Goal: Task Accomplishment & Management: Complete application form

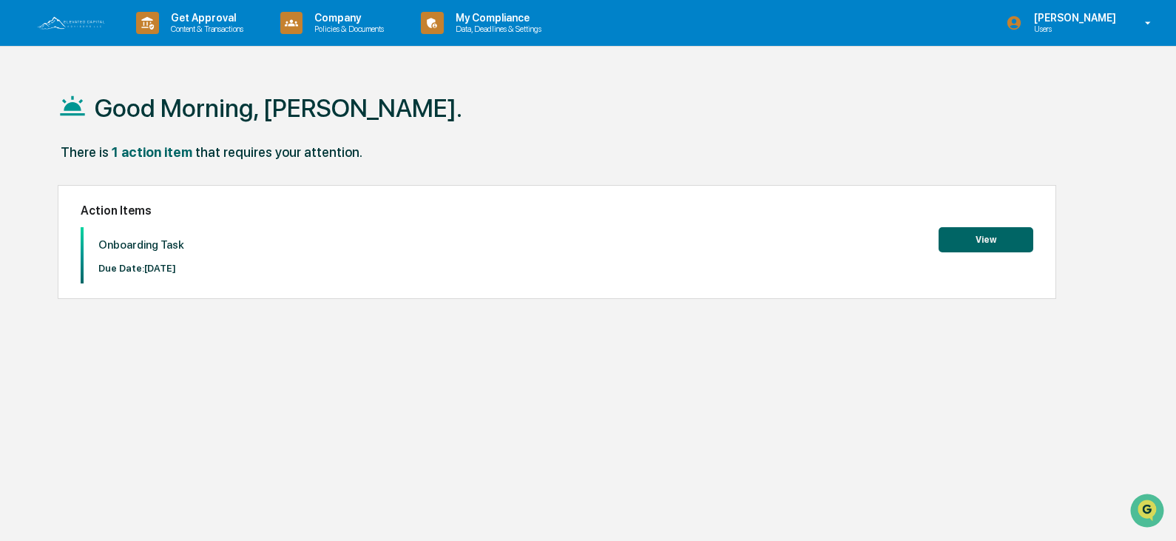
click at [977, 241] on button "View" at bounding box center [986, 239] width 95 height 25
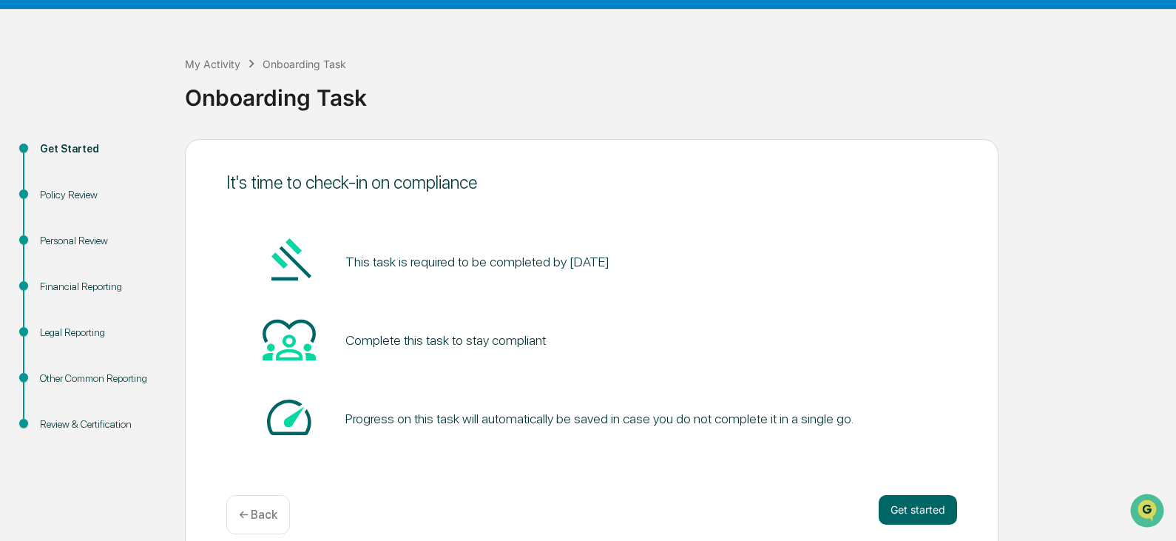
scroll to position [55, 0]
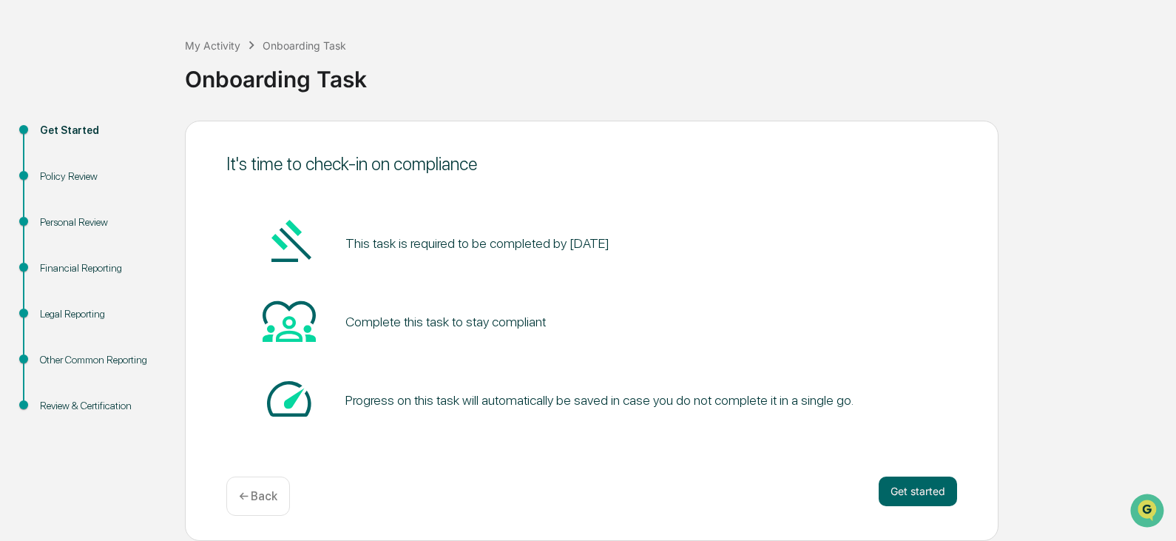
click at [884, 474] on div "It's time to check-in on compliance This task is required to be completed by Se…" at bounding box center [592, 331] width 814 height 420
click at [942, 485] on button "Get started" at bounding box center [918, 491] width 78 height 30
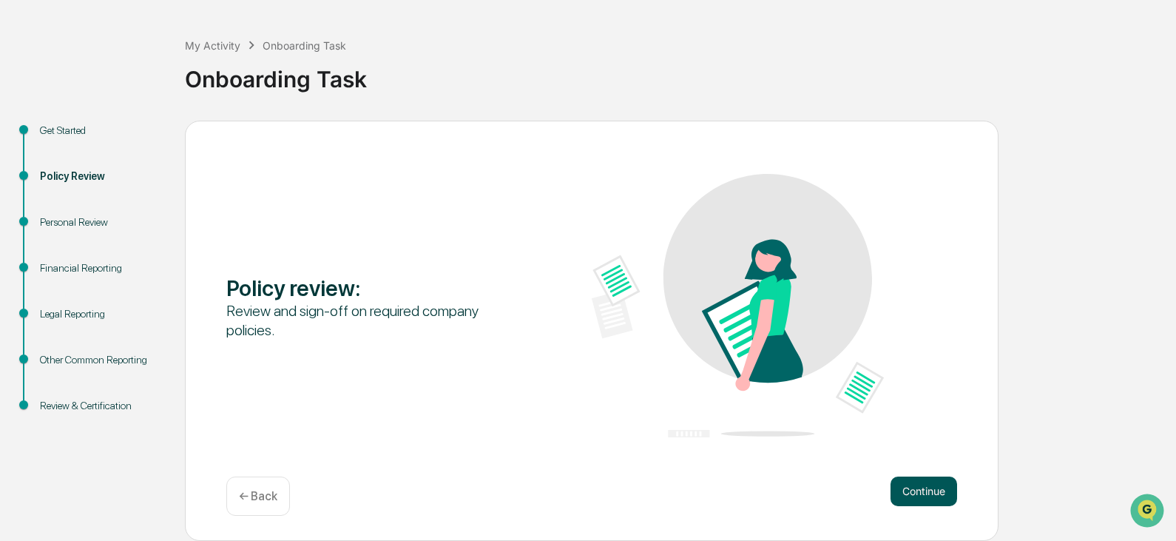
click at [934, 485] on button "Continue" at bounding box center [924, 491] width 67 height 30
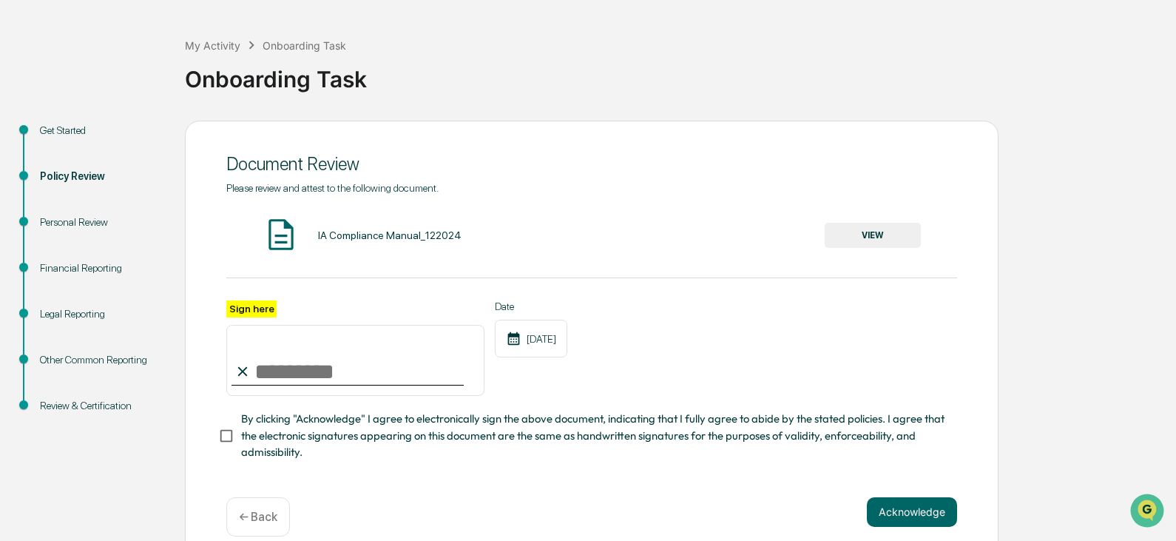
scroll to position [81, 0]
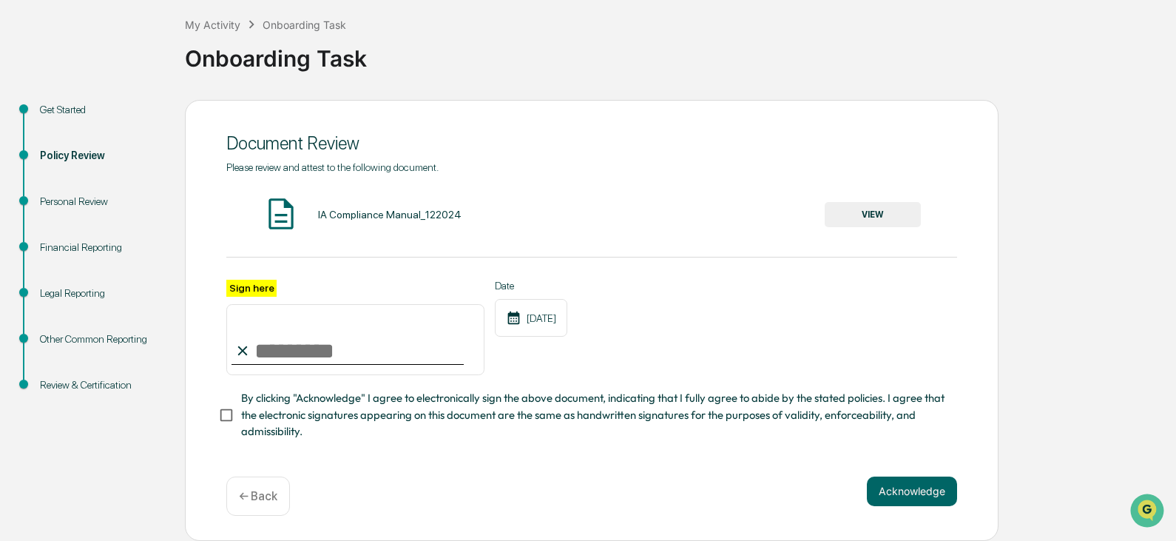
click at [879, 204] on button "VIEW" at bounding box center [873, 214] width 96 height 25
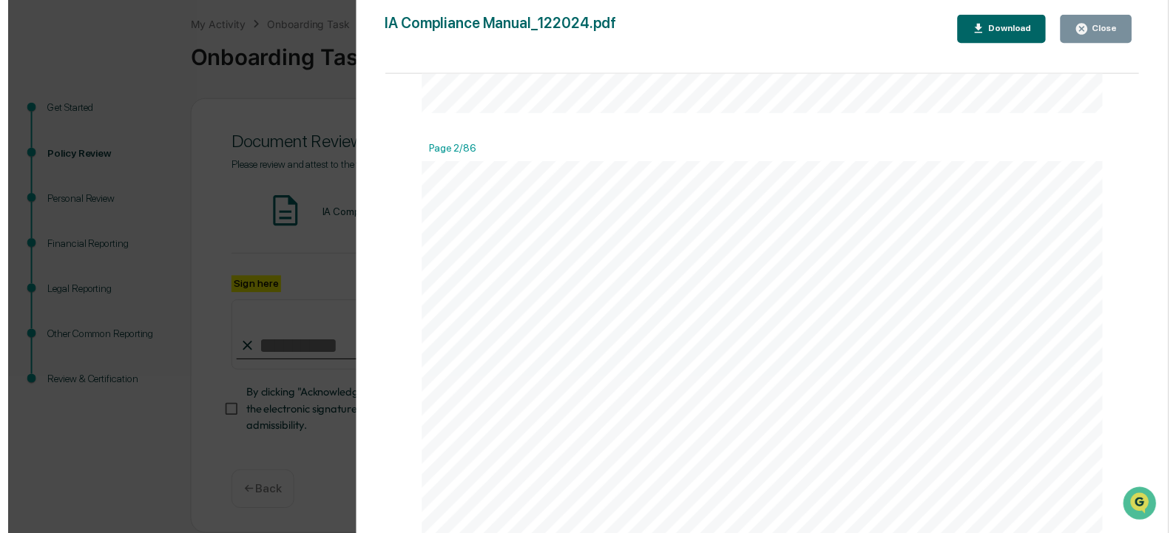
scroll to position [1554, 0]
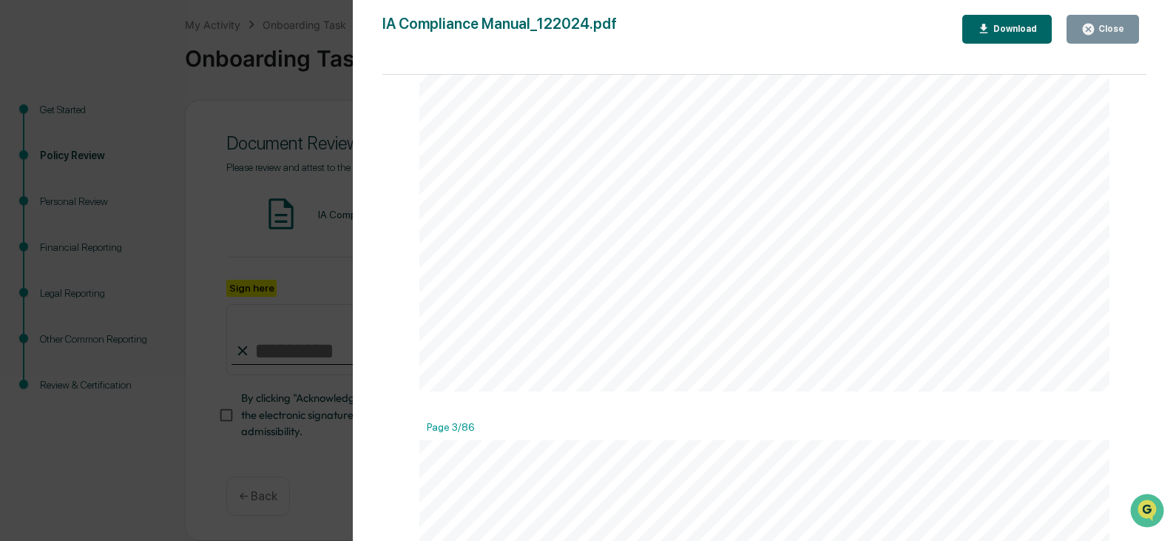
click at [1008, 36] on button "Download" at bounding box center [1007, 29] width 90 height 29
click at [1103, 24] on div "Close" at bounding box center [1110, 29] width 29 height 10
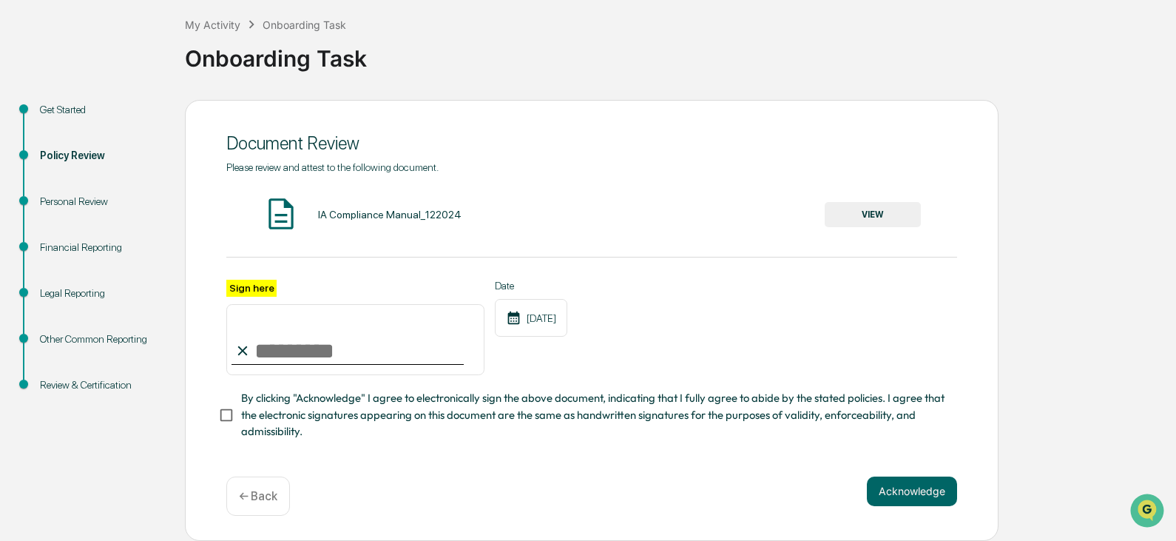
click at [77, 198] on div "Personal Review" at bounding box center [100, 202] width 121 height 16
click at [253, 335] on input "Sign here" at bounding box center [355, 339] width 258 height 71
type input "**********"
click at [897, 488] on button "Acknowledge" at bounding box center [912, 491] width 90 height 30
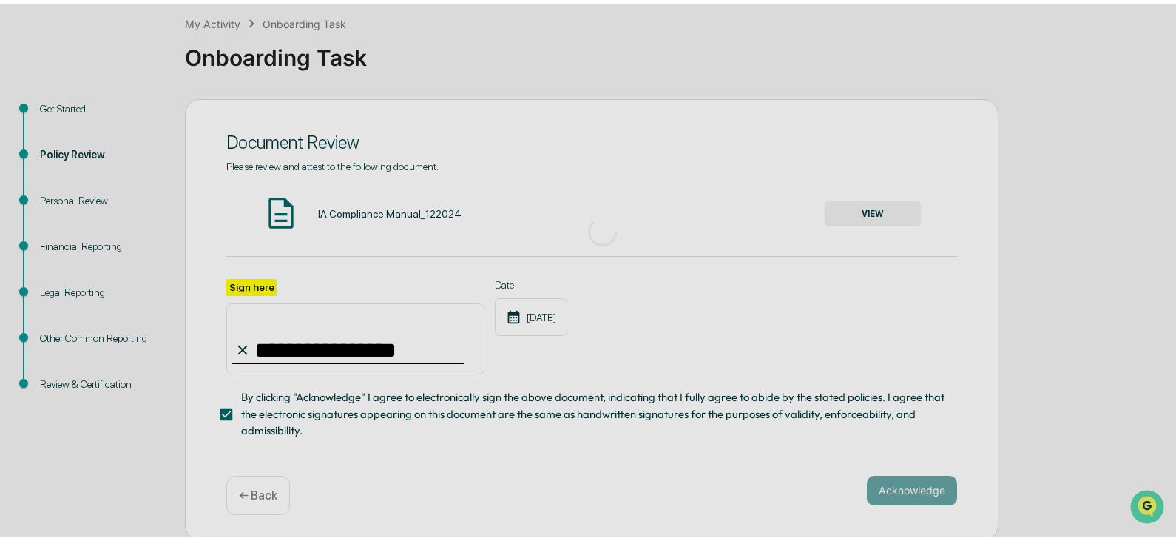
scroll to position [55, 0]
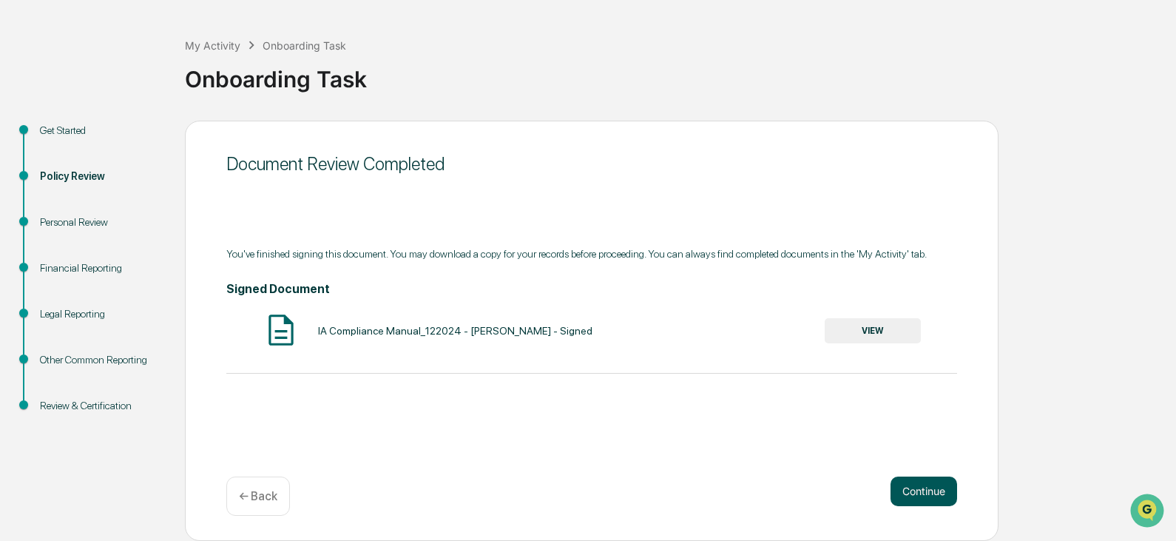
click at [937, 490] on button "Continue" at bounding box center [924, 491] width 67 height 30
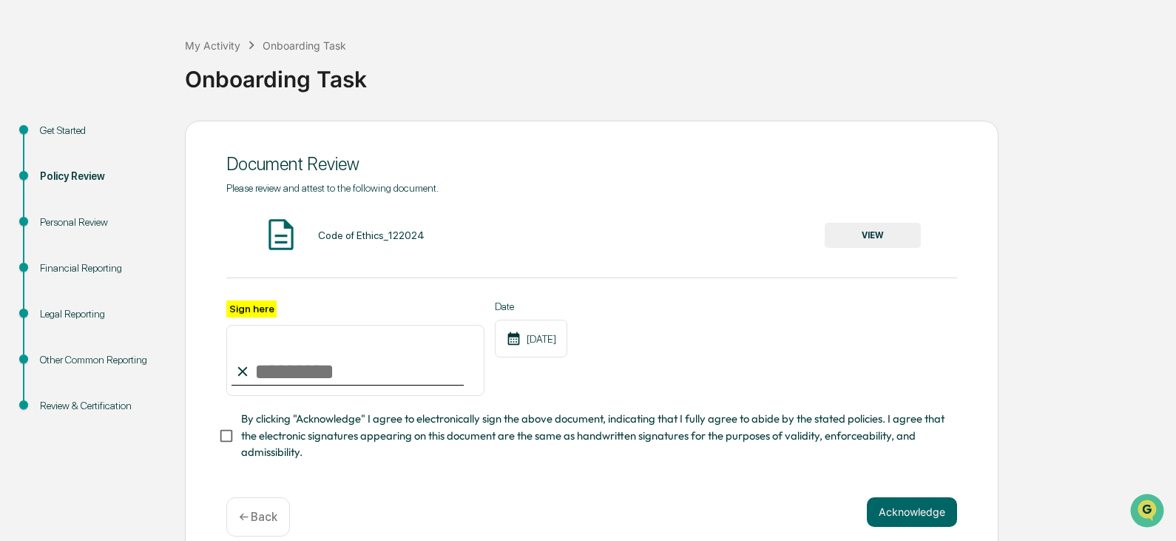
click at [266, 375] on input "Sign here" at bounding box center [355, 360] width 258 height 71
type input "**********"
click at [899, 515] on button "Acknowledge" at bounding box center [912, 512] width 90 height 30
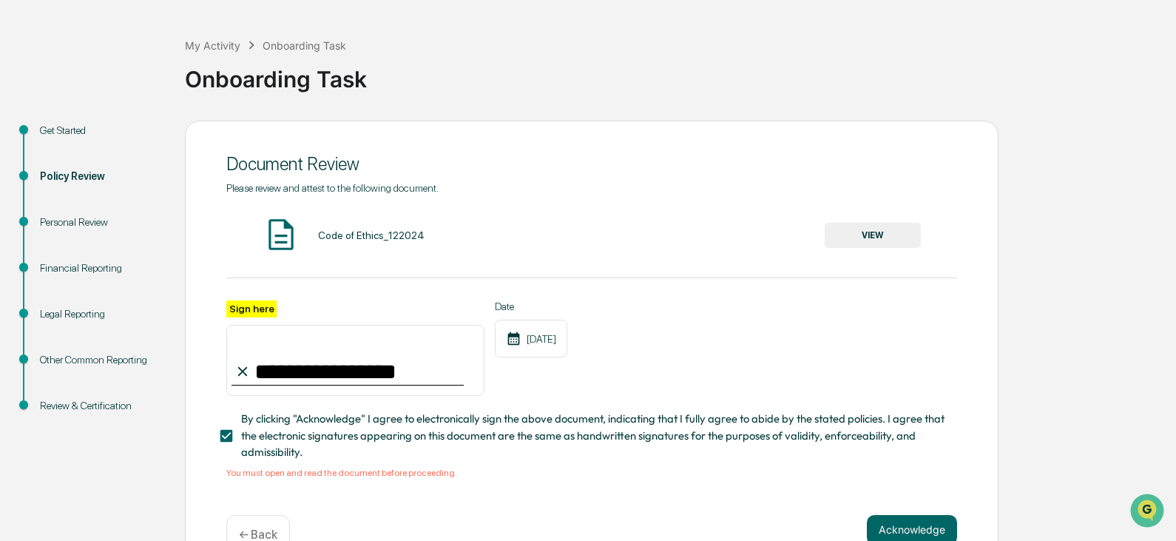
scroll to position [98, 0]
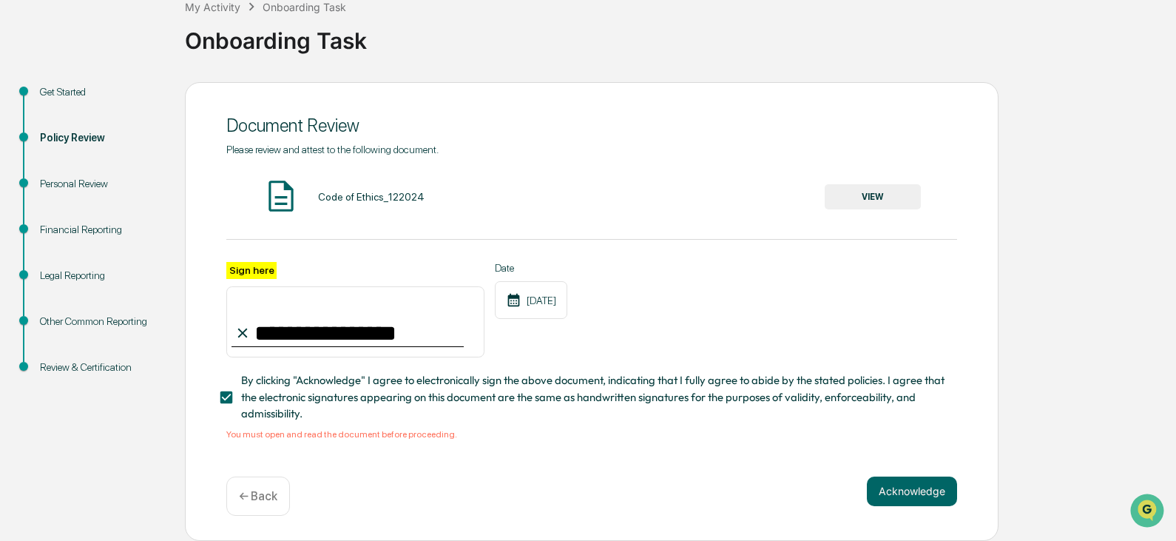
click at [863, 189] on button "VIEW" at bounding box center [873, 196] width 96 height 25
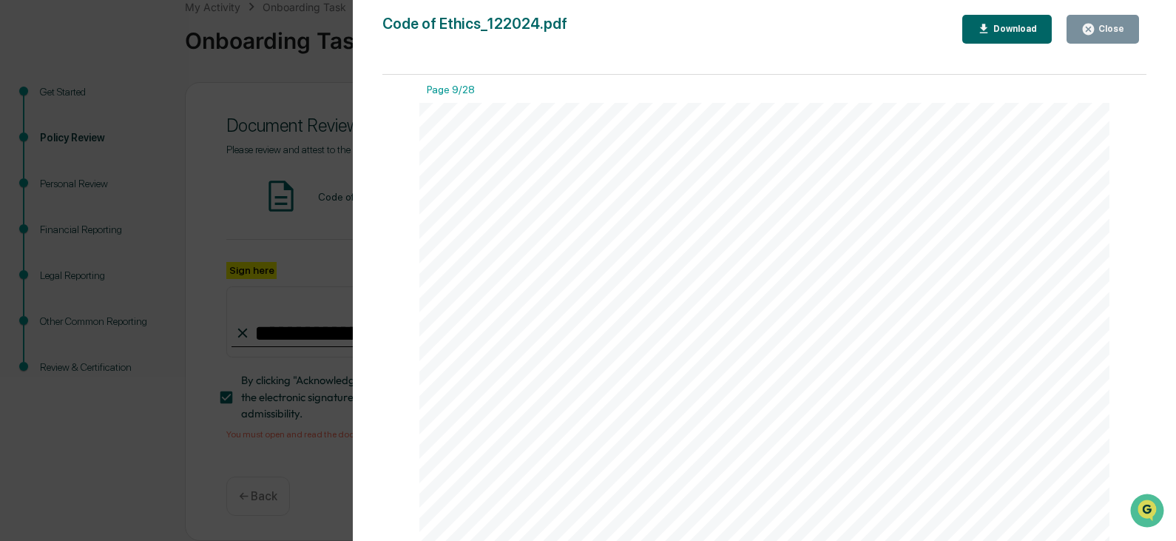
scroll to position [8138, 0]
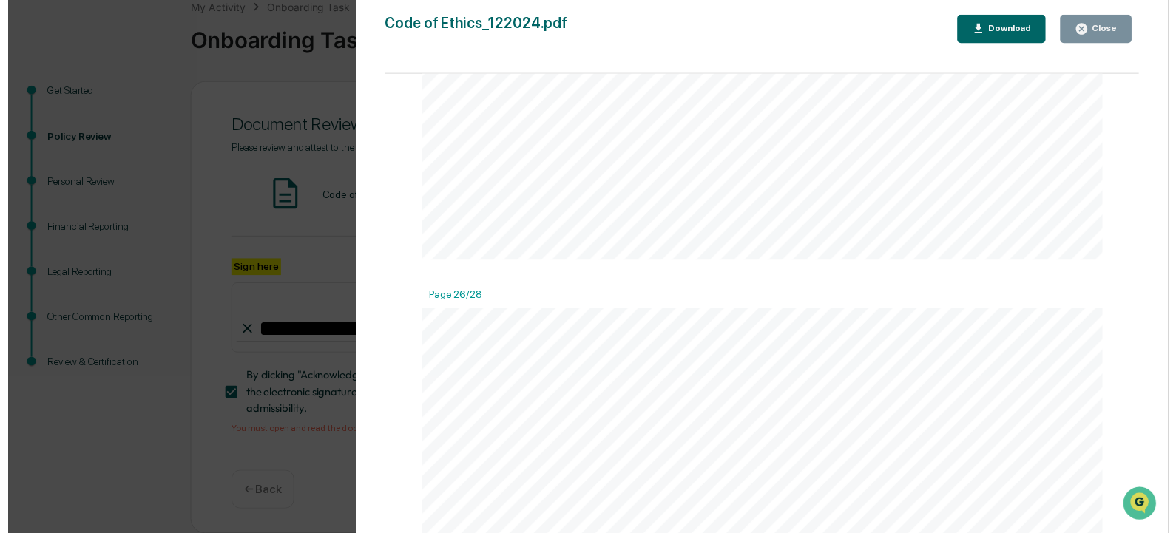
scroll to position [23525, 0]
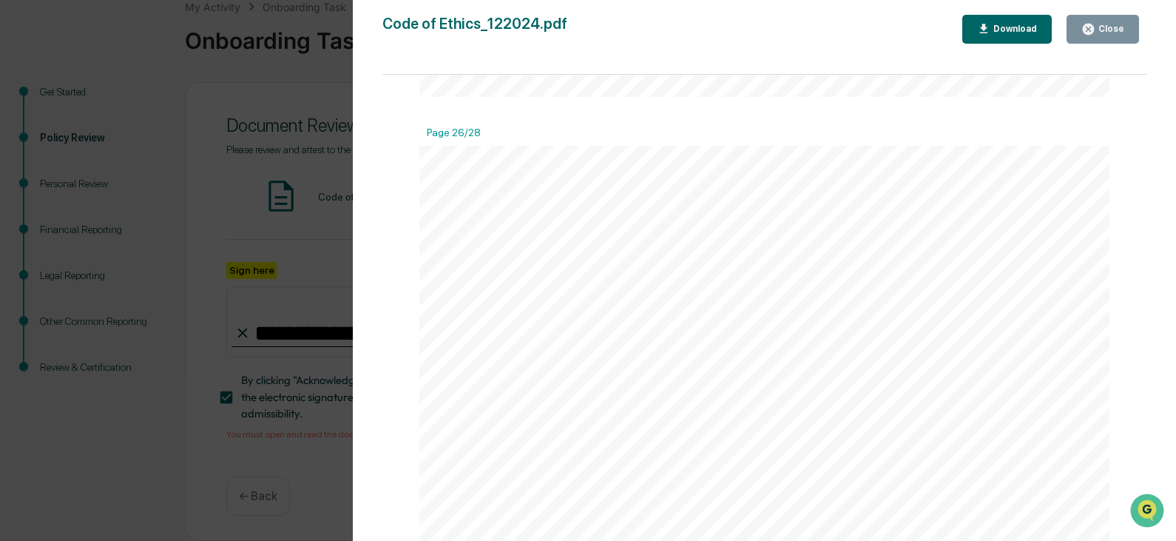
click at [1113, 27] on div "Close" at bounding box center [1110, 29] width 29 height 10
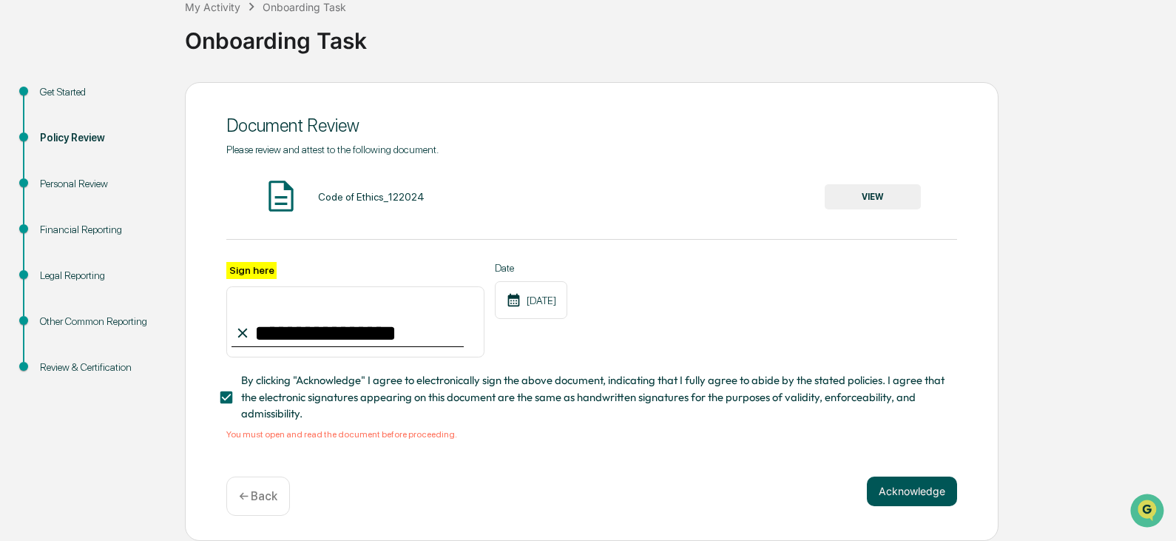
click at [894, 485] on button "Acknowledge" at bounding box center [912, 491] width 90 height 30
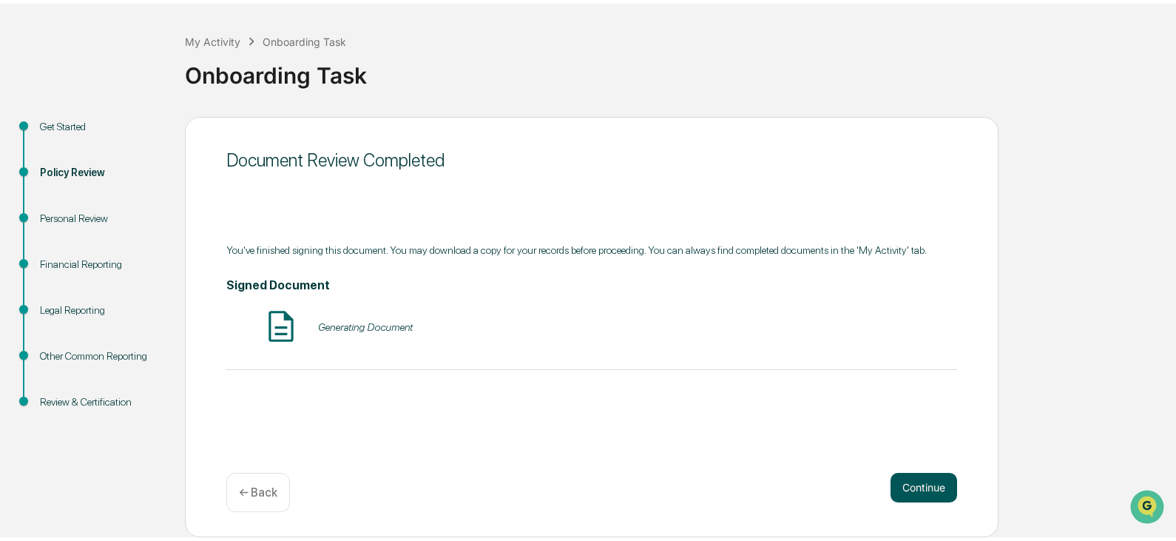
scroll to position [55, 0]
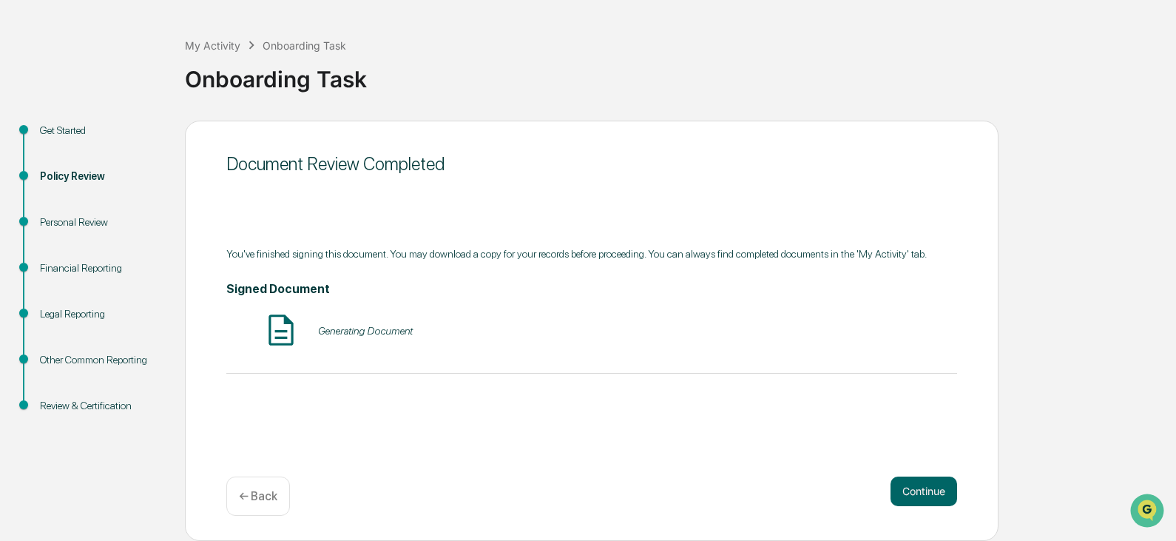
click at [353, 334] on div "Generating Document" at bounding box center [365, 331] width 95 height 12
click at [918, 495] on button "Continue" at bounding box center [924, 491] width 67 height 30
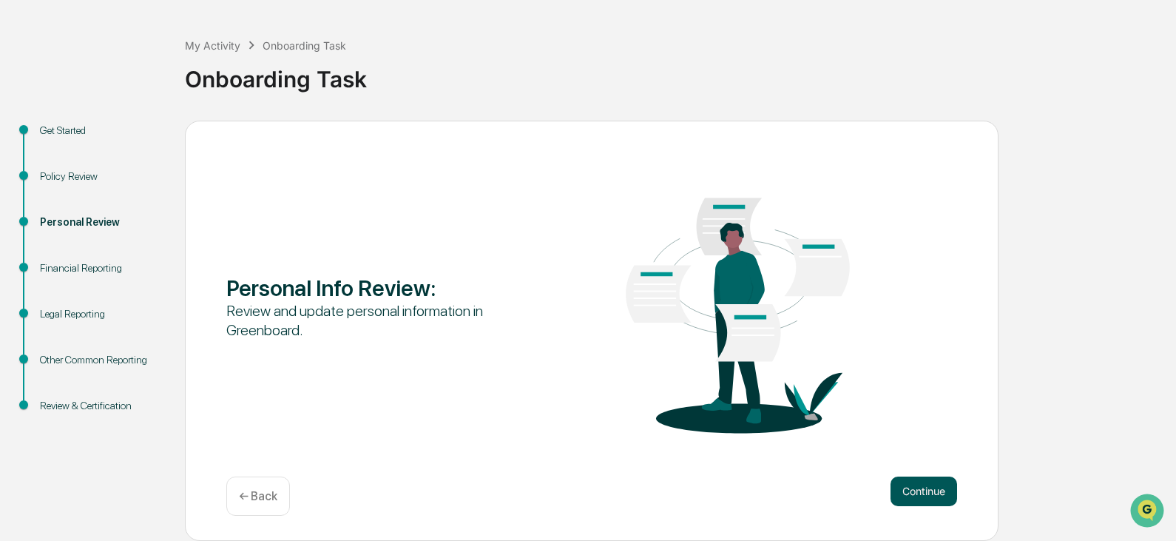
click at [920, 484] on button "Continue" at bounding box center [924, 491] width 67 height 30
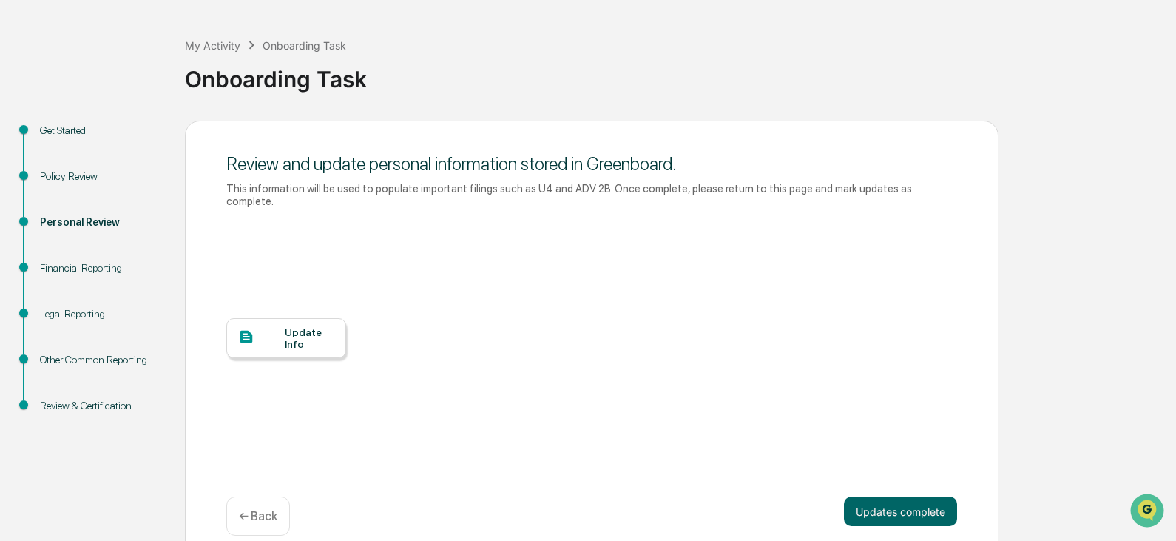
click at [289, 328] on div "Update Info" at bounding box center [310, 338] width 50 height 24
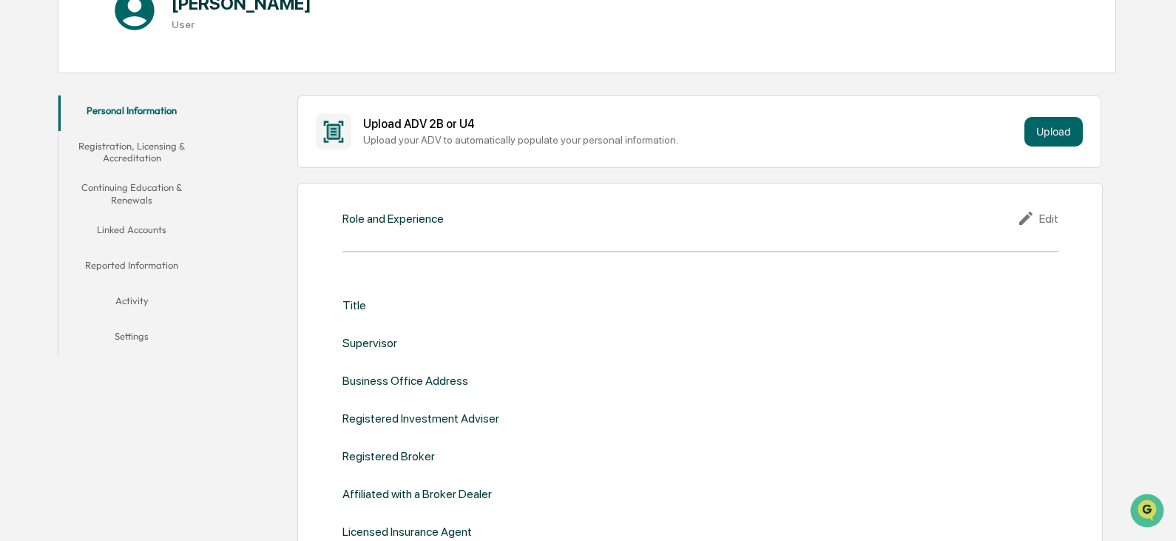
scroll to position [296, 0]
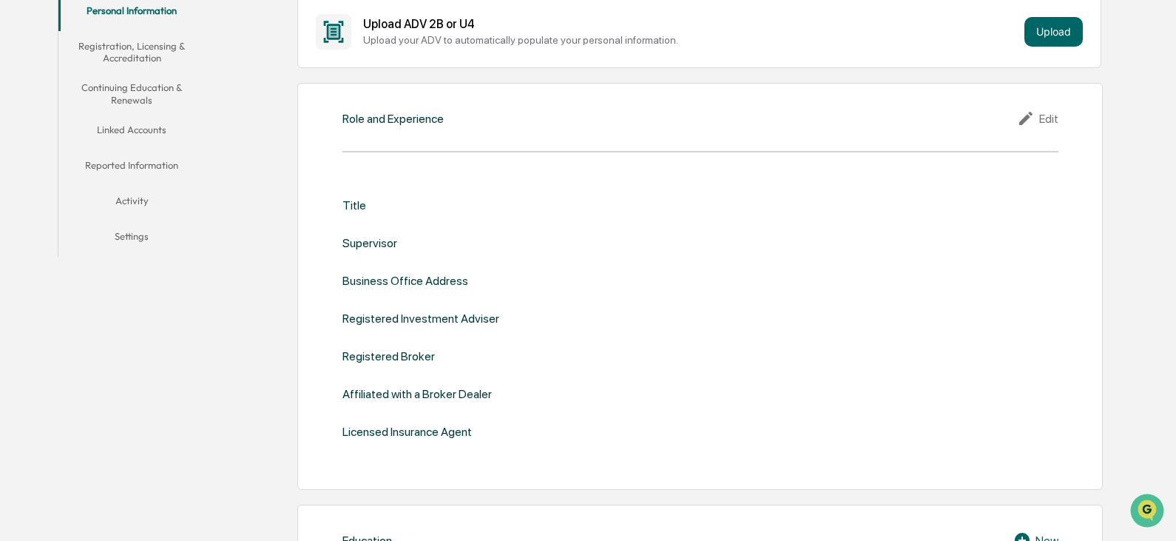
click at [131, 121] on button "Linked Accounts" at bounding box center [131, 133] width 147 height 36
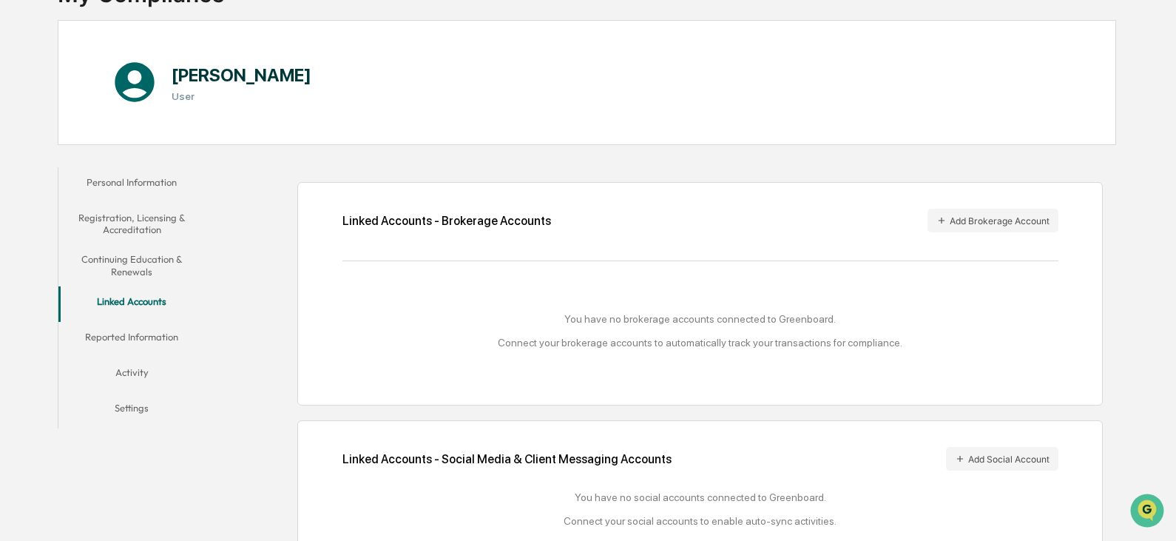
scroll to position [160, 0]
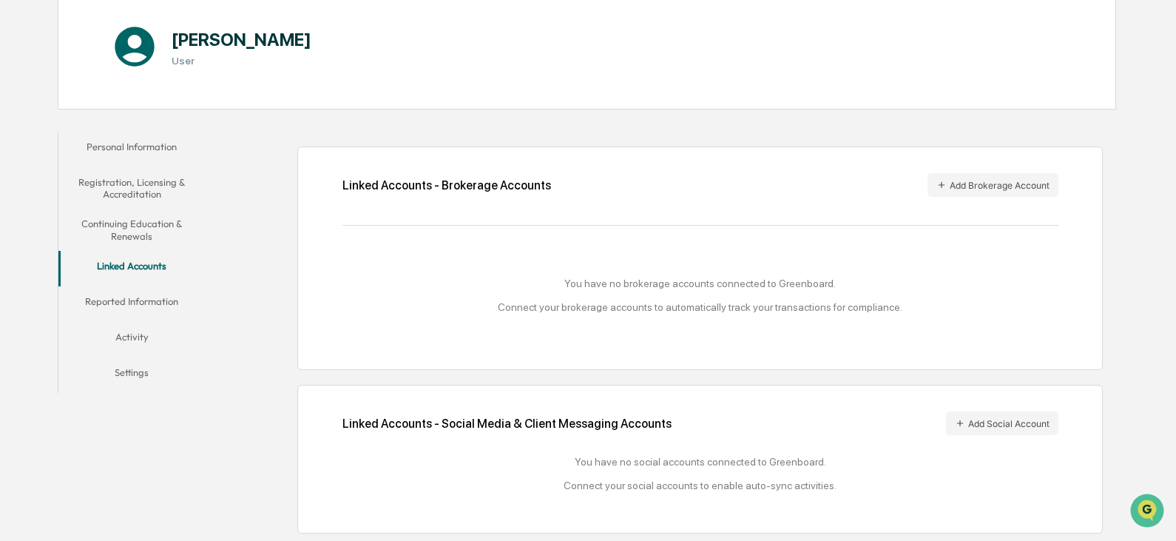
click at [135, 331] on button "Activity" at bounding box center [131, 340] width 147 height 36
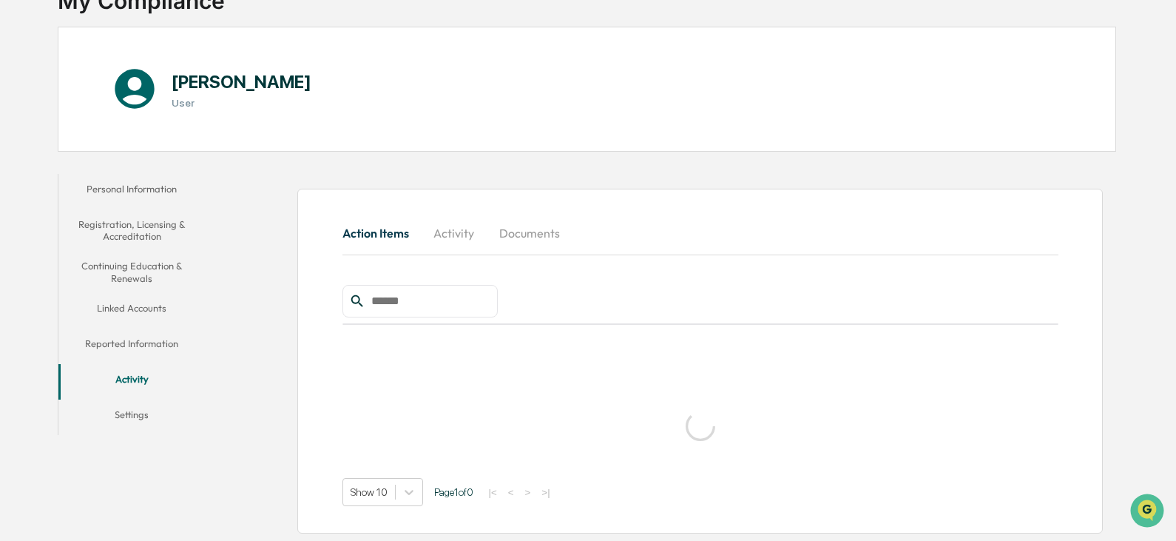
scroll to position [70, 0]
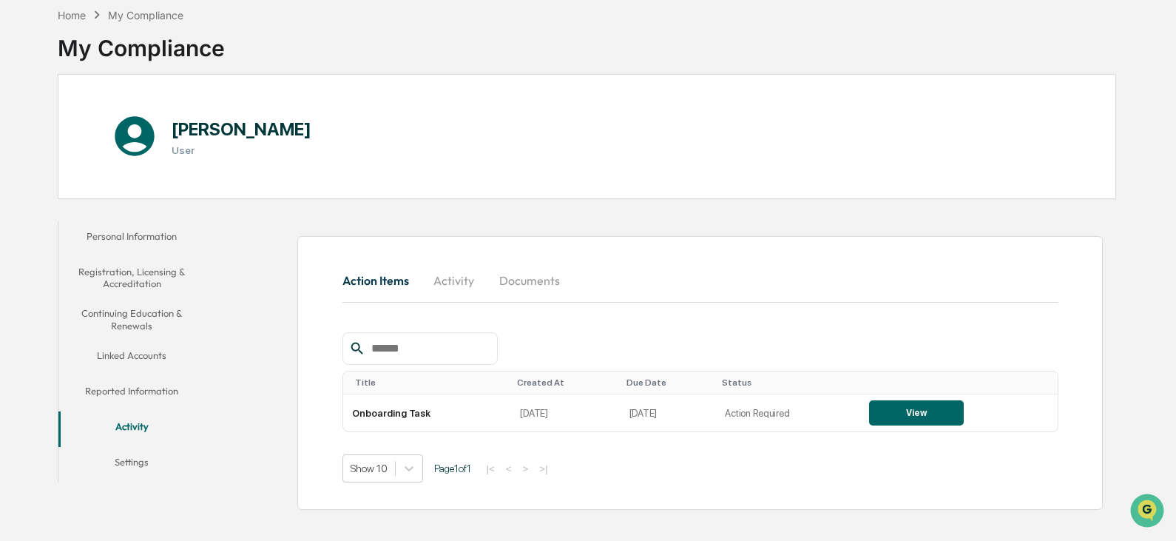
click at [446, 278] on button "Activity" at bounding box center [454, 281] width 67 height 36
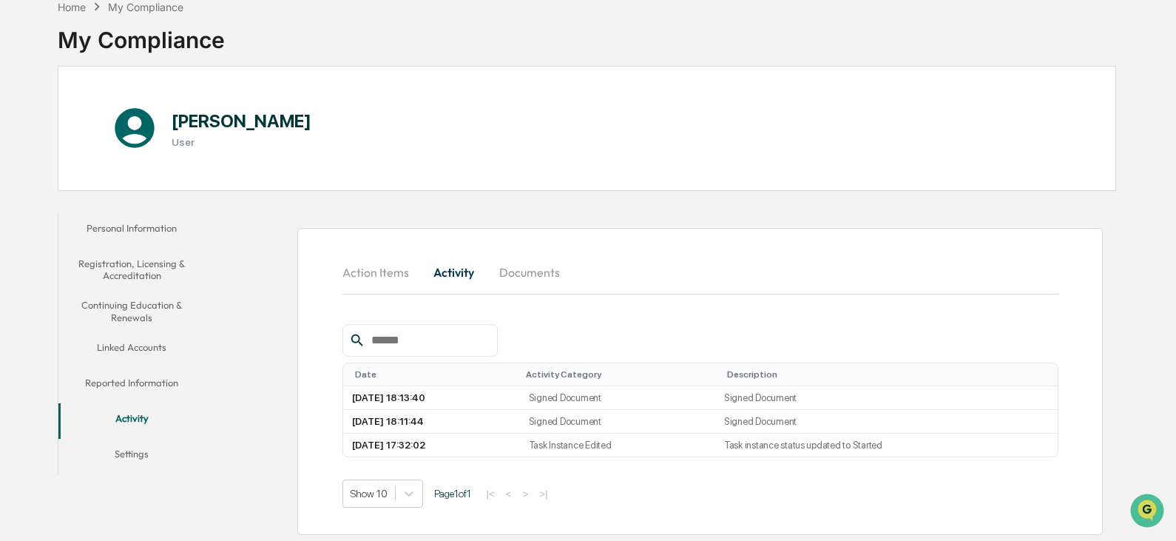
scroll to position [80, 0]
click at [556, 268] on button "Documents" at bounding box center [530, 271] width 84 height 36
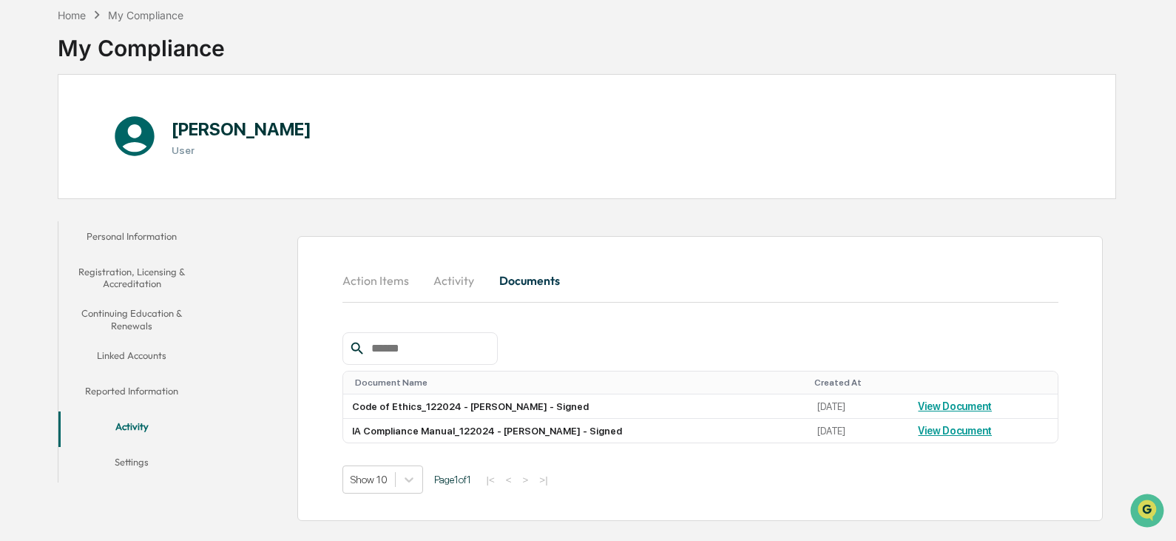
click at [443, 274] on button "Activity" at bounding box center [454, 281] width 67 height 36
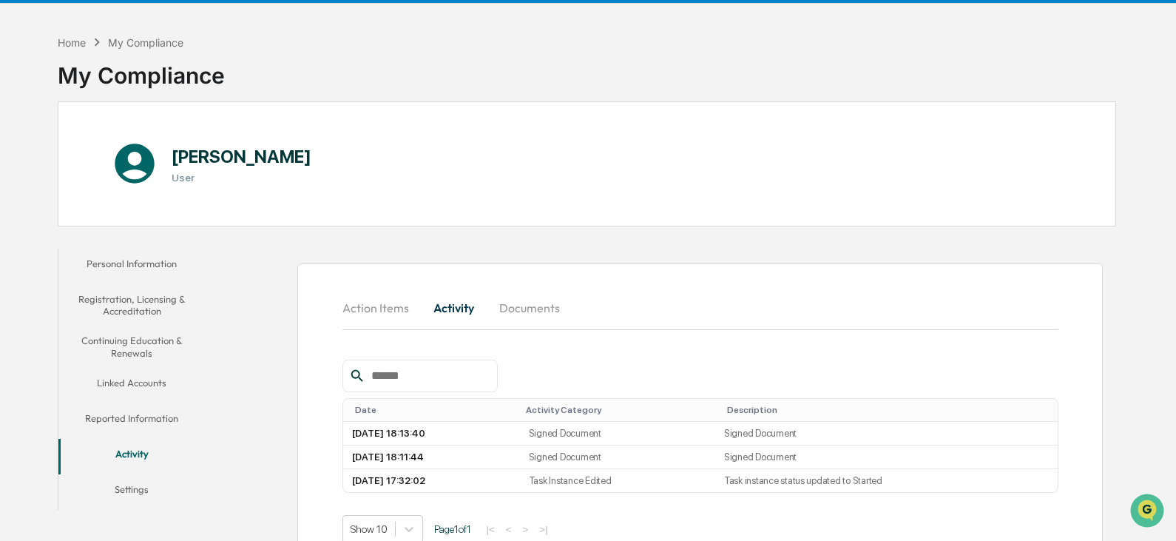
scroll to position [80, 0]
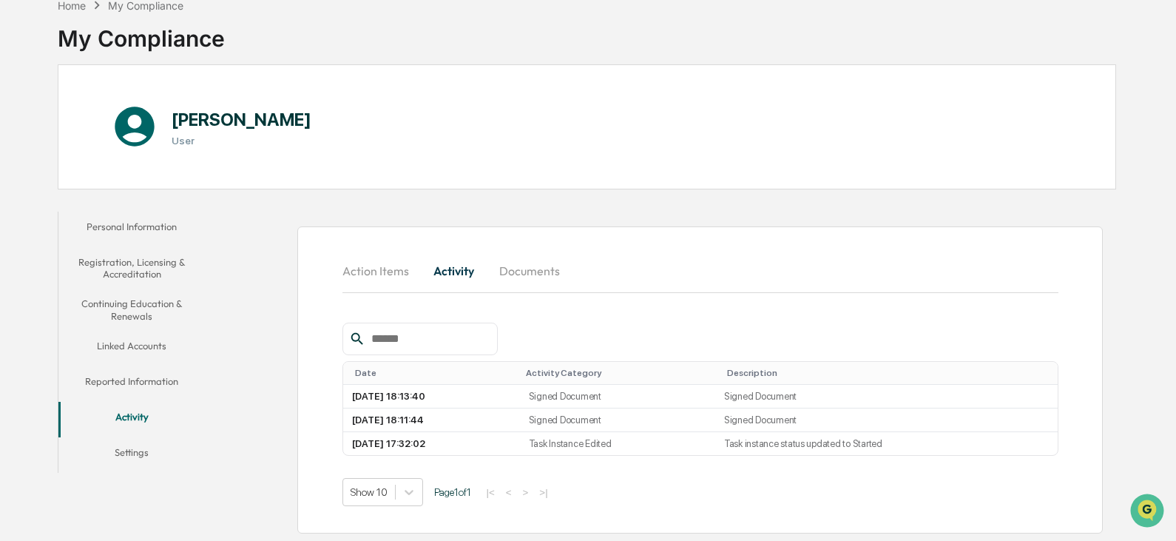
click at [121, 228] on button "Personal Information" at bounding box center [131, 230] width 147 height 36
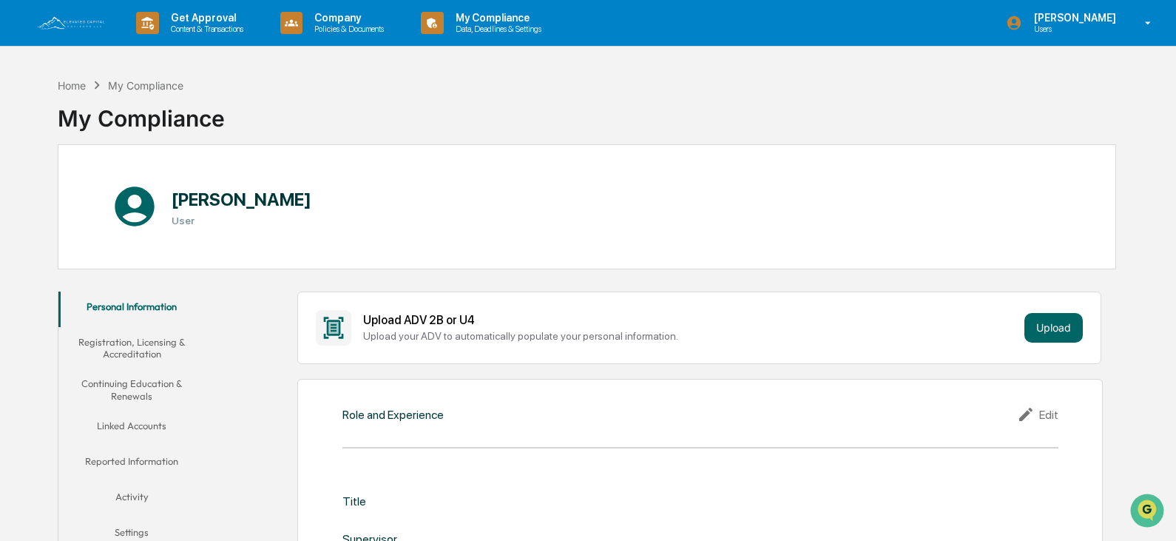
click at [75, 26] on img at bounding box center [71, 23] width 71 height 16
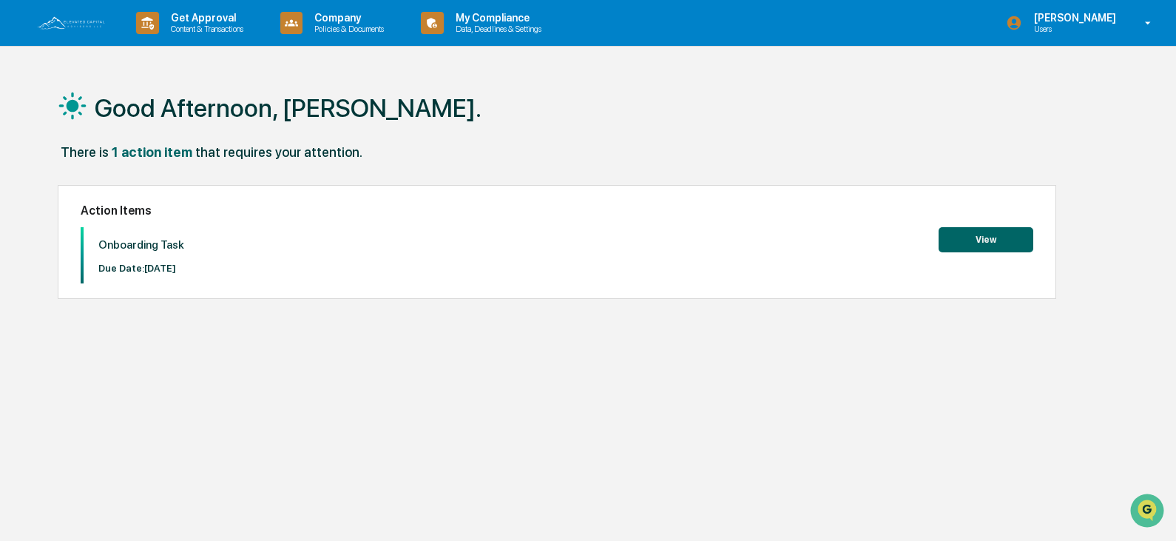
click at [979, 238] on button "View" at bounding box center [986, 239] width 95 height 25
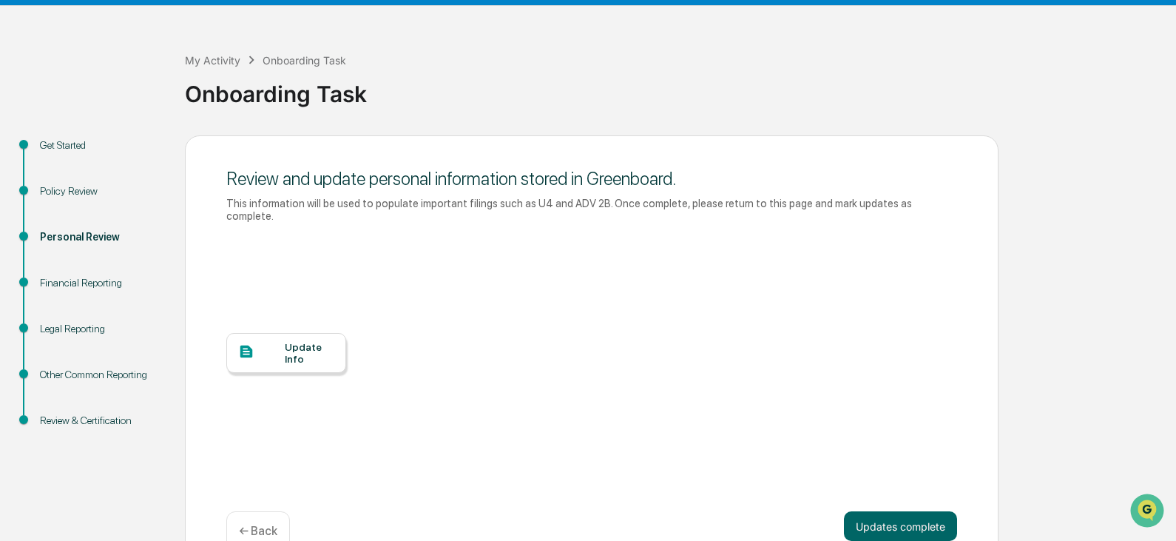
scroll to position [63, 0]
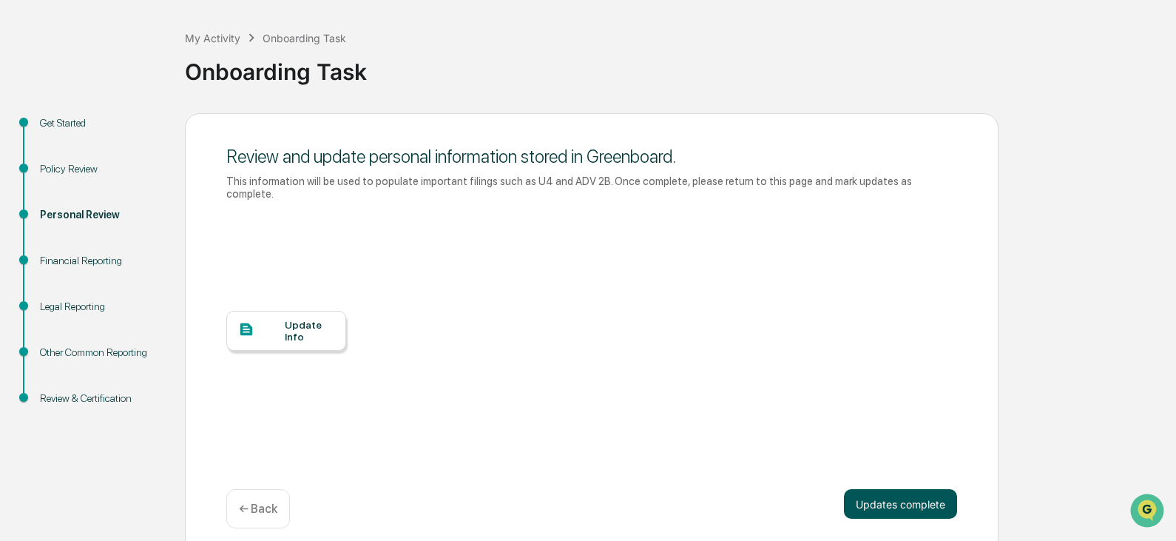
click at [907, 493] on button "Updates complete" at bounding box center [900, 504] width 113 height 30
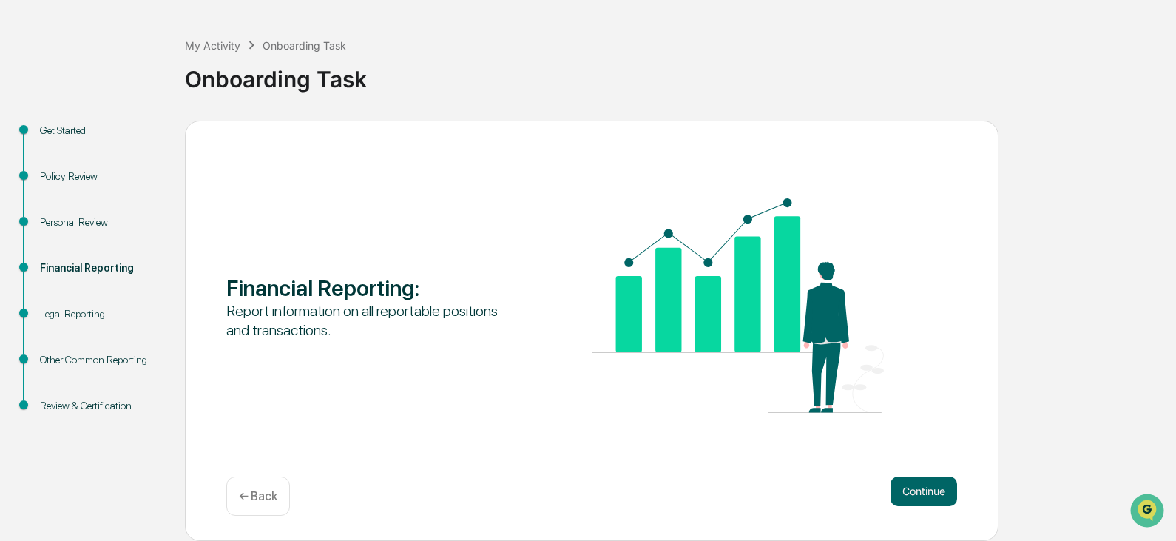
click at [907, 493] on button "Continue" at bounding box center [924, 491] width 67 height 30
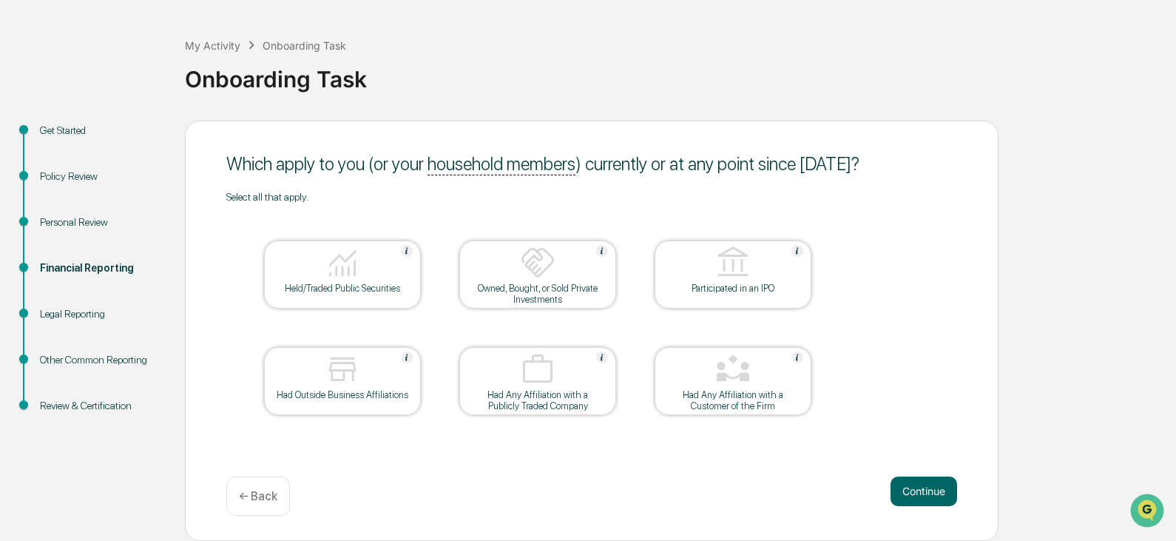
click at [318, 283] on div "Held/Traded Public Securities" at bounding box center [342, 288] width 133 height 11
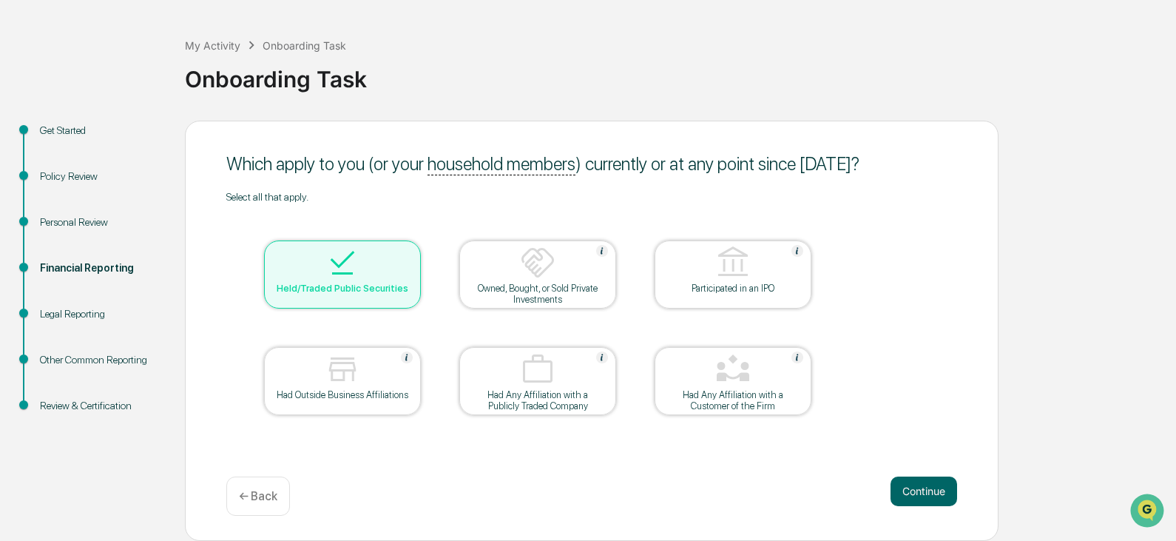
click at [347, 280] on div at bounding box center [343, 264] width 148 height 38
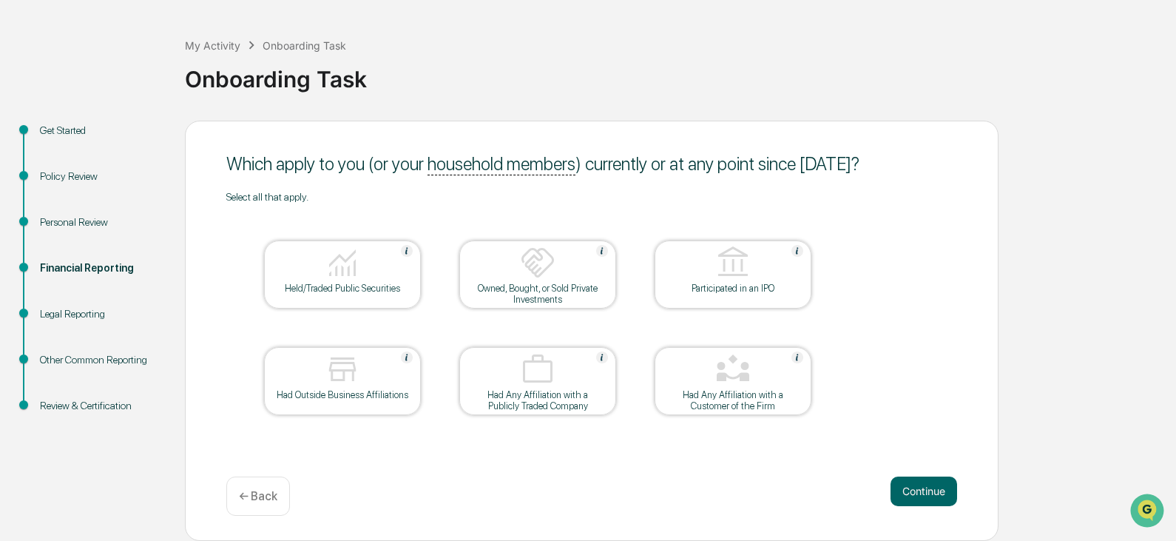
click at [332, 391] on div "Had Outside Business Affiliations" at bounding box center [342, 394] width 133 height 11
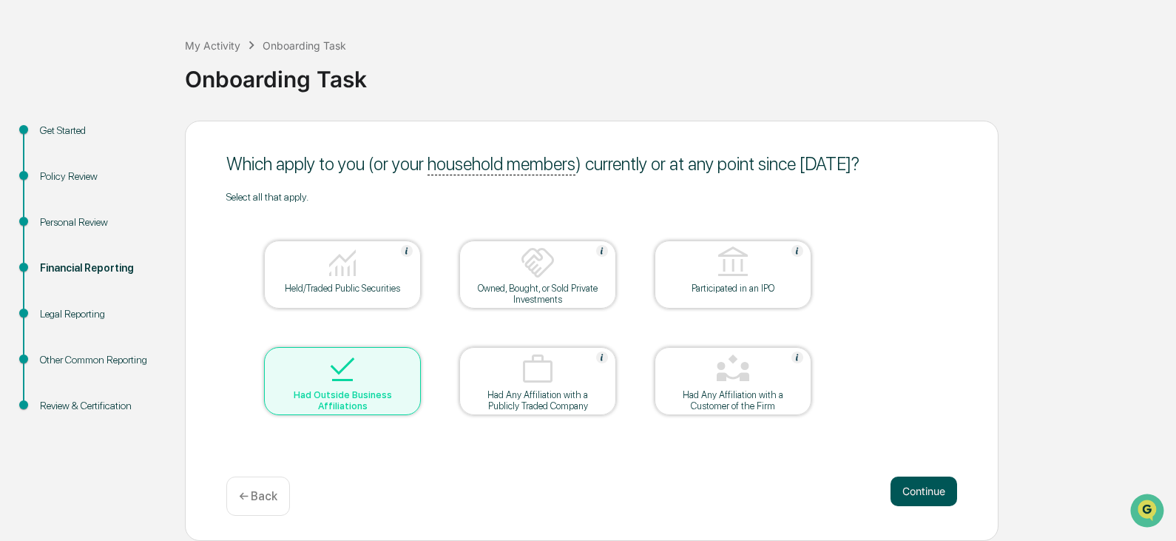
click at [920, 496] on button "Continue" at bounding box center [924, 491] width 67 height 30
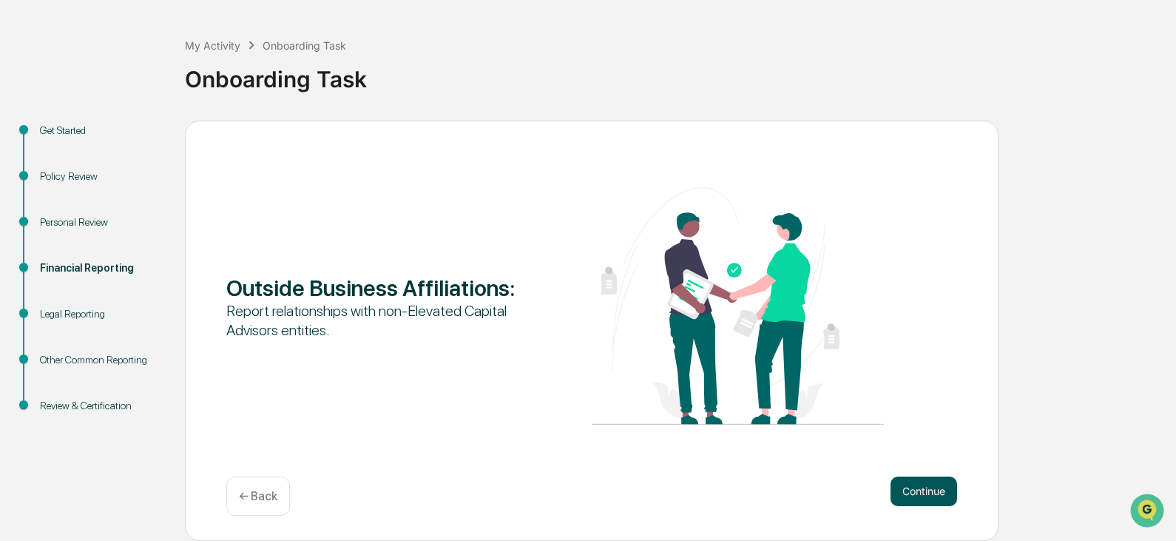
click at [908, 483] on button "Continue" at bounding box center [924, 491] width 67 height 30
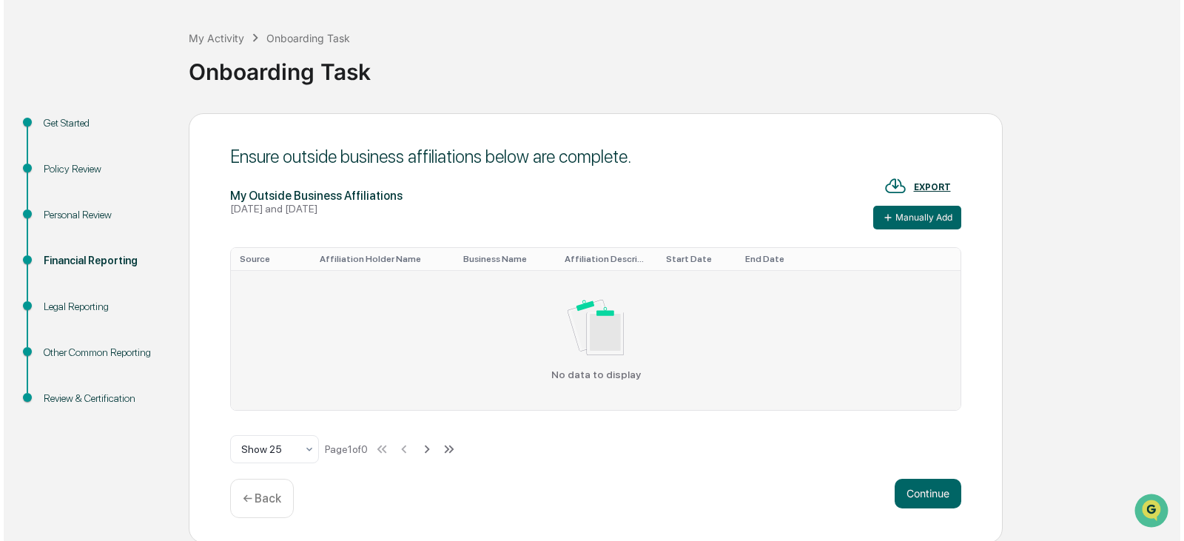
scroll to position [65, 0]
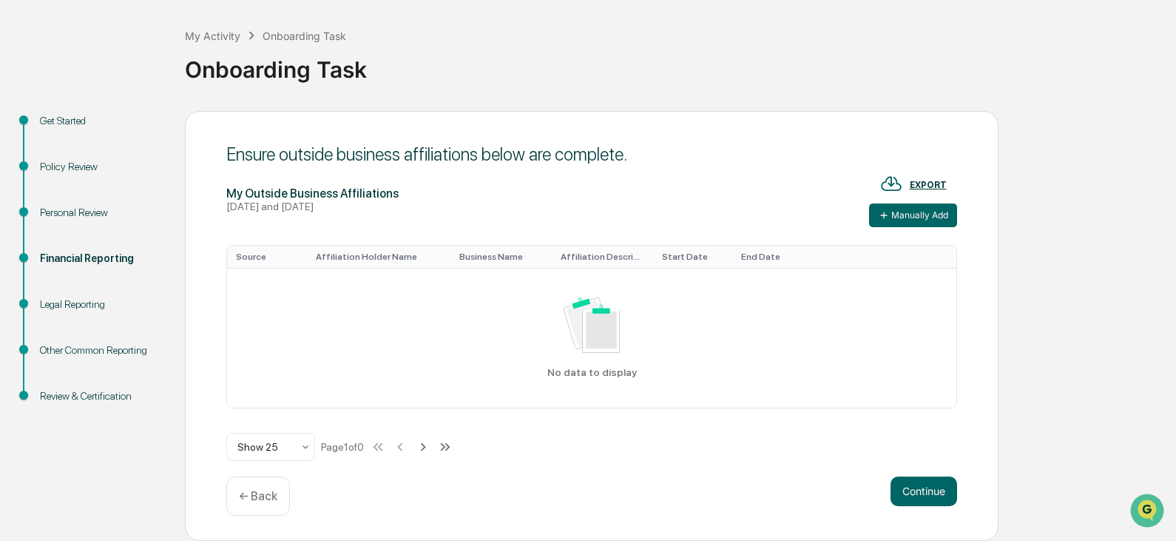
click at [344, 257] on th "Affiliation Holder Name" at bounding box center [379, 257] width 144 height 22
click at [246, 254] on th "Source" at bounding box center [267, 257] width 80 height 22
click at [376, 256] on th "Affiliation Holder Name" at bounding box center [379, 257] width 144 height 22
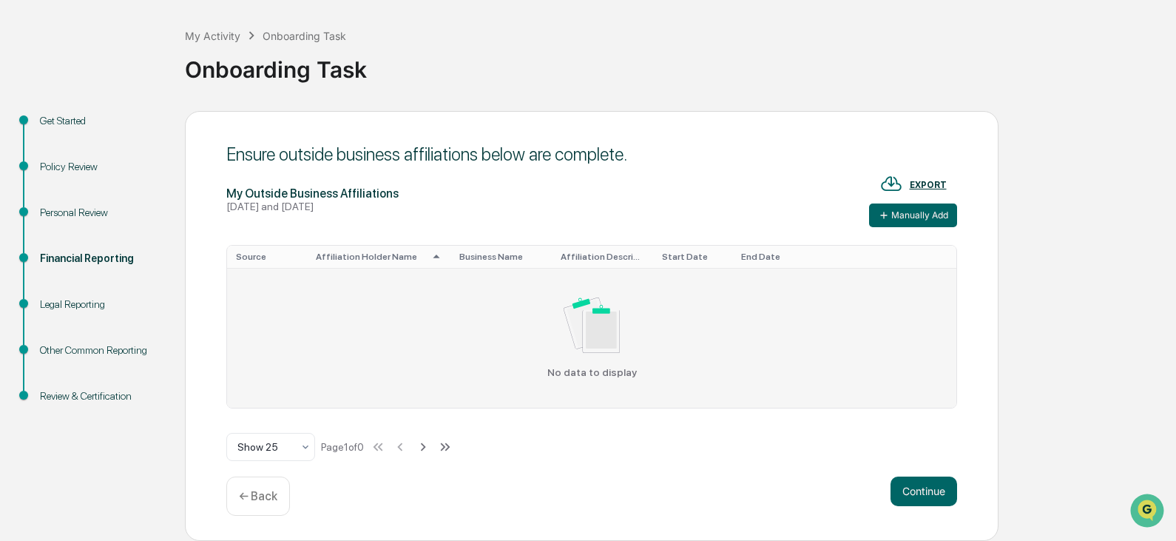
click at [519, 324] on div "No data to display" at bounding box center [592, 337] width 712 height 81
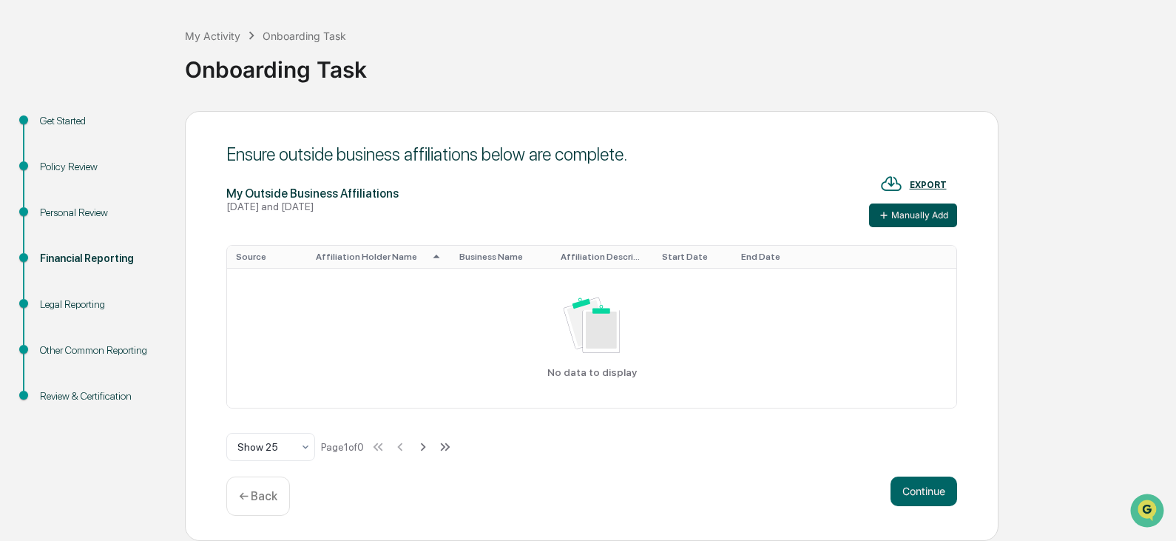
click at [927, 216] on button "Manually Add" at bounding box center [913, 215] width 88 height 24
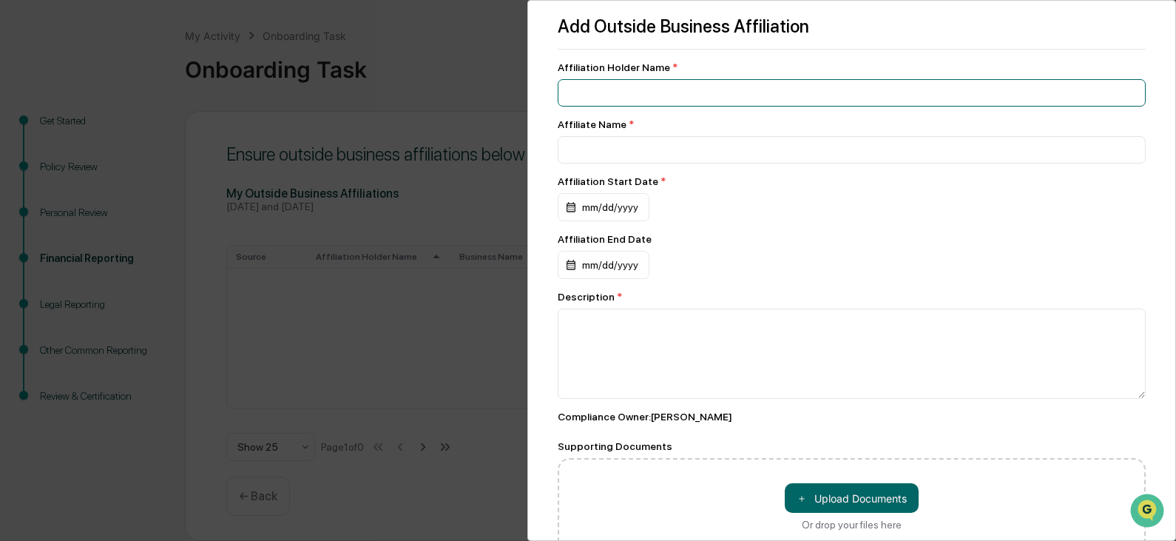
click at [628, 90] on input at bounding box center [852, 92] width 588 height 27
type input "**********"
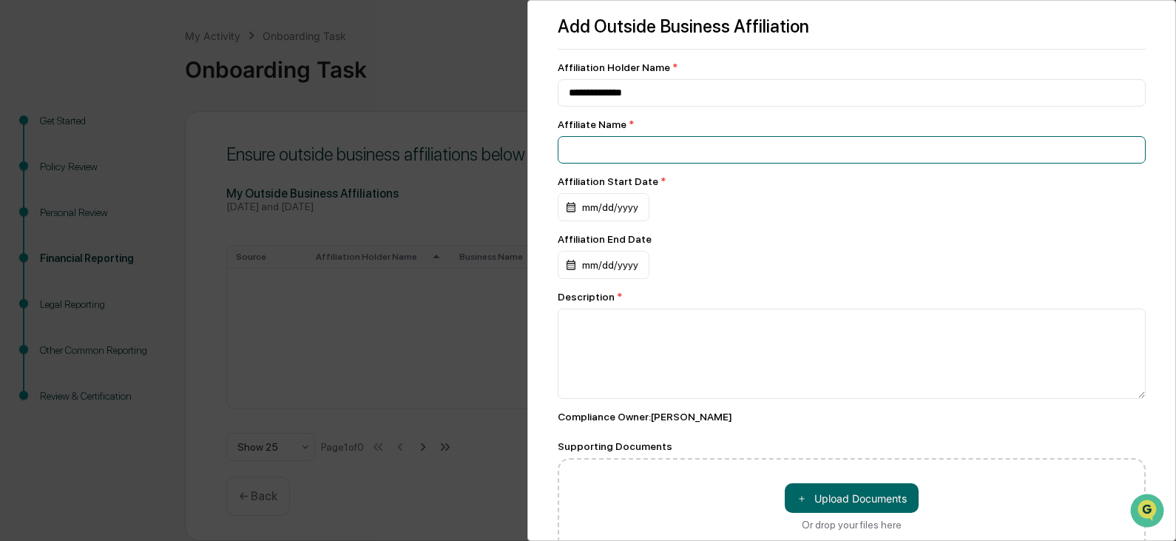
click at [625, 158] on input at bounding box center [852, 149] width 588 height 27
type input "**********"
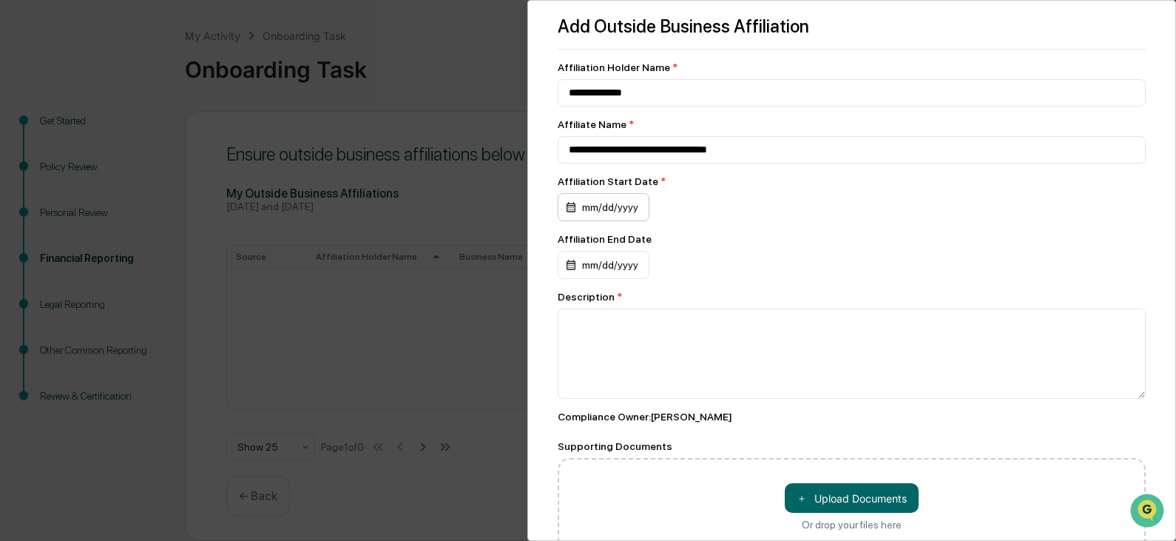
click at [605, 214] on div "mm/dd/yyyy" at bounding box center [604, 207] width 92 height 28
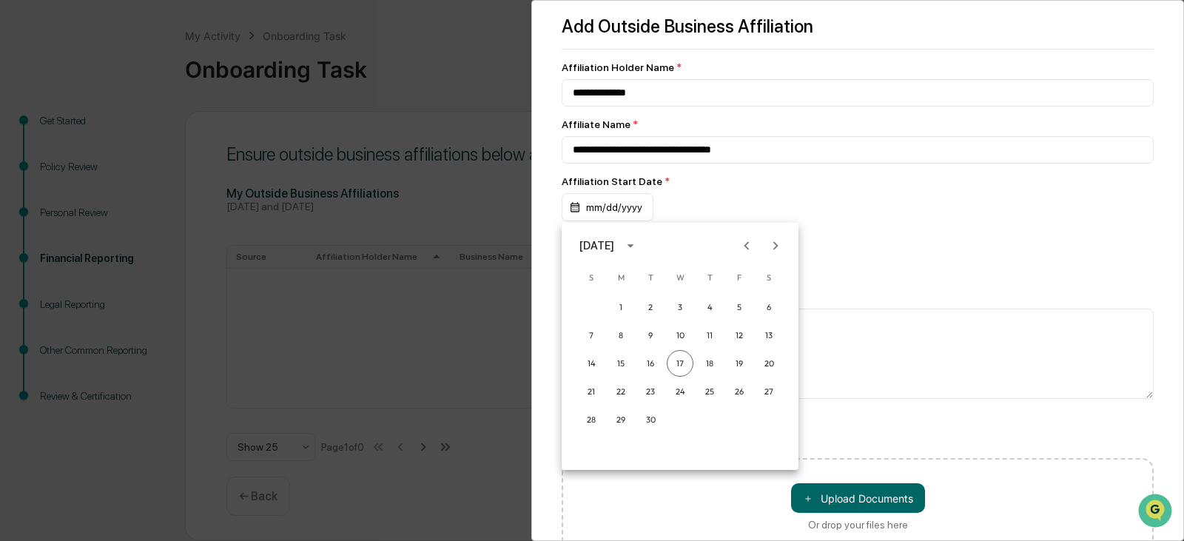
click at [642, 238] on button "calendar view is open, switch to year view" at bounding box center [630, 246] width 24 height 24
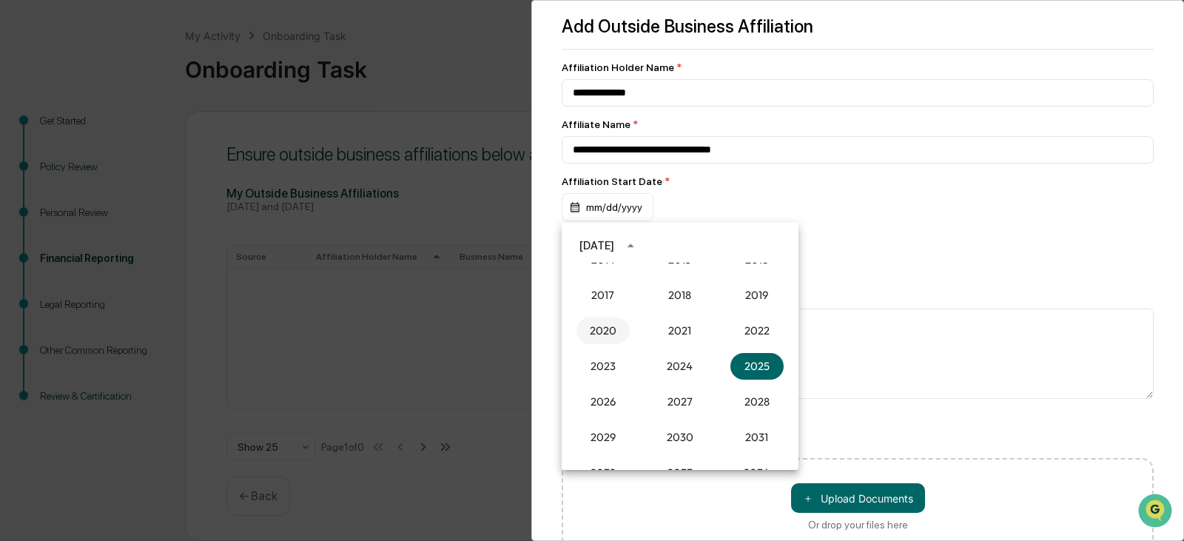
click at [603, 332] on button "2020" at bounding box center [602, 330] width 53 height 27
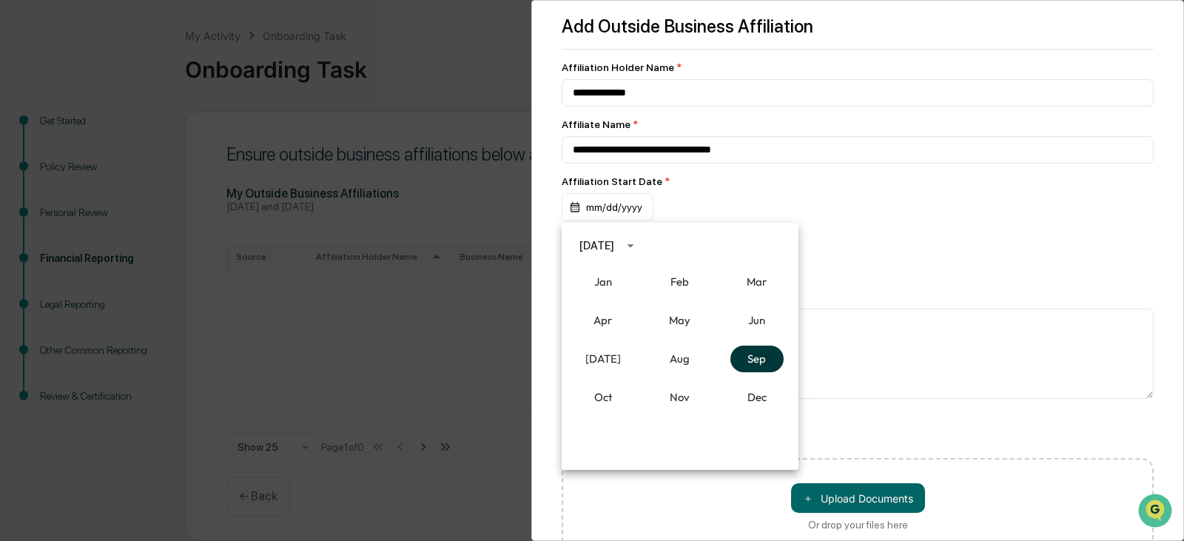
click at [756, 355] on button "Sep" at bounding box center [756, 358] width 53 height 27
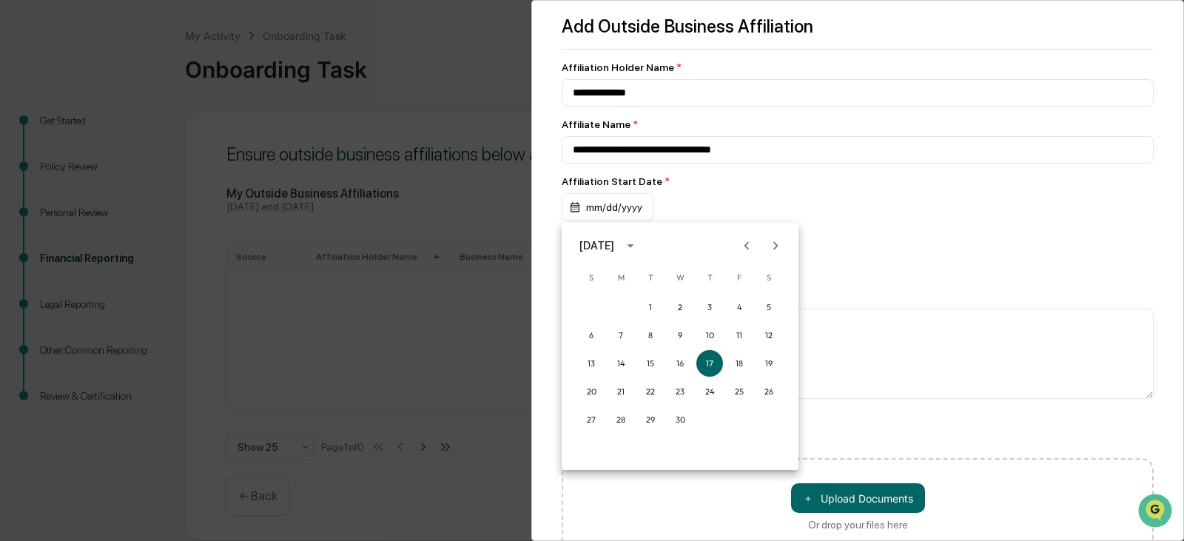
click at [614, 249] on div "September 2020" at bounding box center [596, 245] width 35 height 16
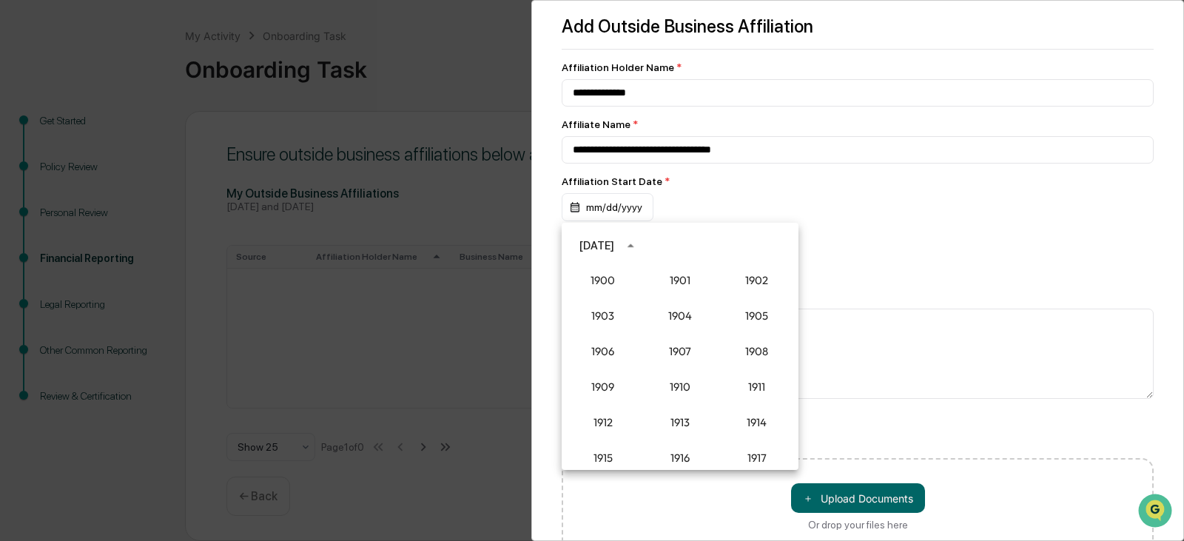
scroll to position [1335, 0]
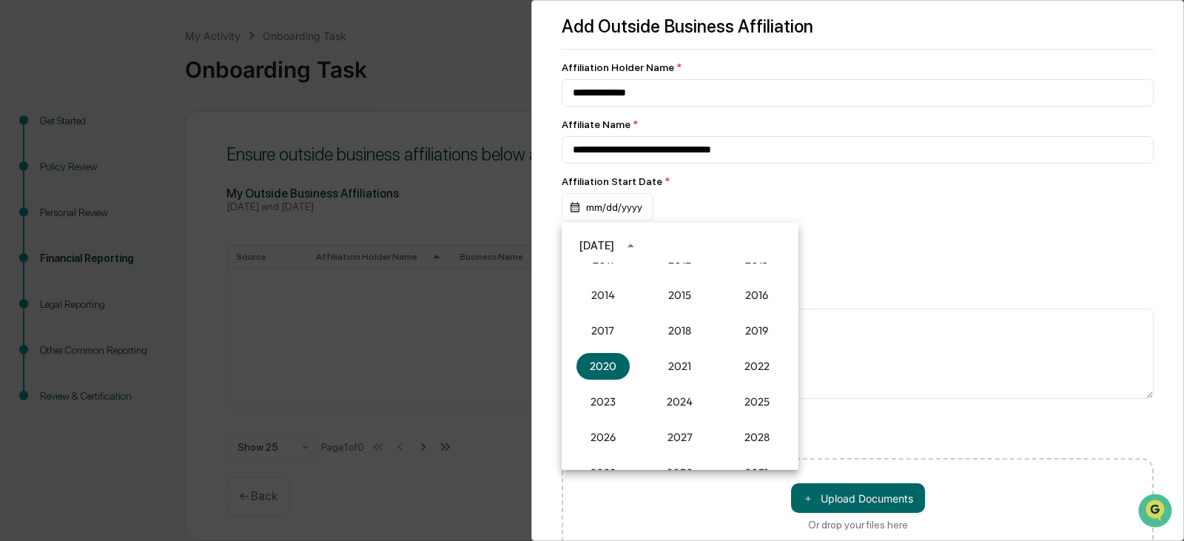
click at [1036, 198] on div at bounding box center [592, 270] width 1184 height 541
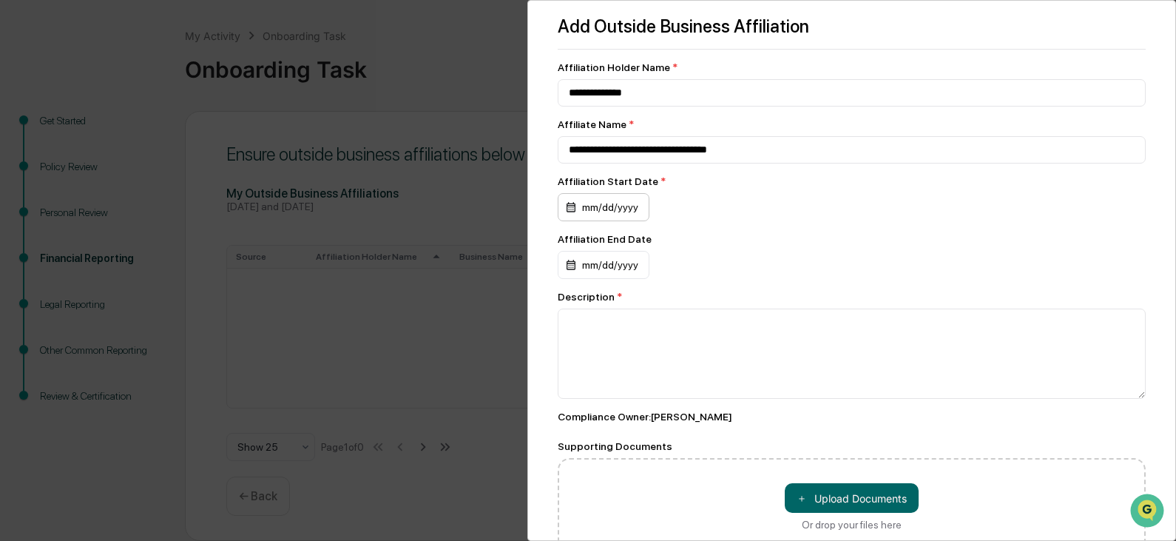
click at [618, 208] on div "mm/dd/yyyy" at bounding box center [604, 207] width 92 height 28
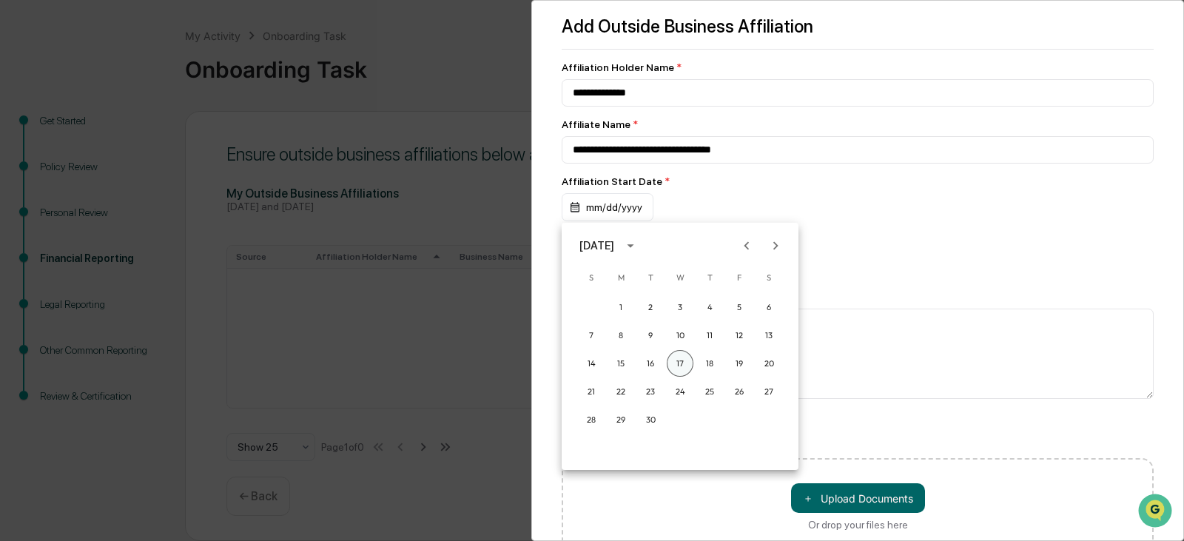
click at [680, 357] on button "17" at bounding box center [680, 363] width 27 height 27
click at [633, 246] on icon "calendar view is open, switch to year view" at bounding box center [630, 246] width 7 height 4
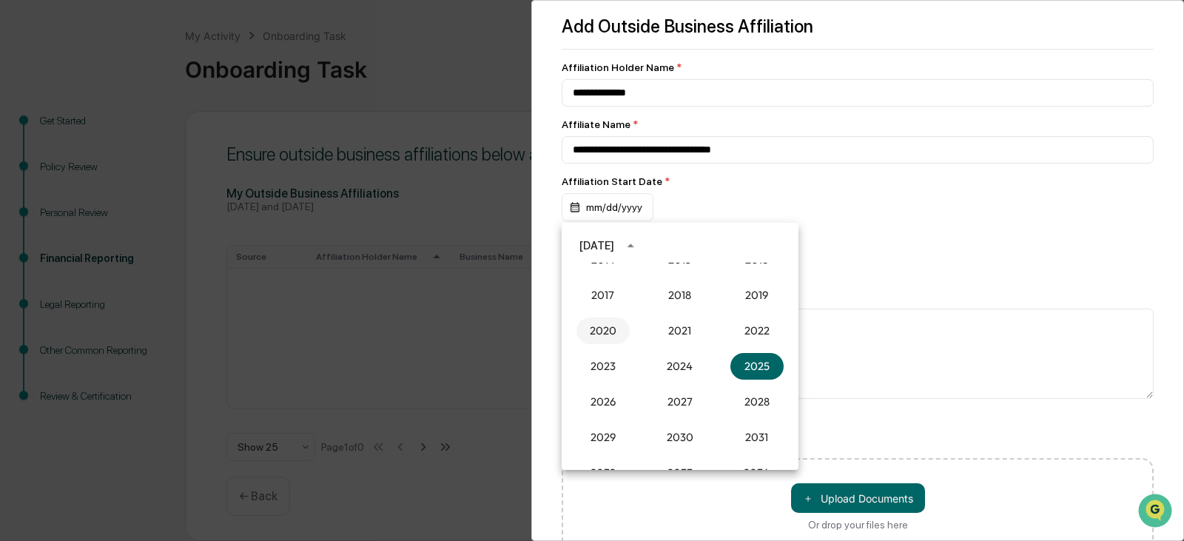
click at [609, 325] on button "2020" at bounding box center [602, 330] width 53 height 27
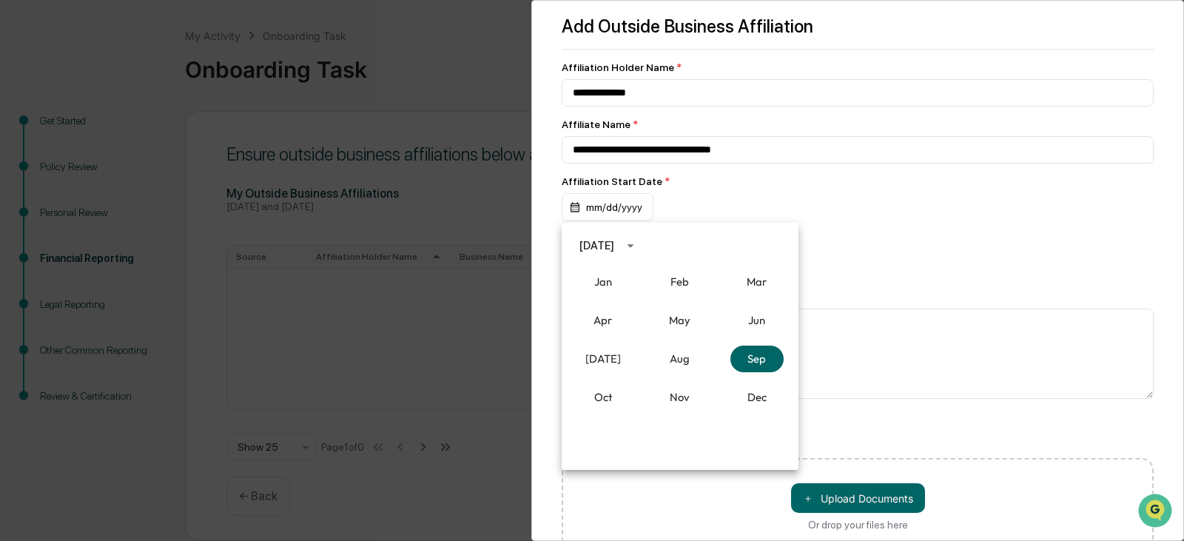
click at [874, 405] on div at bounding box center [592, 270] width 1184 height 541
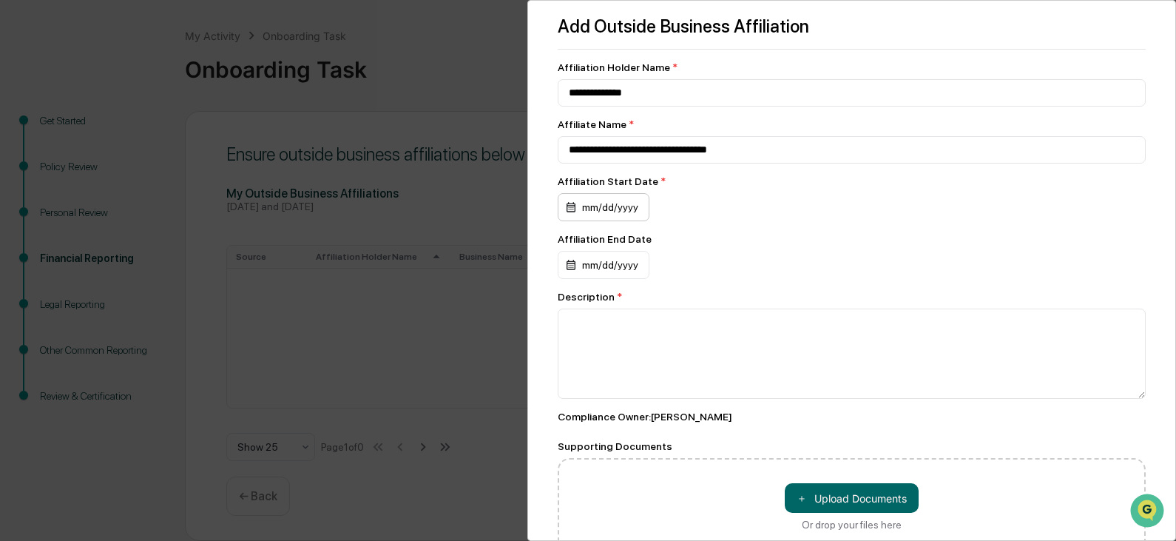
click at [586, 215] on div "mm/dd/yyyy" at bounding box center [604, 207] width 92 height 28
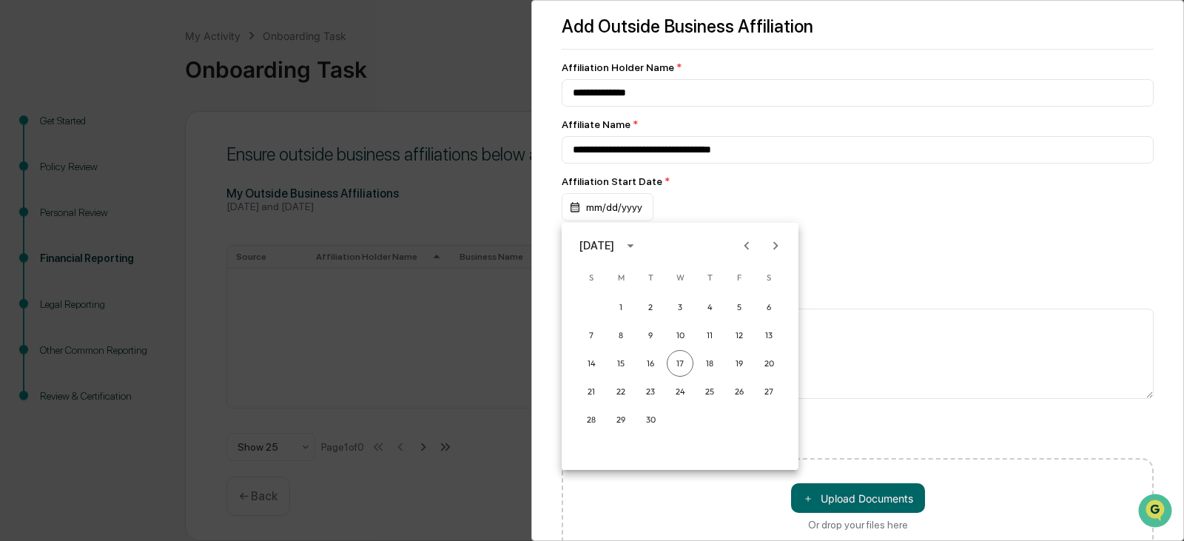
click at [638, 243] on icon "calendar view is open, switch to year view" at bounding box center [630, 245] width 16 height 16
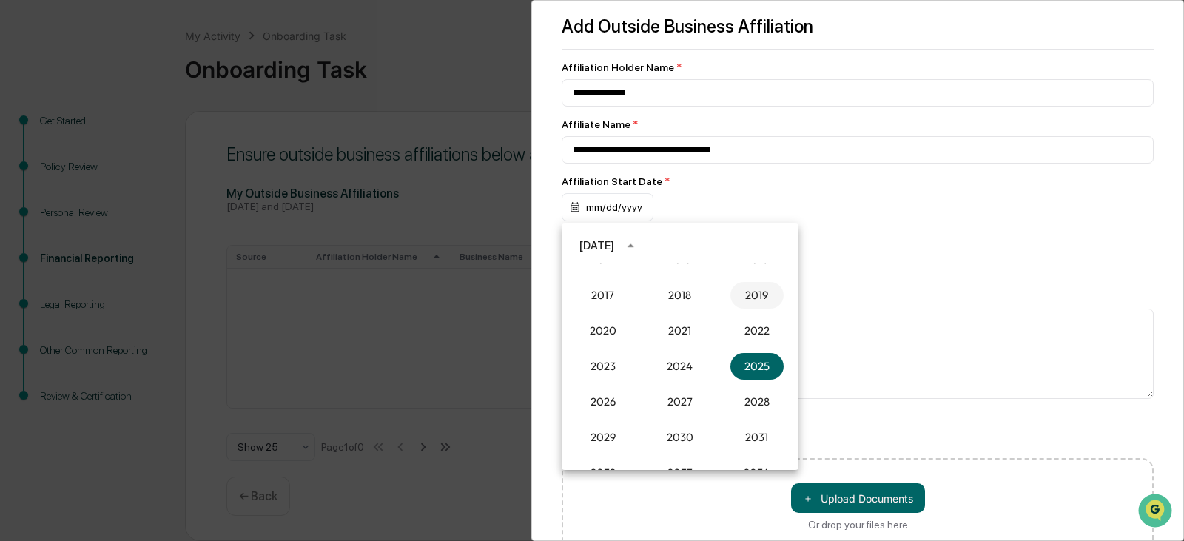
click at [749, 289] on button "2019" at bounding box center [756, 295] width 53 height 27
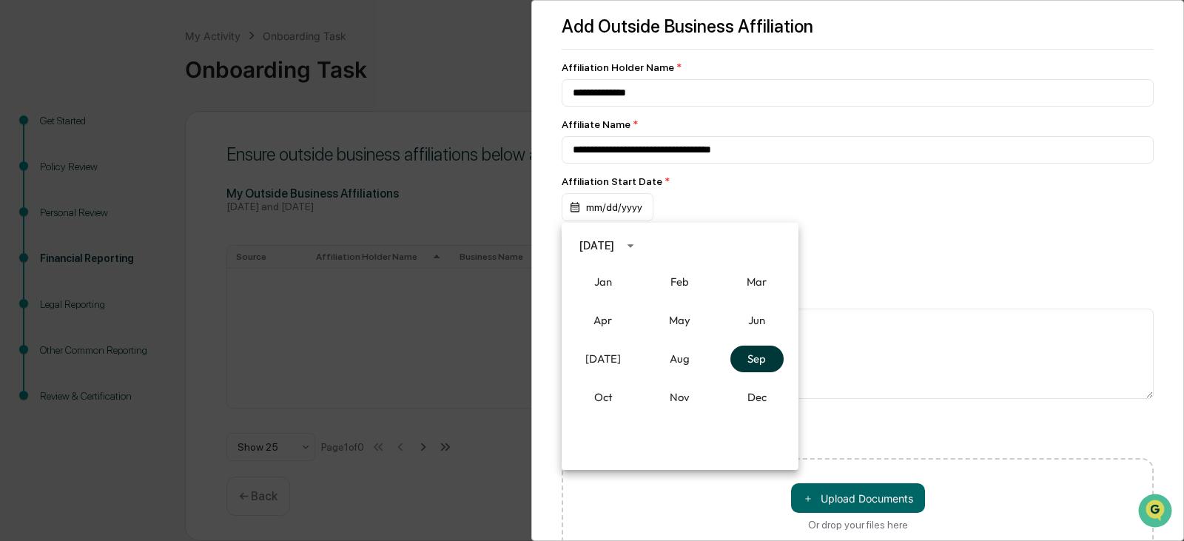
click at [748, 357] on button "Sep" at bounding box center [756, 358] width 53 height 27
click at [644, 357] on button "17" at bounding box center [650, 363] width 27 height 27
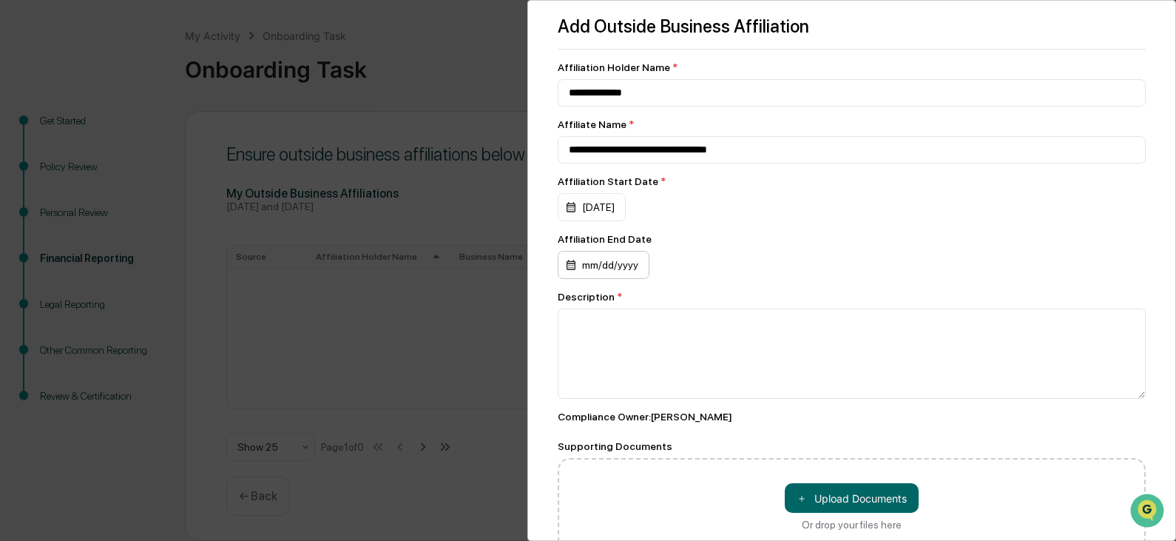
click at [630, 260] on div "mm/dd/yyyy" at bounding box center [604, 265] width 92 height 28
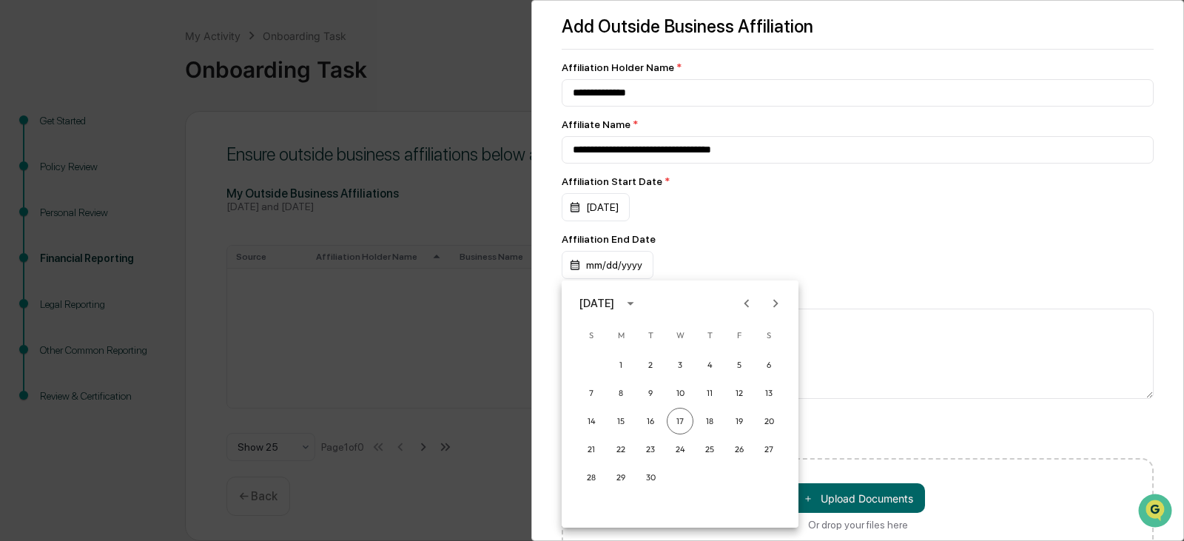
click at [786, 234] on div at bounding box center [592, 270] width 1184 height 541
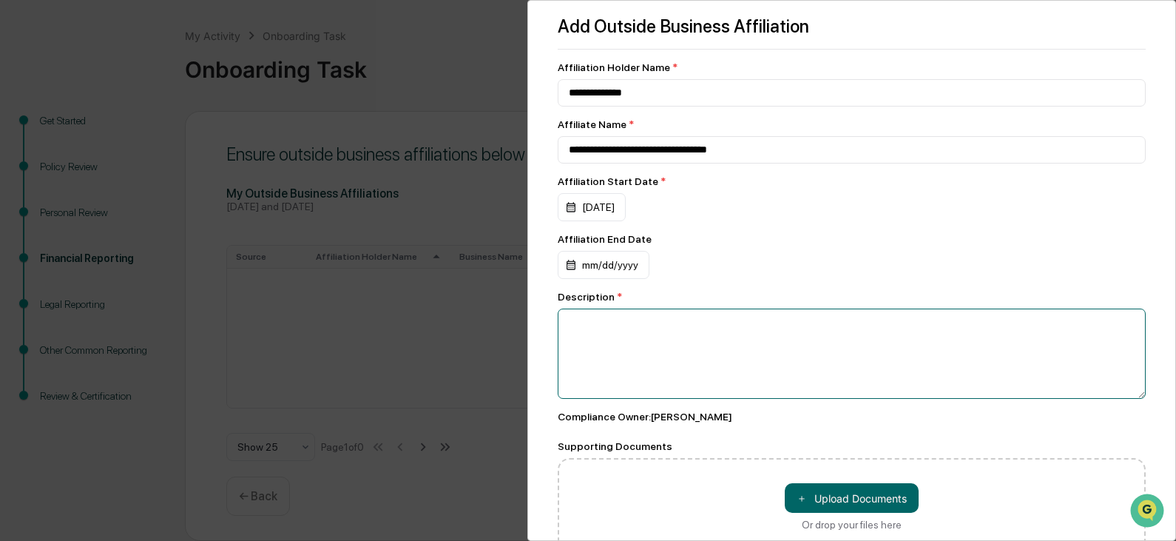
click at [674, 344] on textarea at bounding box center [852, 353] width 588 height 90
click at [593, 334] on textarea at bounding box center [852, 353] width 588 height 90
paste textarea "**********"
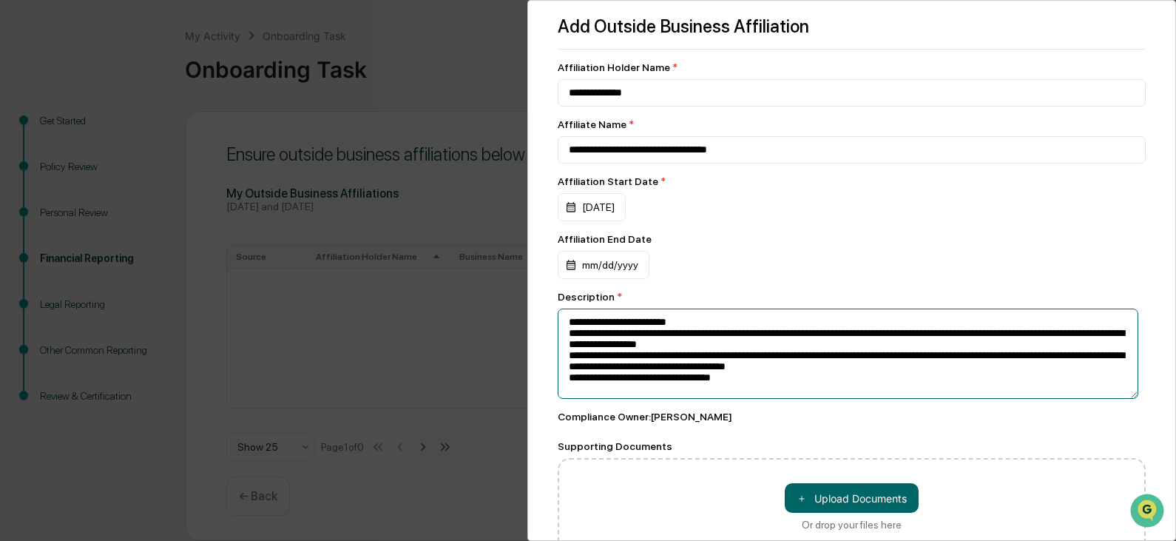
scroll to position [1, 0]
click at [754, 380] on textarea "**********" at bounding box center [848, 353] width 581 height 90
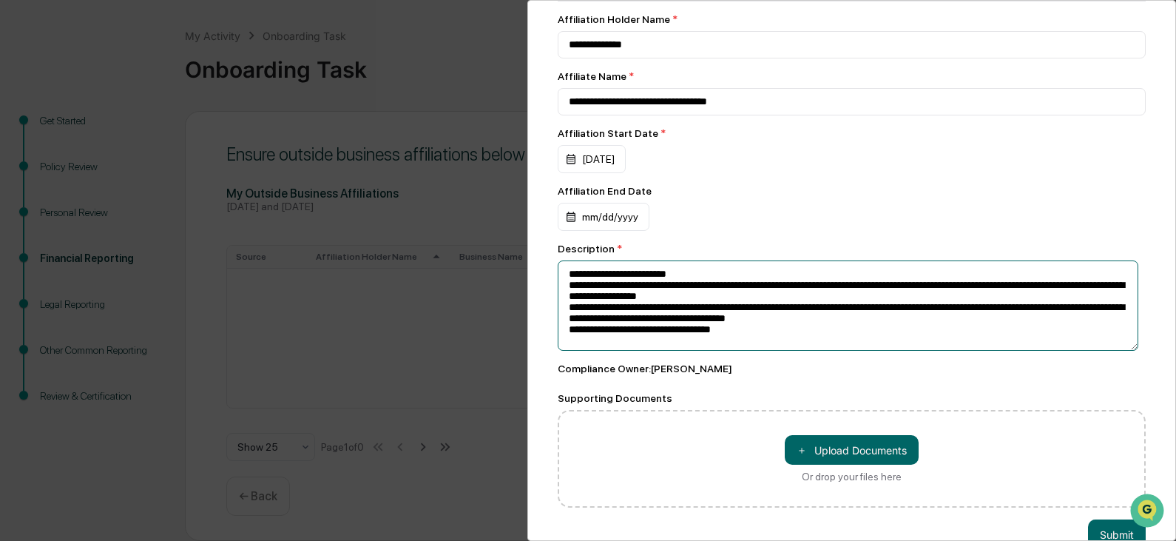
scroll to position [88, 0]
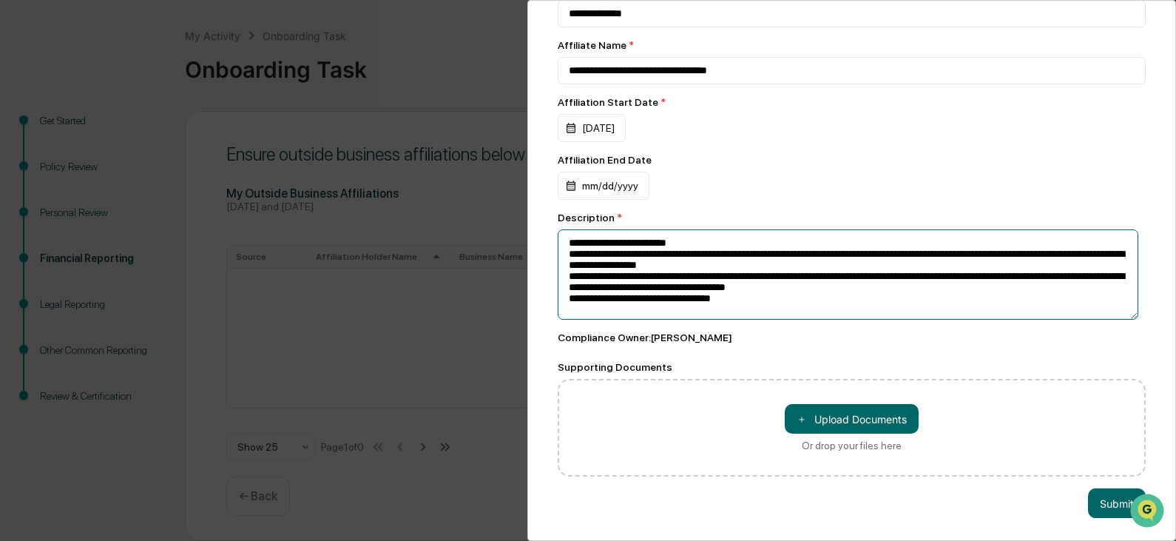
click at [743, 291] on textarea "**********" at bounding box center [848, 274] width 581 height 90
type textarea "**********"
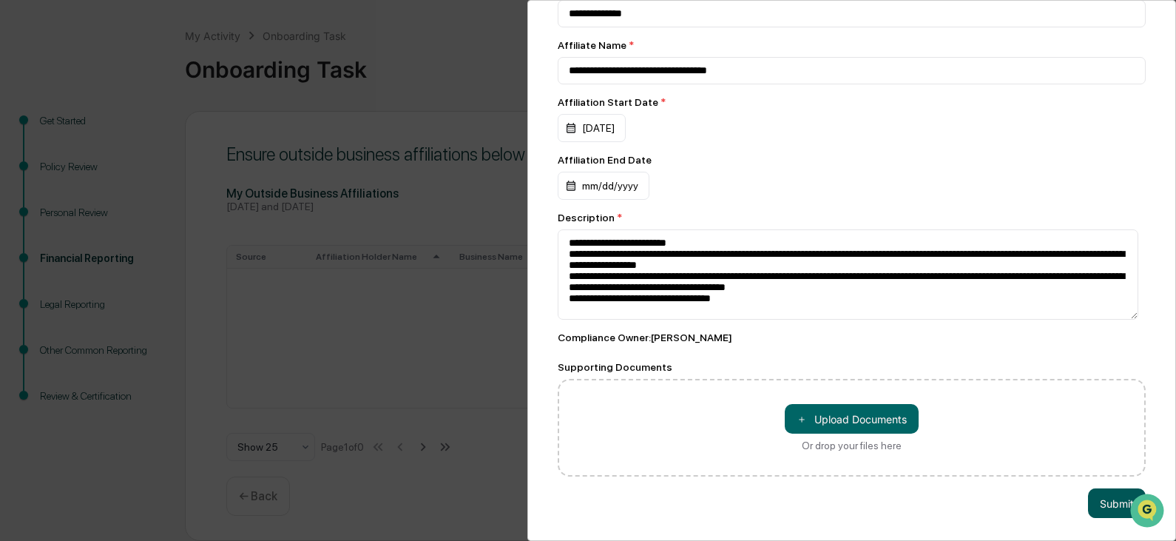
click at [1108, 494] on button "Submit" at bounding box center [1117, 503] width 58 height 30
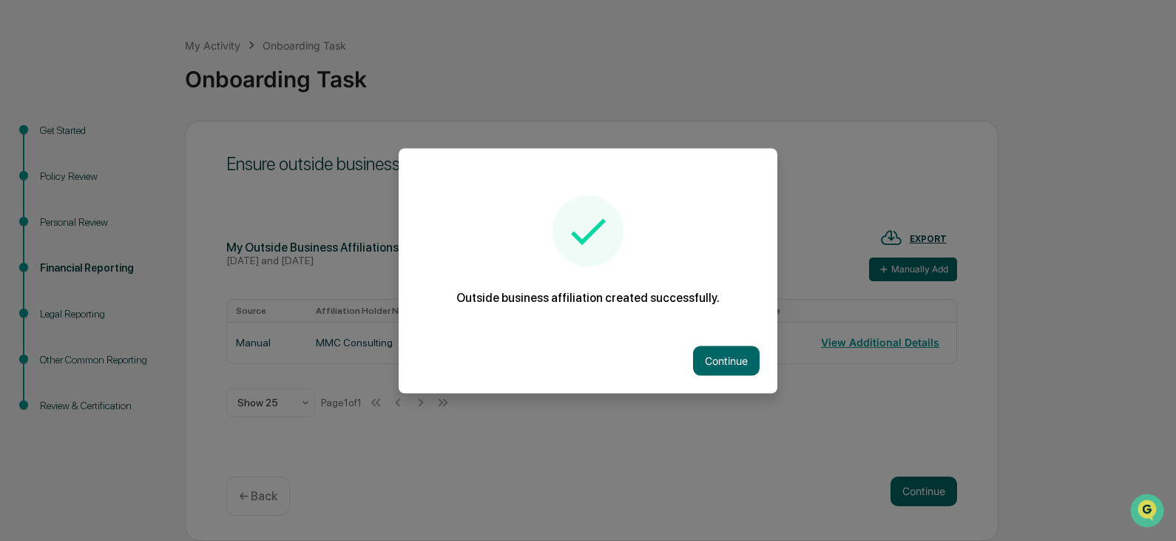
scroll to position [55, 0]
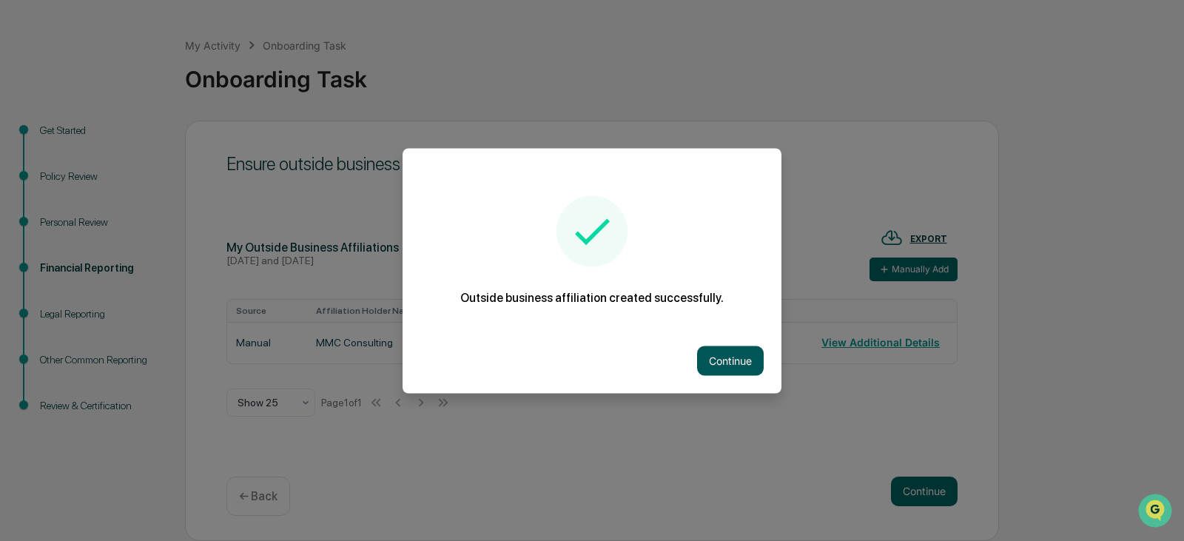
click at [709, 361] on button "Continue" at bounding box center [730, 360] width 67 height 30
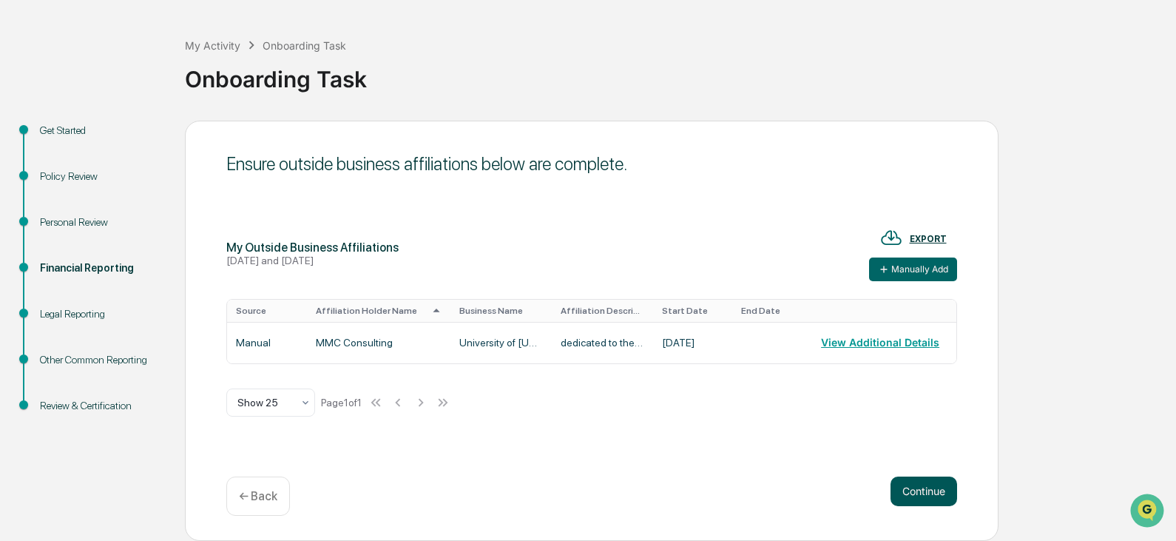
click at [931, 492] on button "Continue" at bounding box center [924, 491] width 67 height 30
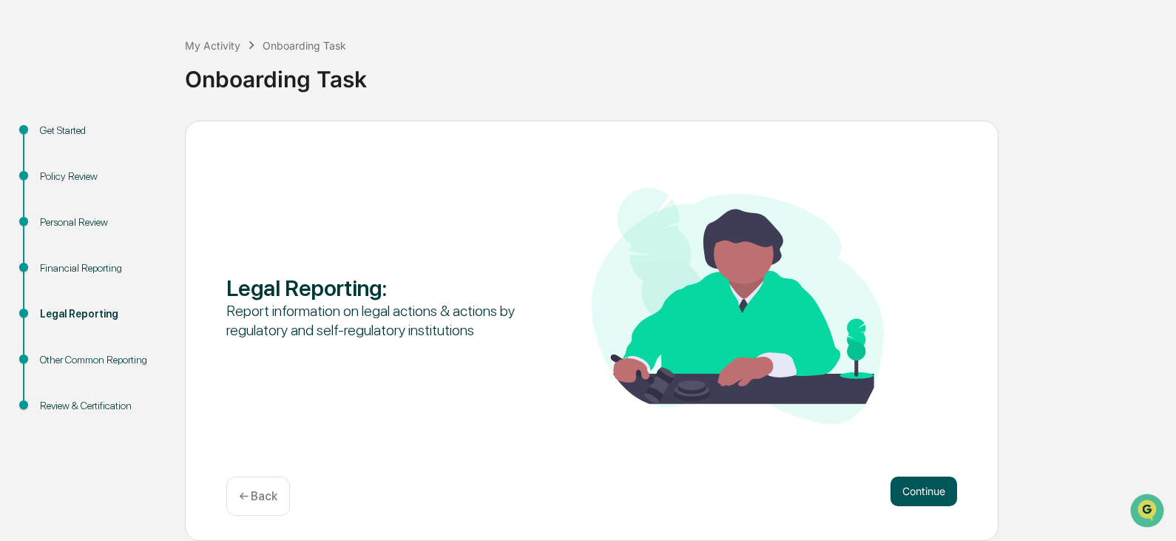
click at [923, 484] on button "Continue" at bounding box center [924, 491] width 67 height 30
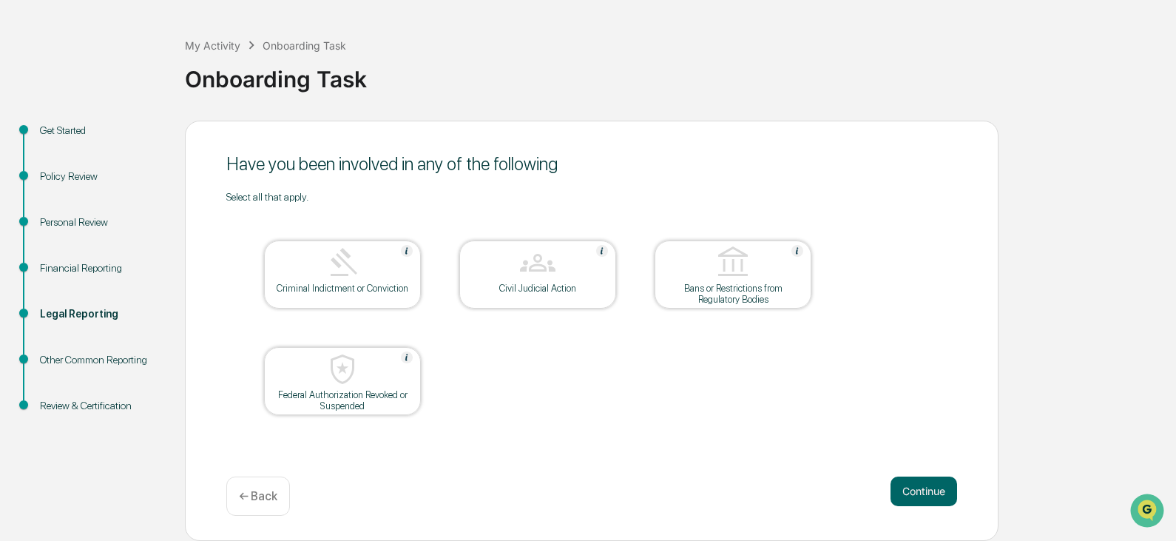
drag, startPoint x: 937, startPoint y: 488, endPoint x: 616, endPoint y: 405, distance: 331.1
click at [618, 406] on div "Have you been involved in any of the following Select all that apply. Criminal …" at bounding box center [592, 331] width 814 height 420
drag, startPoint x: 928, startPoint y: 485, endPoint x: 598, endPoint y: 425, distance: 335.3
click at [603, 430] on div "Have you been involved in any of the following Select all that apply. Criminal …" at bounding box center [592, 331] width 814 height 420
click at [939, 485] on button "Continue" at bounding box center [924, 491] width 67 height 30
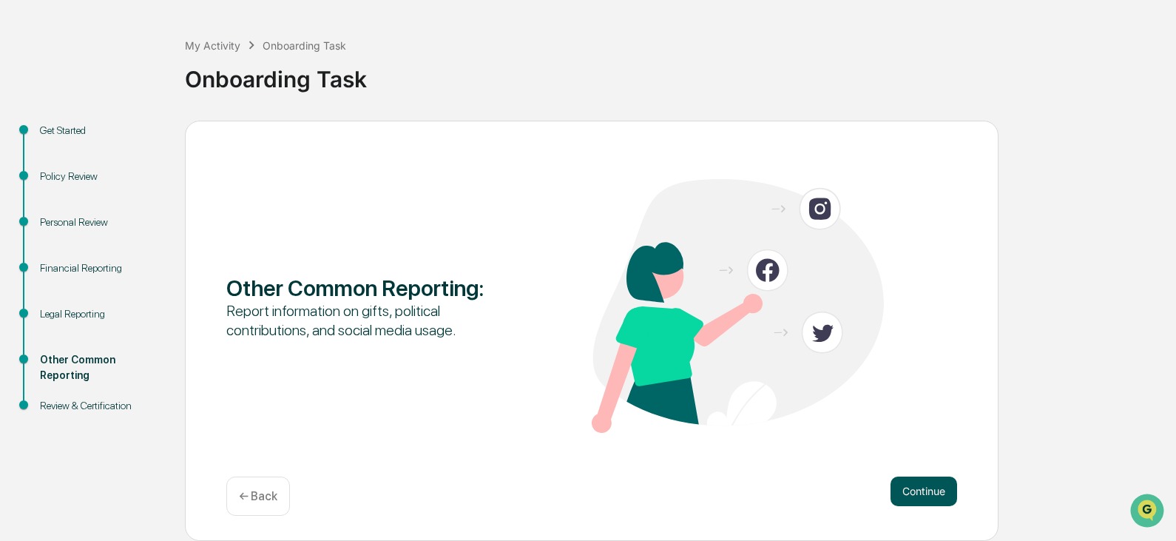
click at [937, 489] on button "Continue" at bounding box center [924, 491] width 67 height 30
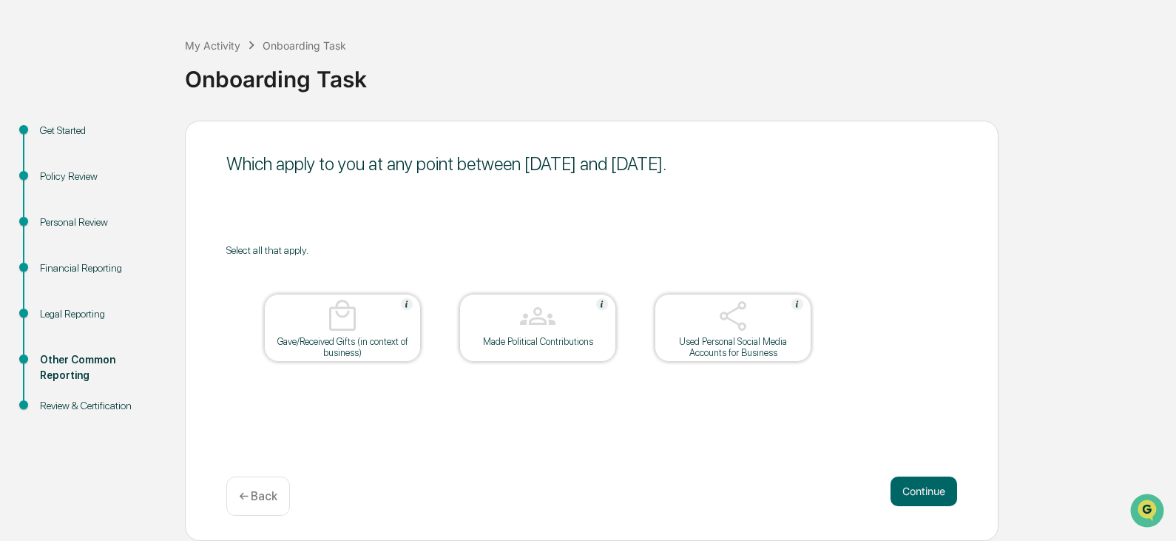
click at [333, 325] on img at bounding box center [343, 316] width 36 height 36
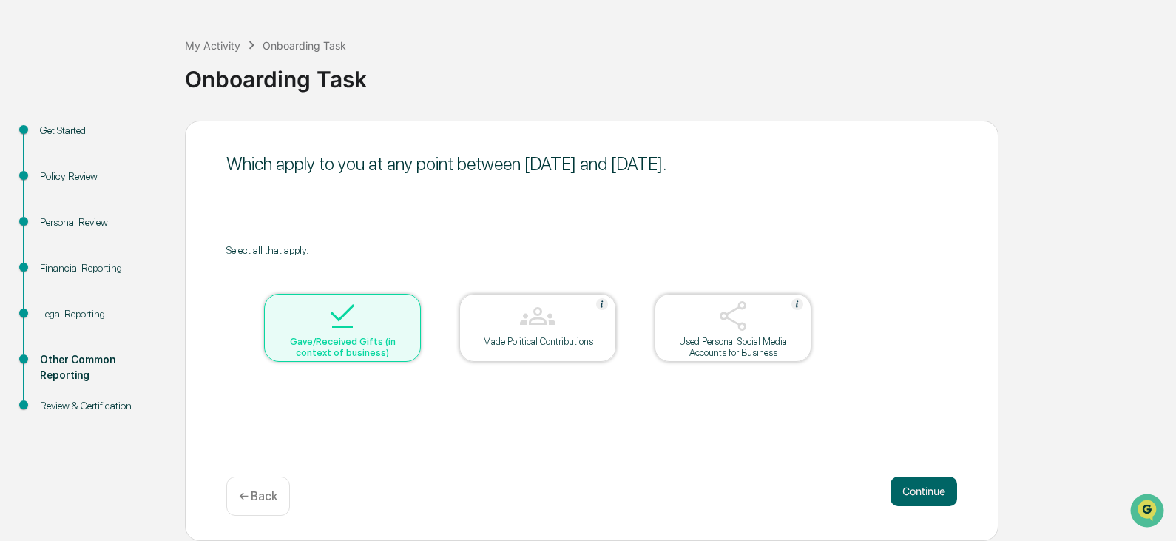
click at [334, 298] on img at bounding box center [343, 316] width 36 height 36
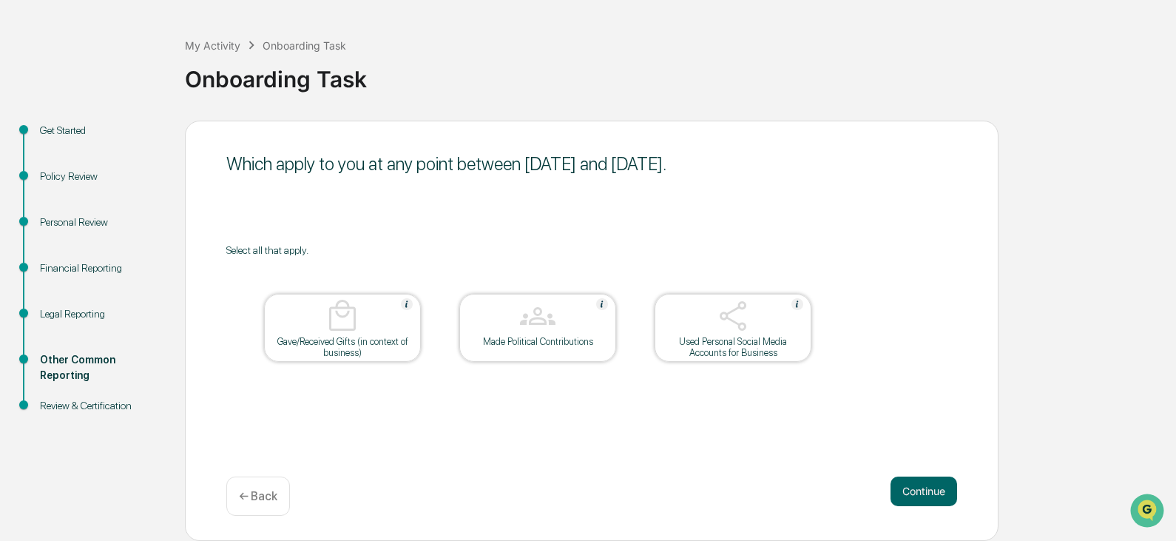
click at [313, 334] on div at bounding box center [343, 317] width 148 height 38
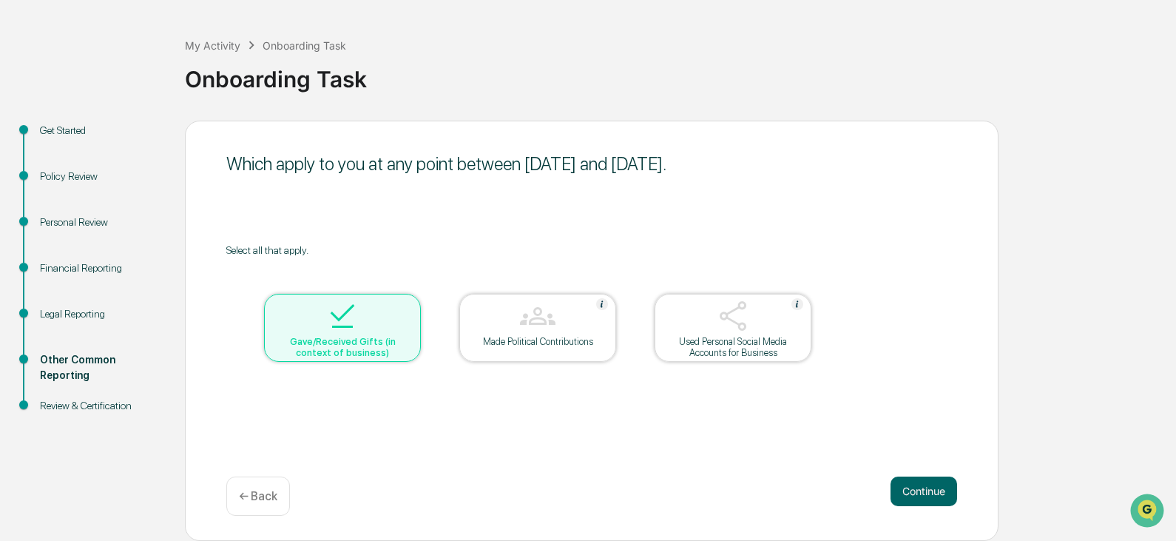
click at [744, 326] on img at bounding box center [733, 316] width 36 height 36
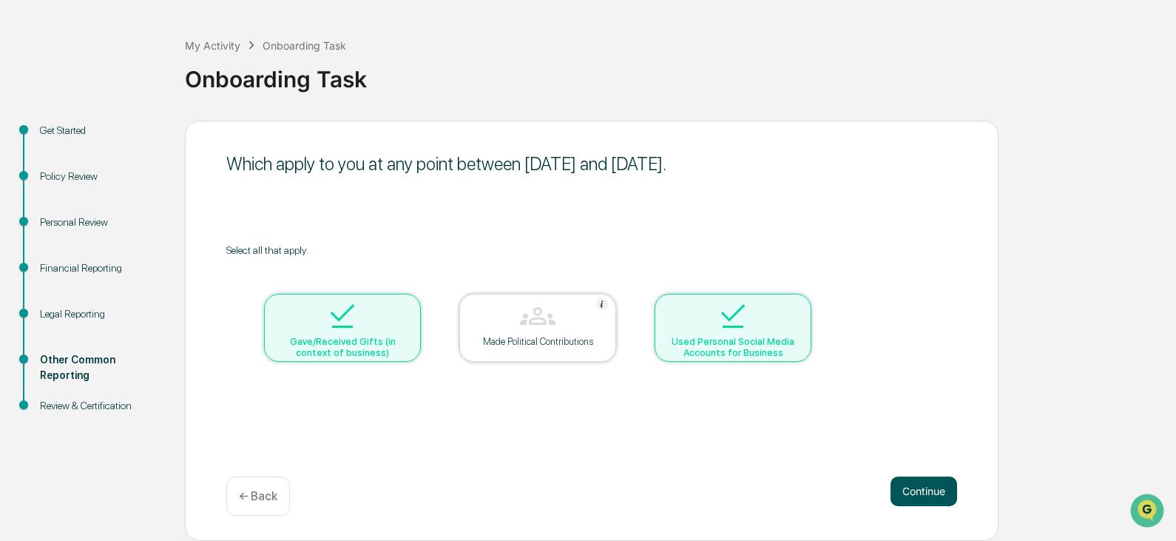
click at [925, 495] on button "Continue" at bounding box center [924, 491] width 67 height 30
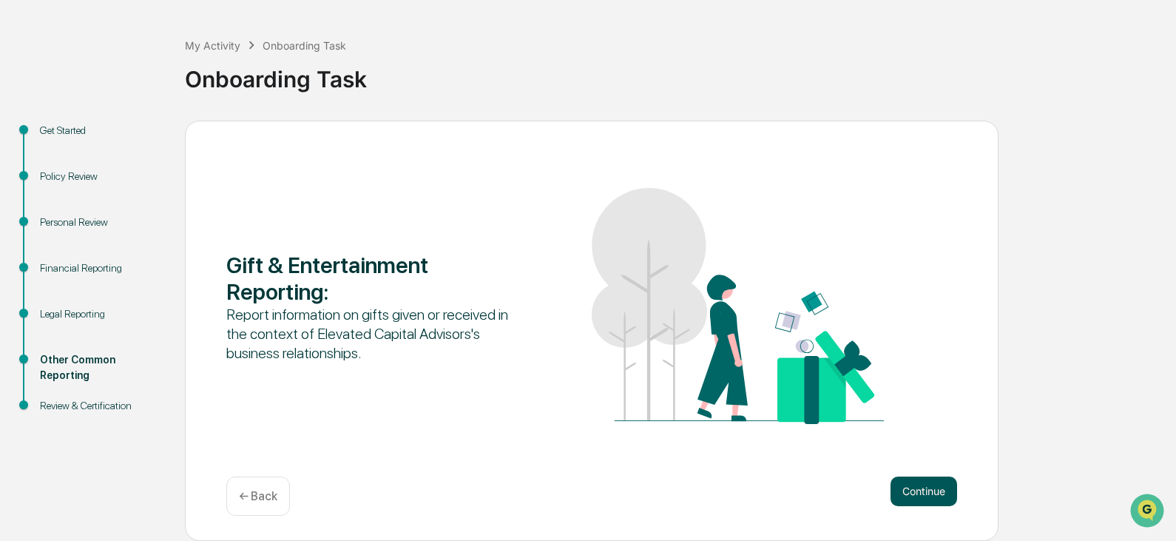
click at [911, 489] on button "Continue" at bounding box center [924, 491] width 67 height 30
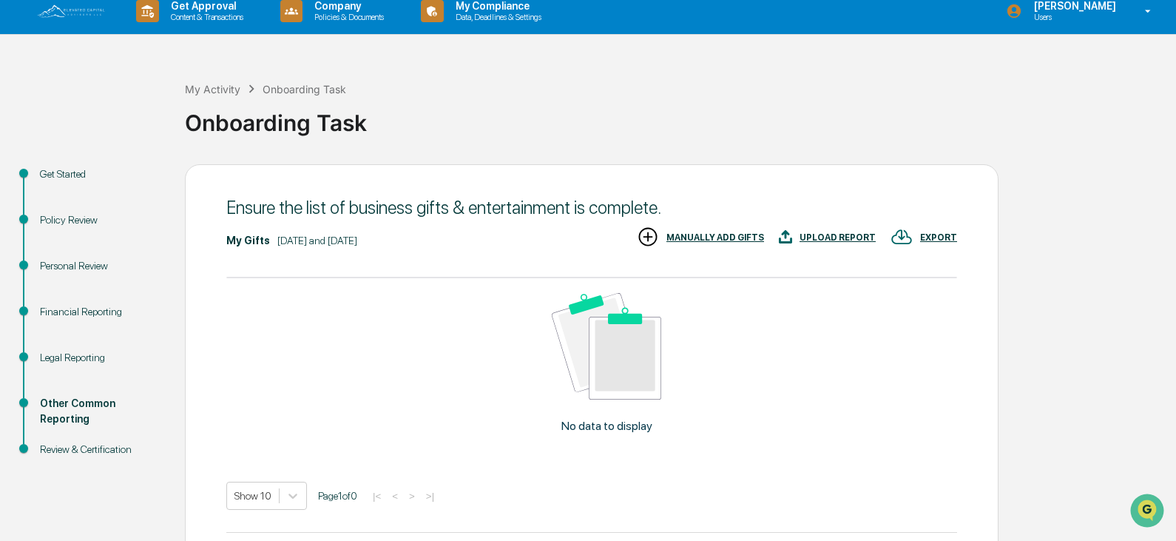
scroll to position [0, 0]
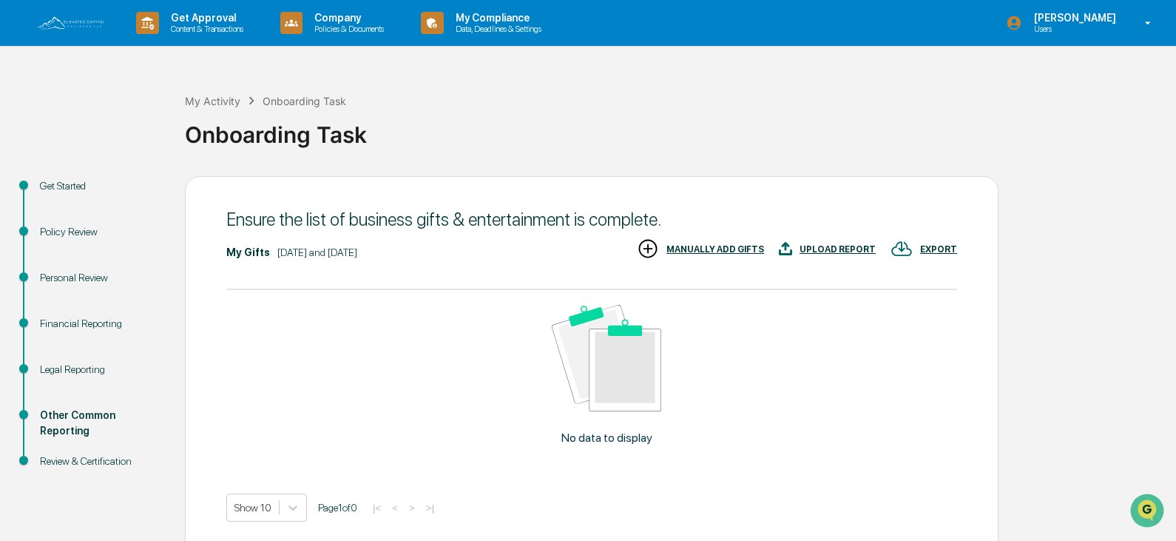
click at [741, 244] on div "MANUALLY ADD GIFTS" at bounding box center [716, 249] width 98 height 10
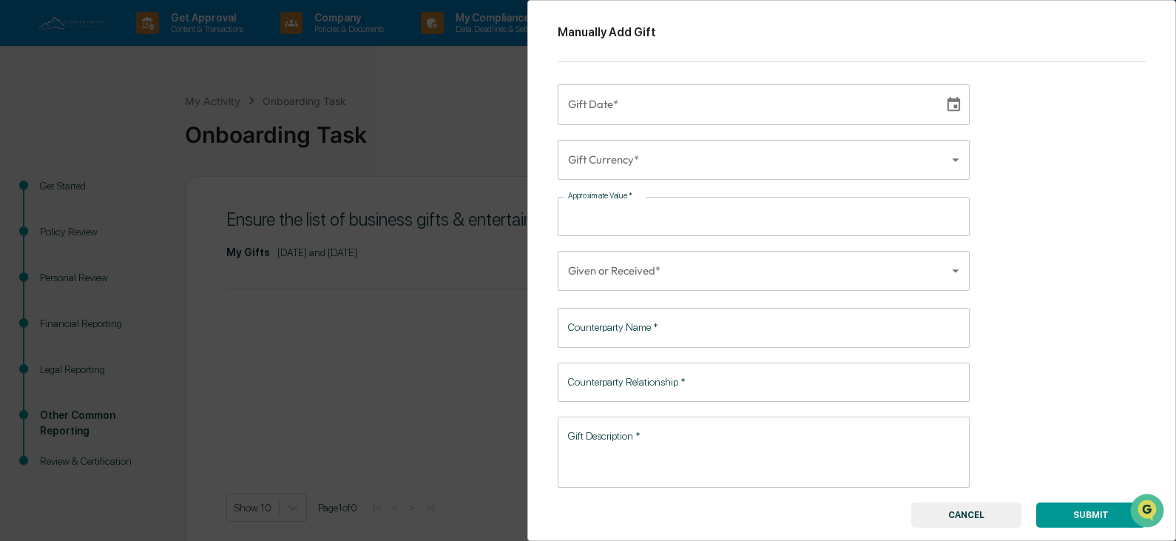
click at [851, 109] on input "Gift Date*" at bounding box center [746, 104] width 376 height 40
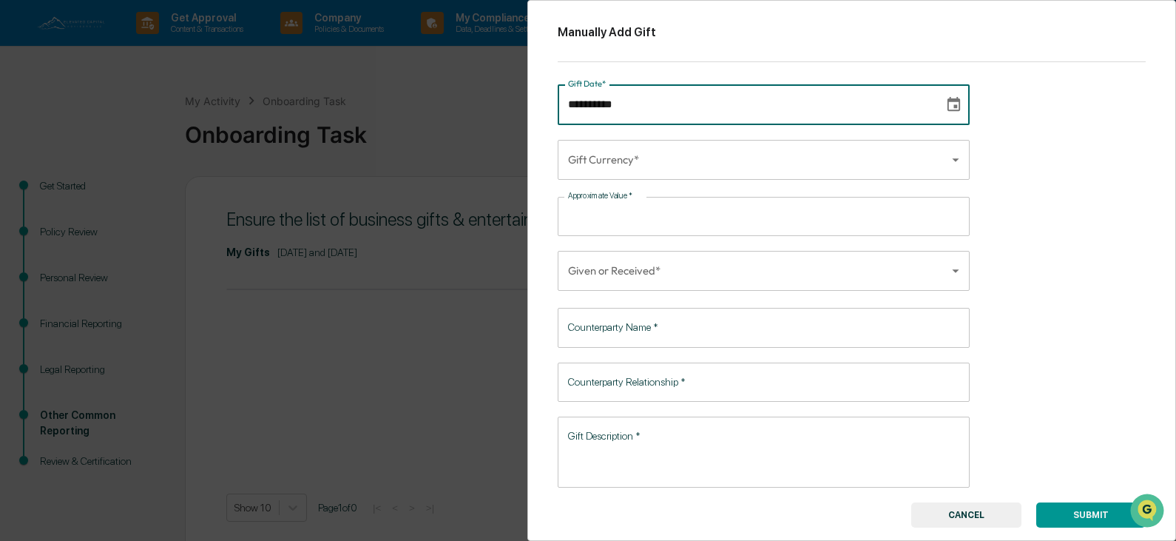
type input "**********"
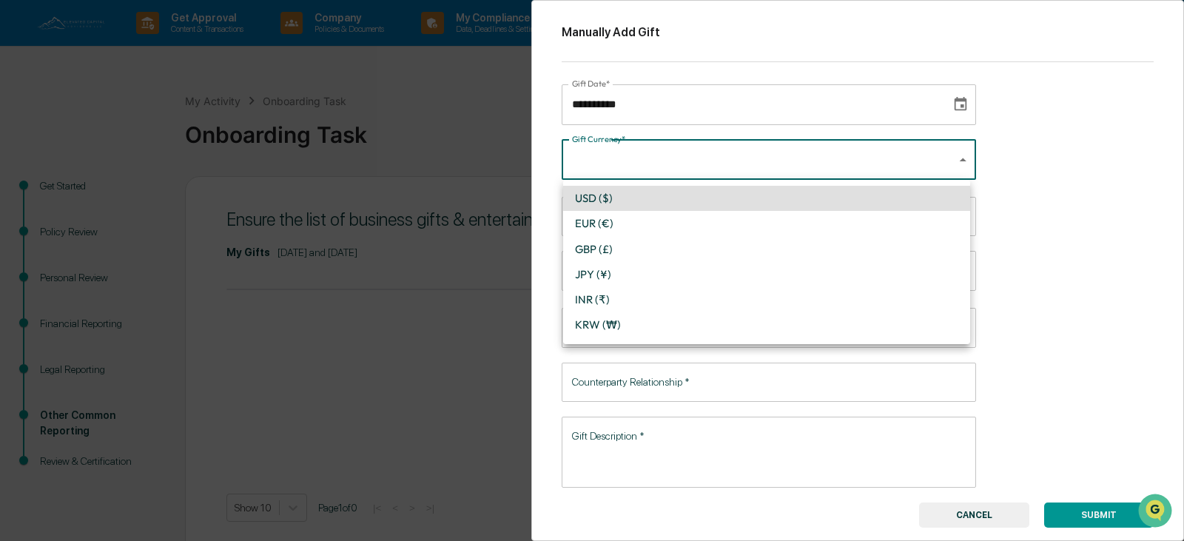
click at [634, 159] on body "**********" at bounding box center [592, 323] width 1184 height 646
click at [617, 192] on li "USD ($)" at bounding box center [766, 198] width 407 height 25
type input "*"
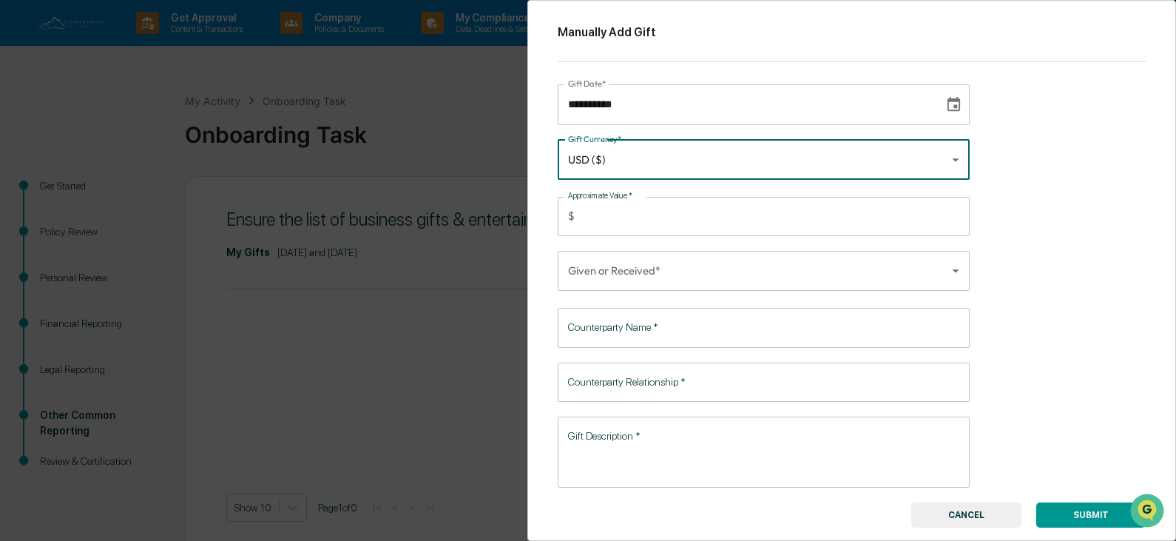
click at [615, 214] on input "Approximate Value   *" at bounding box center [775, 216] width 389 height 39
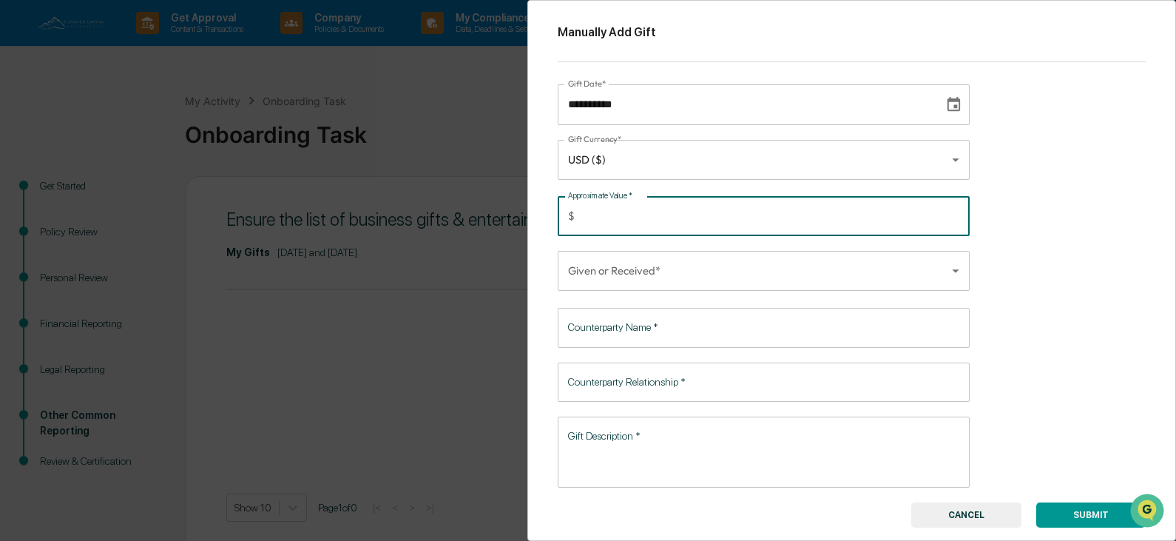
type input "**"
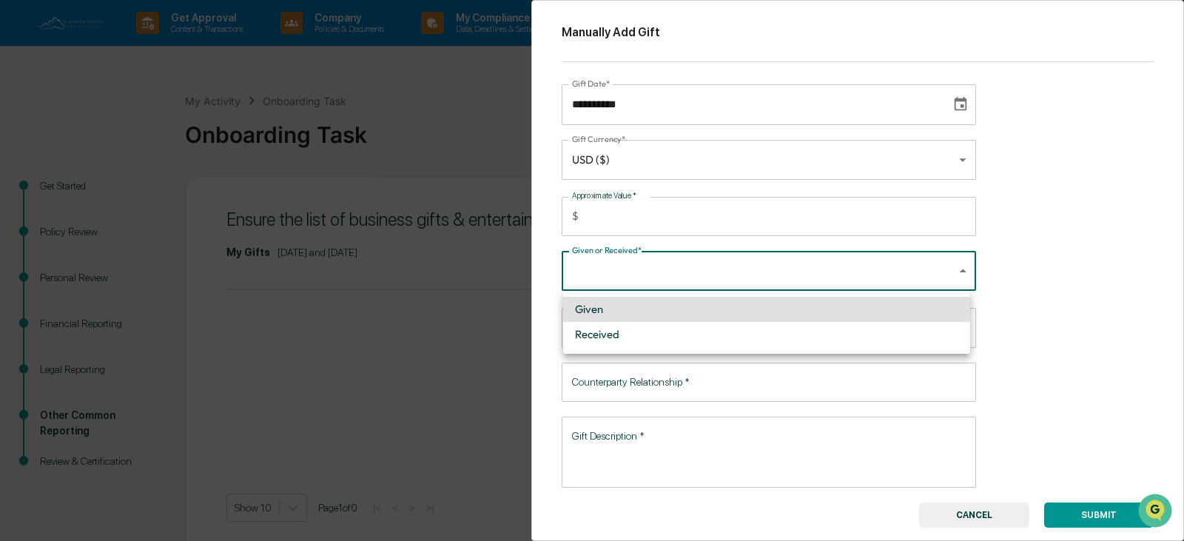
click at [731, 271] on body "**********" at bounding box center [592, 323] width 1184 height 646
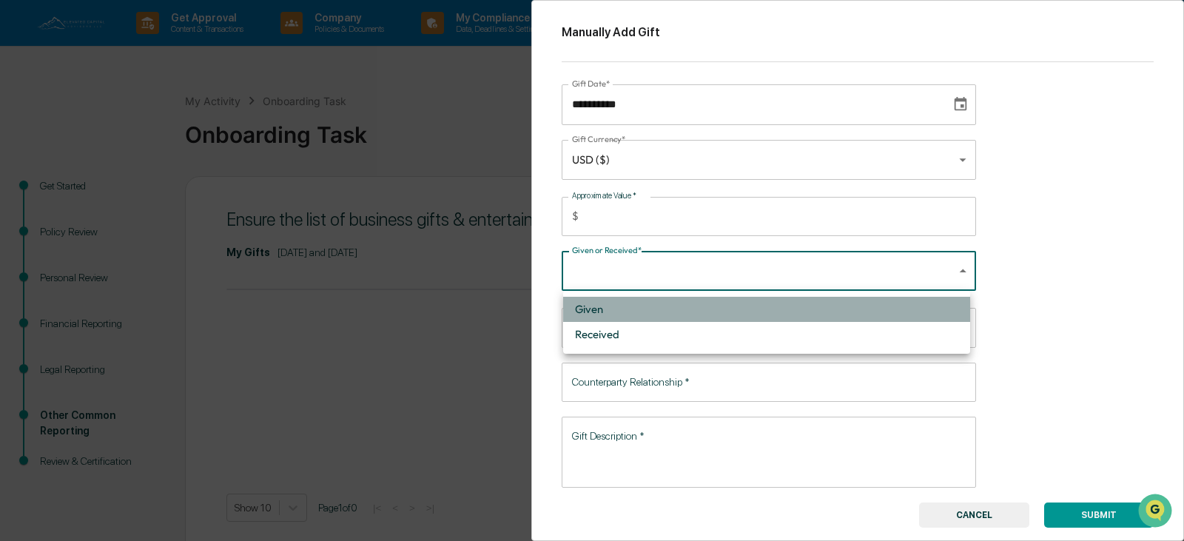
click at [694, 311] on li "Given" at bounding box center [766, 309] width 407 height 25
type input "*****"
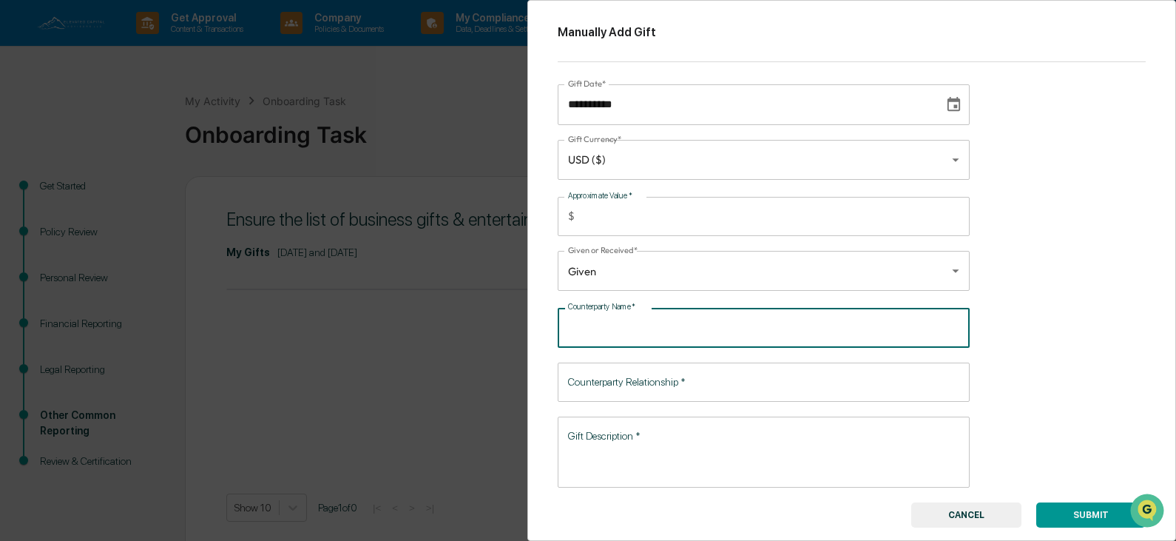
click at [660, 331] on input "Counterparty Name   *" at bounding box center [764, 327] width 412 height 39
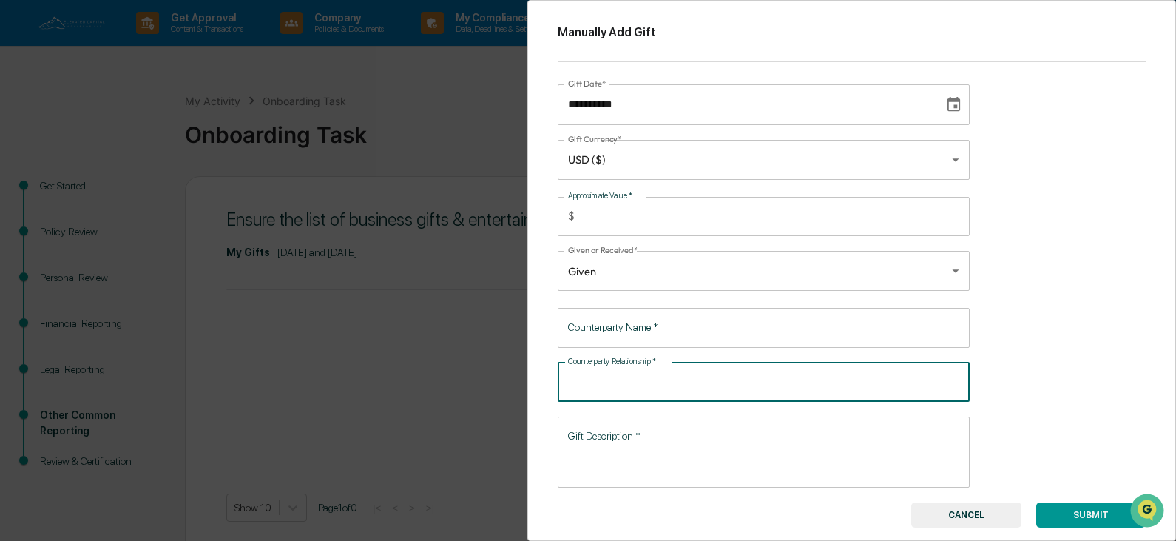
click at [611, 370] on div "Counterparty Relationship   * Counterparty Relationship   *" at bounding box center [764, 381] width 412 height 39
click at [615, 374] on input "Counterparty Relationship   *" at bounding box center [764, 381] width 412 height 39
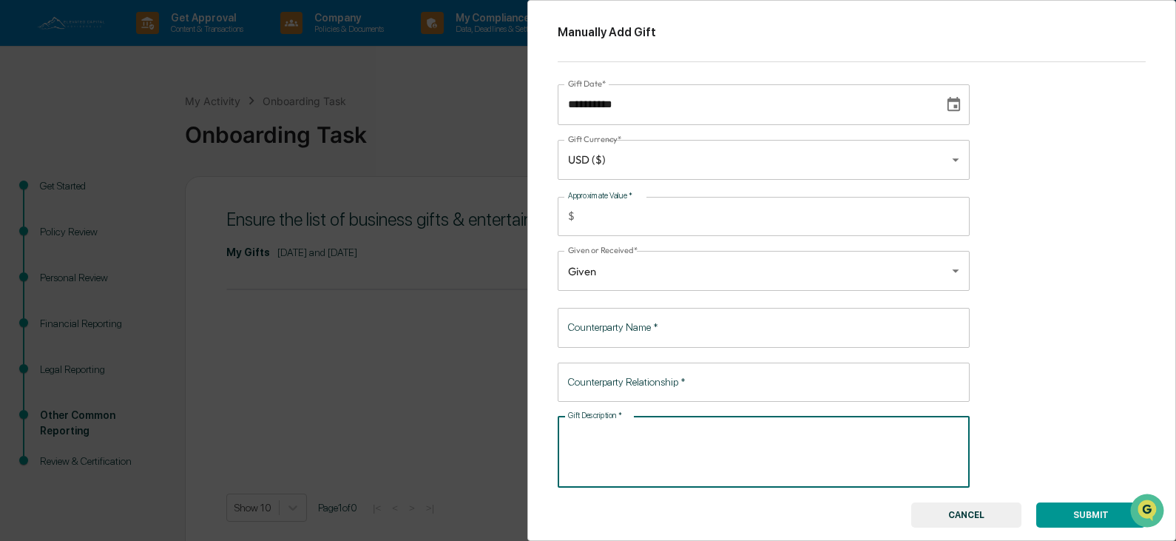
click at [657, 440] on textarea "Gift Description   *" at bounding box center [763, 451] width 391 height 47
click at [587, 436] on textarea "**********" at bounding box center [761, 451] width 386 height 47
click at [616, 438] on textarea "**********" at bounding box center [761, 451] width 386 height 47
click at [593, 436] on textarea "**********" at bounding box center [761, 451] width 386 height 47
type textarea "**********"
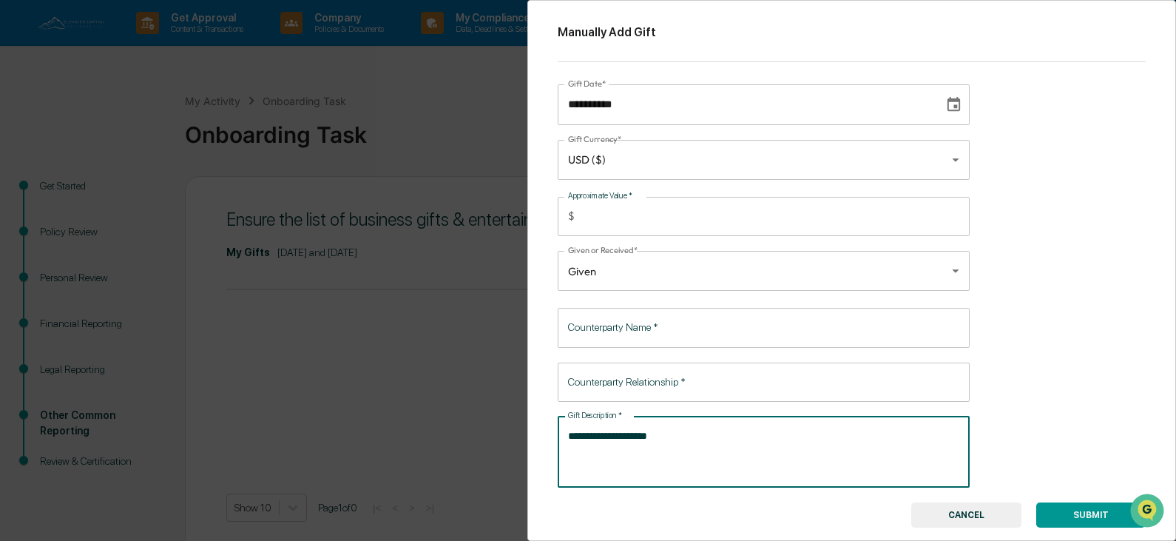
click at [692, 340] on input "Counterparty Name   *" at bounding box center [764, 327] width 412 height 39
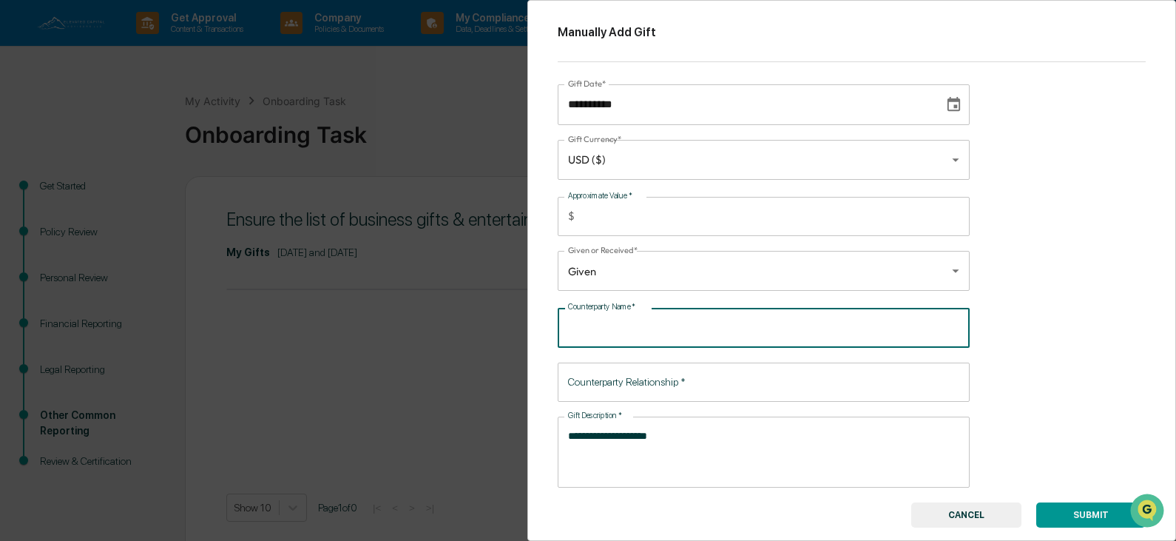
click at [582, 104] on input "**********" at bounding box center [746, 104] width 376 height 40
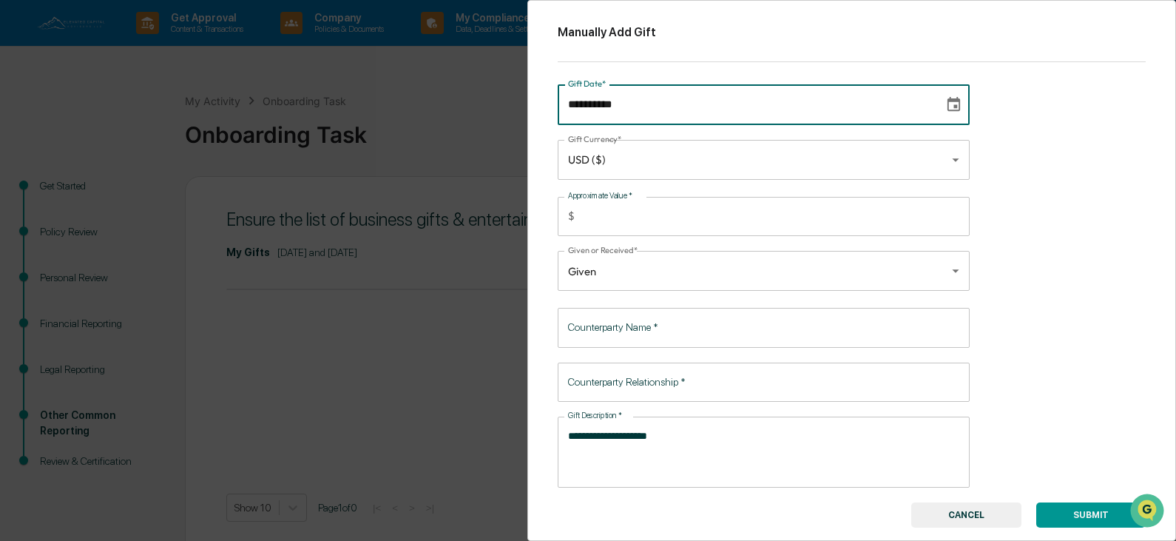
click at [590, 104] on input "**********" at bounding box center [746, 104] width 376 height 40
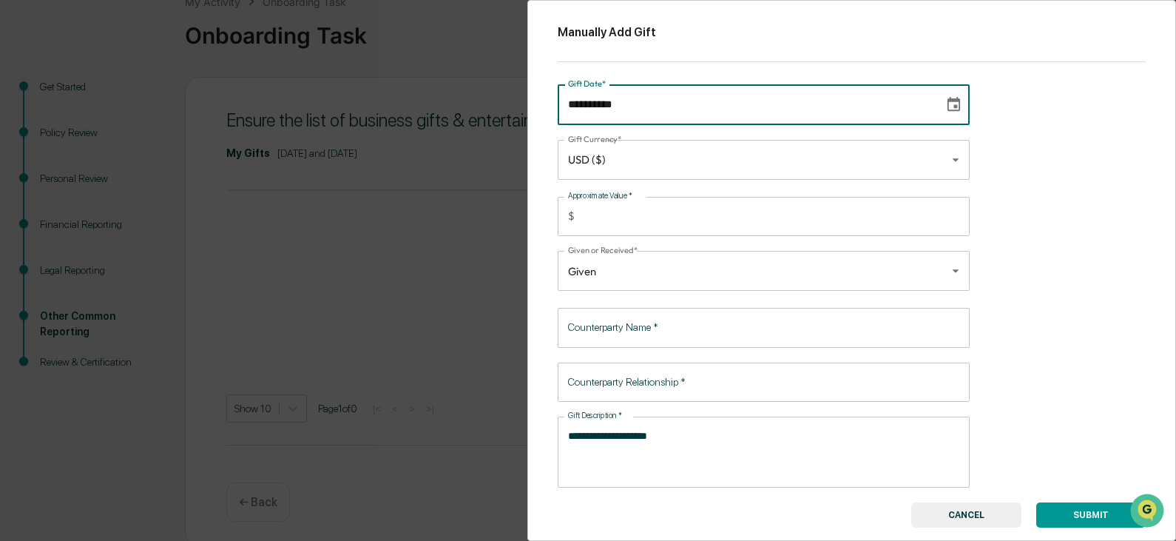
scroll to position [105, 0]
type input "**********"
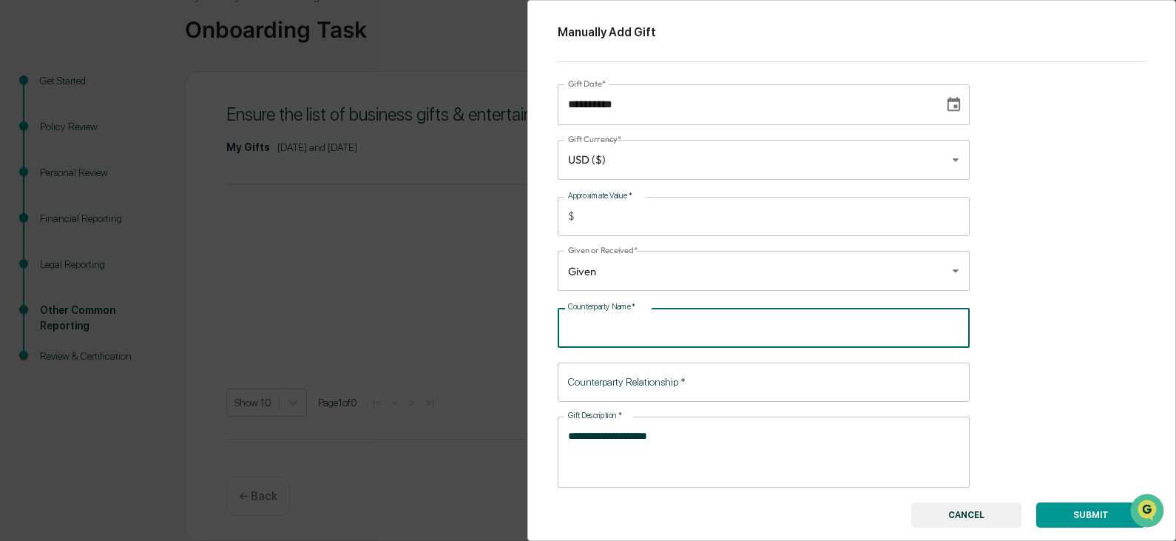
click at [620, 331] on input "Counterparty Name   *" at bounding box center [764, 327] width 412 height 39
type input "********"
click at [613, 382] on input "Counterparty Relationship   *" at bounding box center [764, 381] width 412 height 39
click at [635, 328] on input "********" at bounding box center [764, 327] width 412 height 39
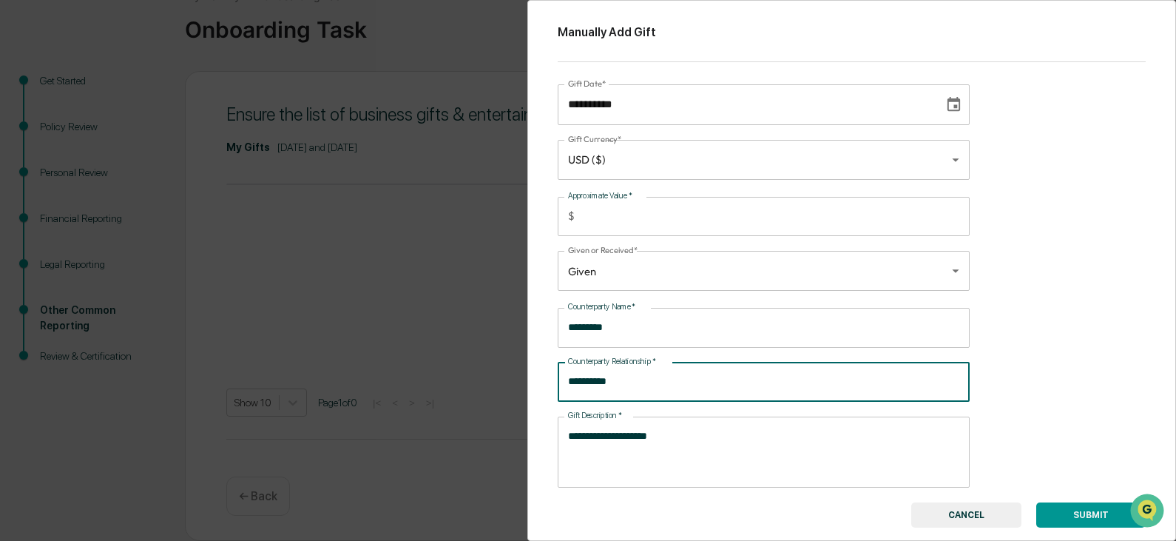
drag, startPoint x: 621, startPoint y: 381, endPoint x: 528, endPoint y: 386, distance: 92.6
click at [528, 386] on div "**********" at bounding box center [851, 270] width 649 height 541
type input "********"
click at [617, 326] on input "********" at bounding box center [764, 327] width 412 height 39
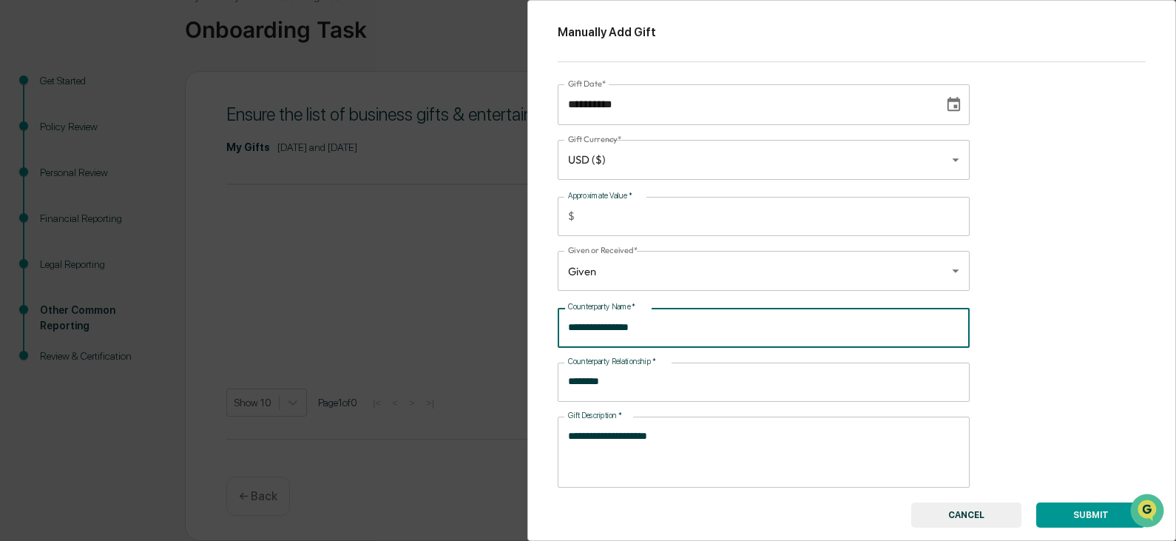
type input "**********"
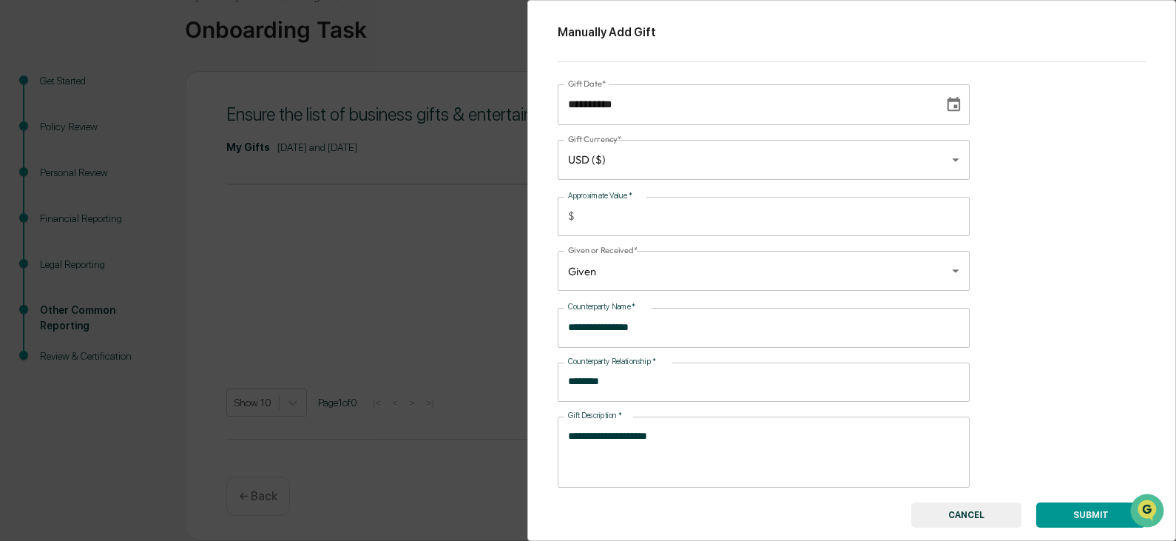
click at [1069, 341] on div "**********" at bounding box center [851, 270] width 649 height 541
click at [1088, 509] on button "SUBMIT" at bounding box center [1090, 514] width 109 height 25
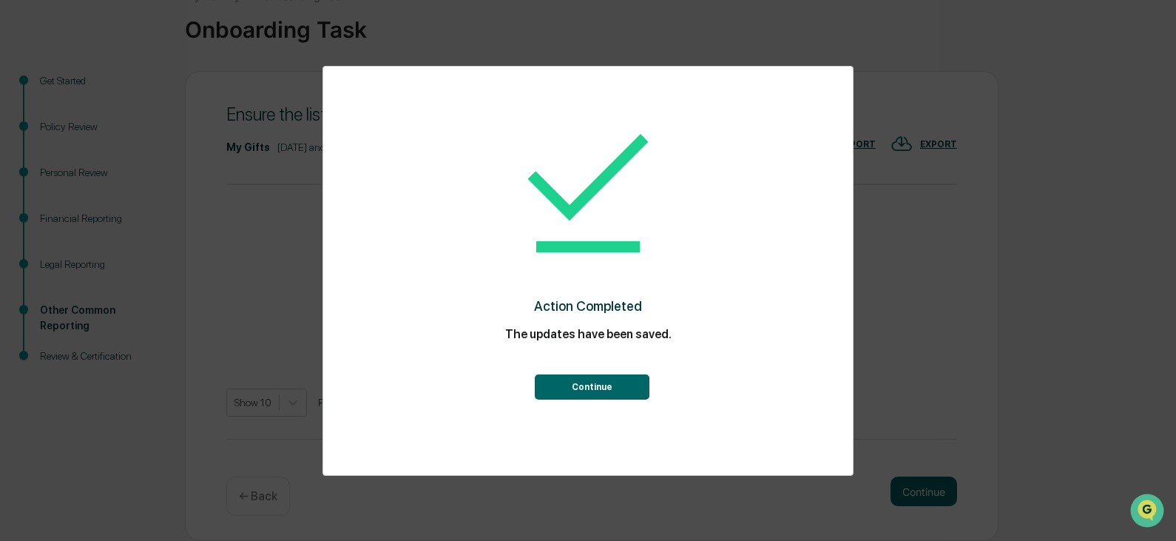
click at [613, 387] on button "Continue" at bounding box center [592, 386] width 115 height 25
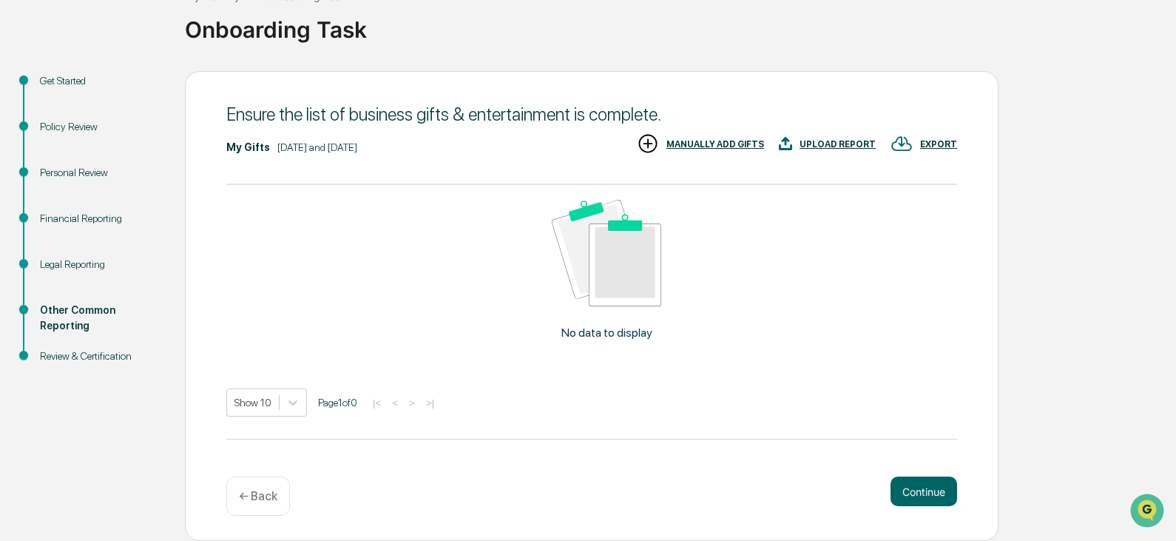
click at [738, 145] on div "MANUALLY ADD GIFTS" at bounding box center [716, 144] width 98 height 10
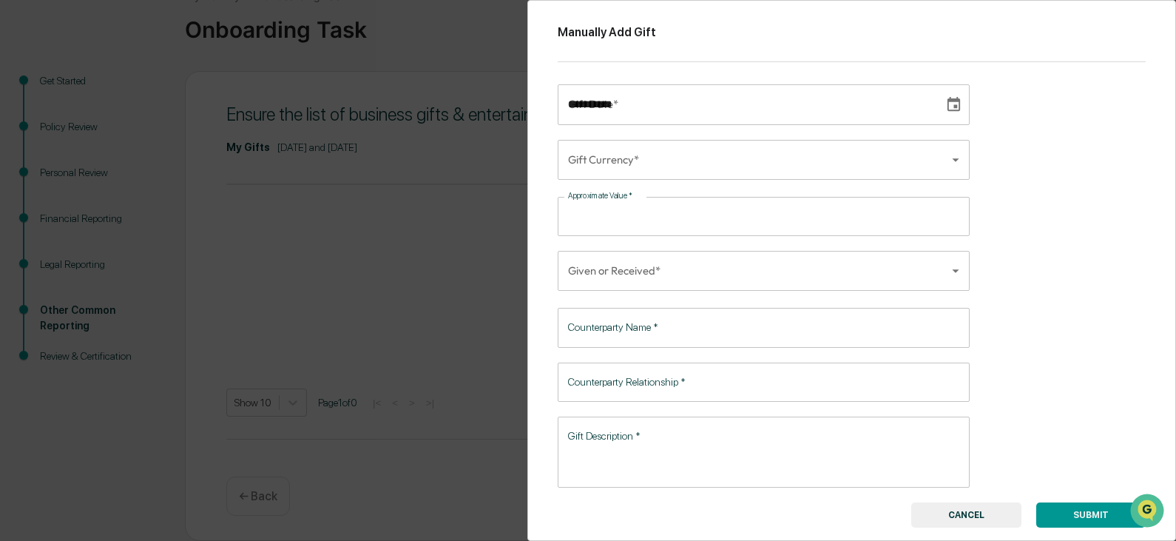
click at [664, 112] on input "**********" at bounding box center [746, 104] width 376 height 40
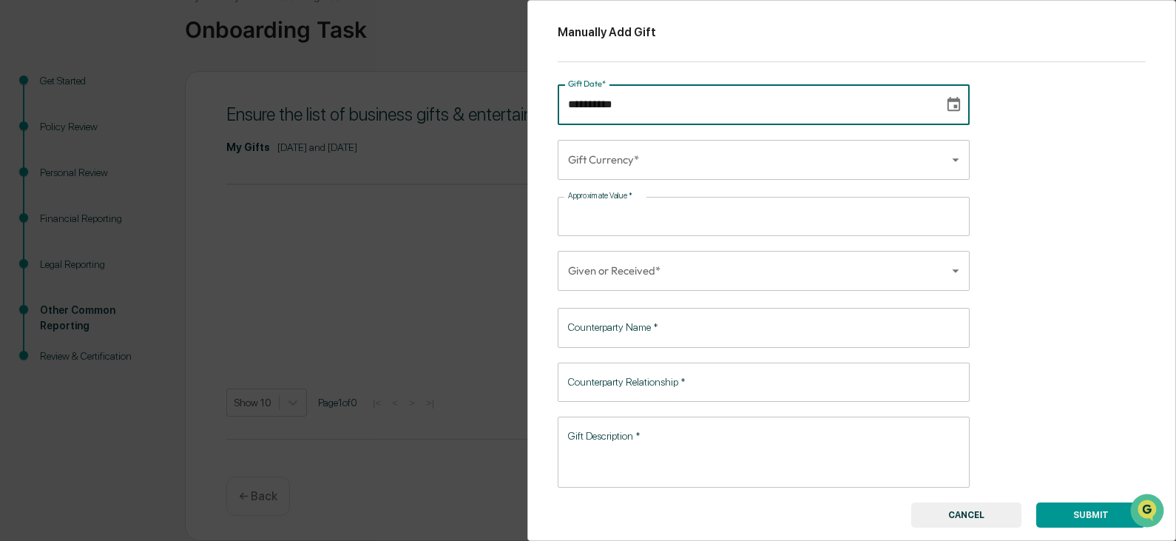
type input "**********"
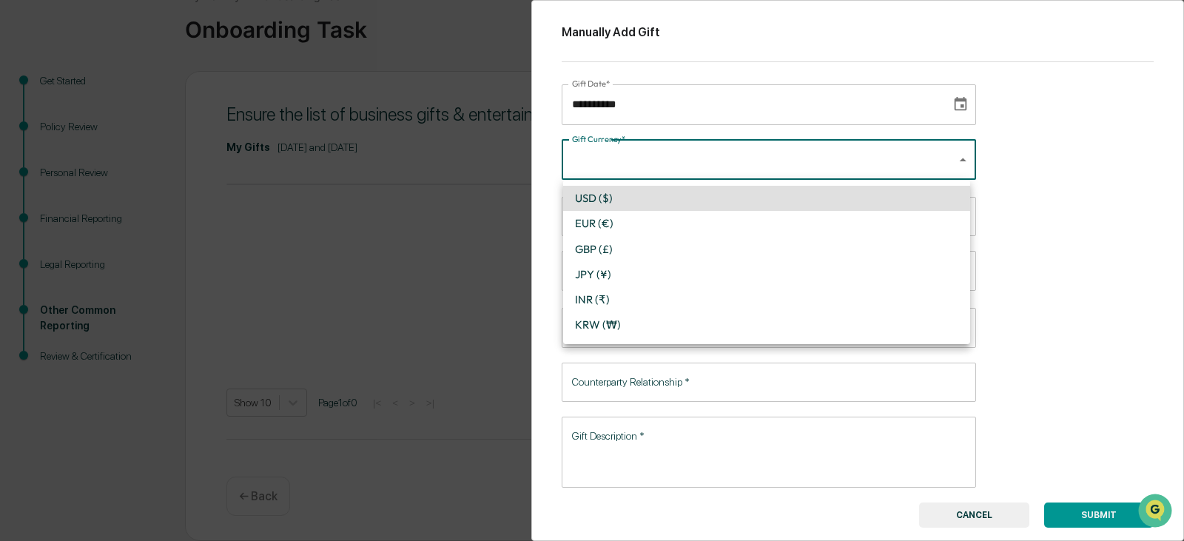
click at [639, 152] on body "**********" at bounding box center [592, 218] width 1184 height 646
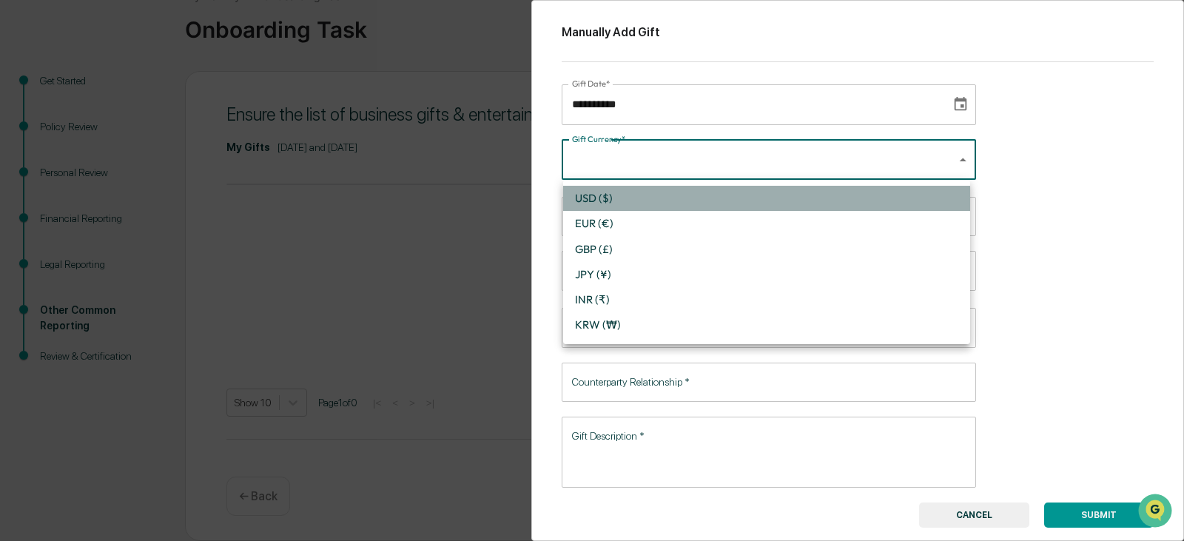
drag, startPoint x: 625, startPoint y: 203, endPoint x: 621, endPoint y: 211, distance: 9.3
click at [624, 203] on li "USD ($)" at bounding box center [766, 198] width 407 height 25
type input "*"
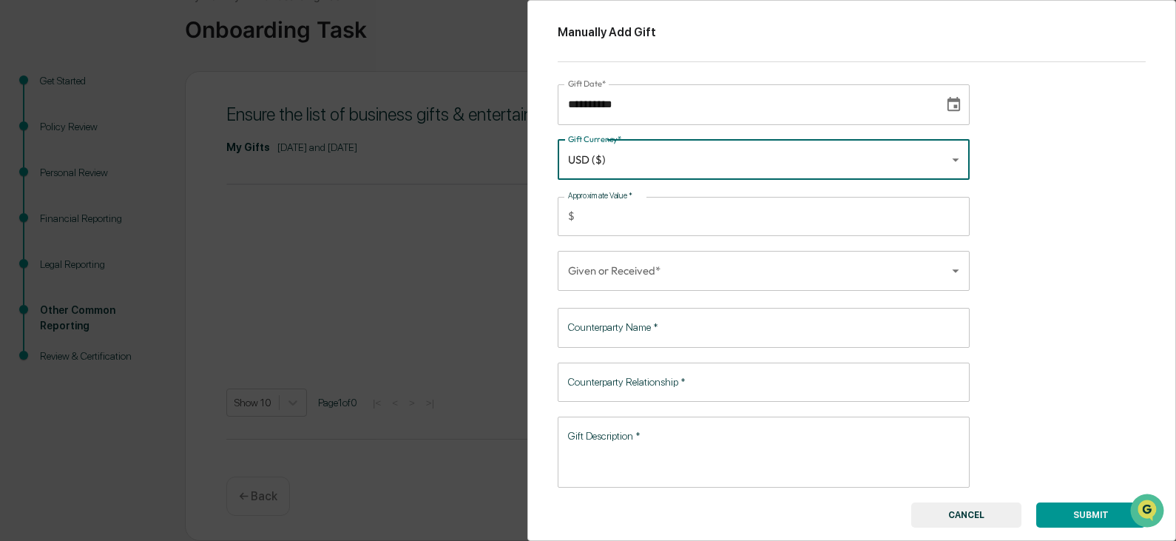
click at [619, 217] on input "Approximate Value   *" at bounding box center [775, 216] width 389 height 39
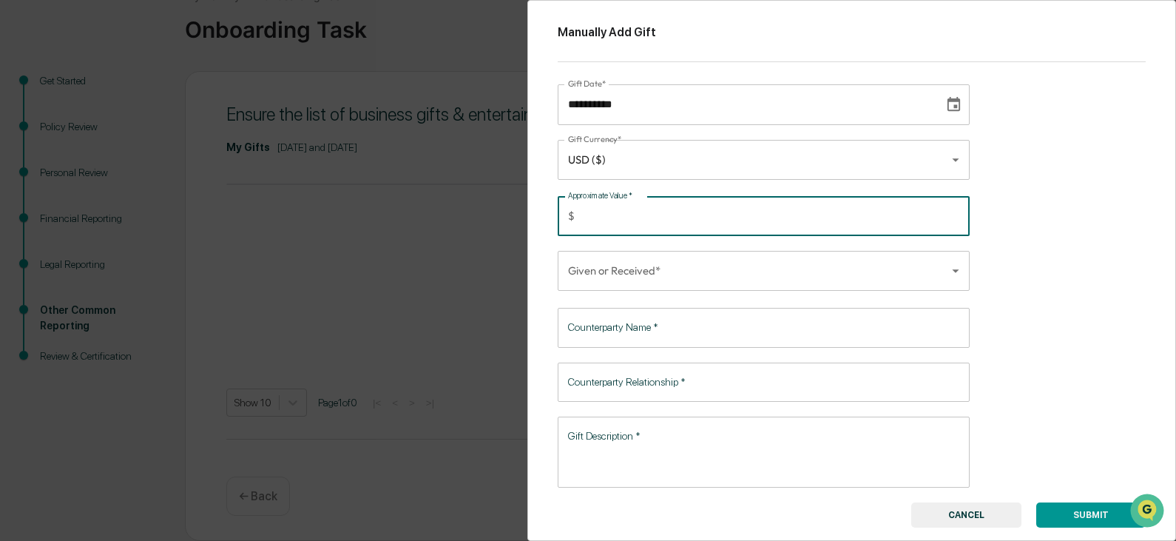
type input "******"
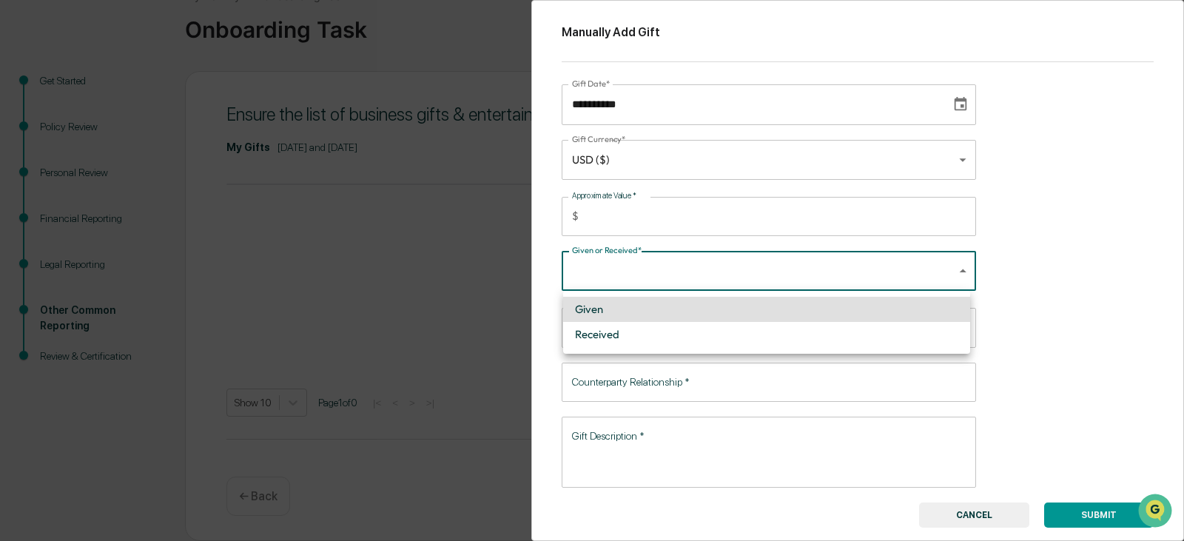
click at [618, 269] on body "**********" at bounding box center [592, 218] width 1184 height 646
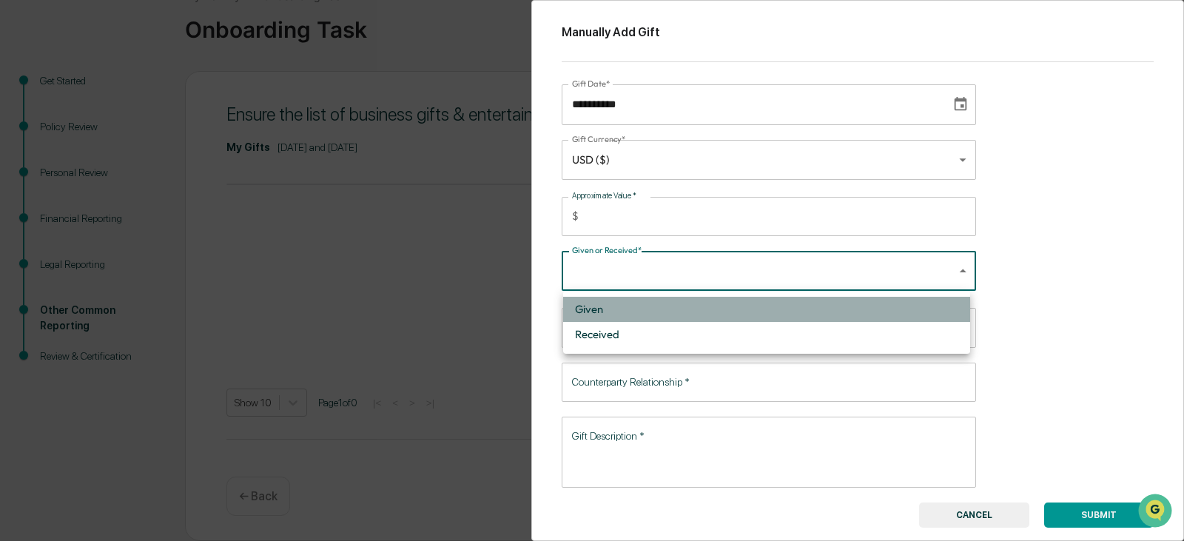
click at [617, 301] on li "Given" at bounding box center [766, 309] width 407 height 25
type input "*****"
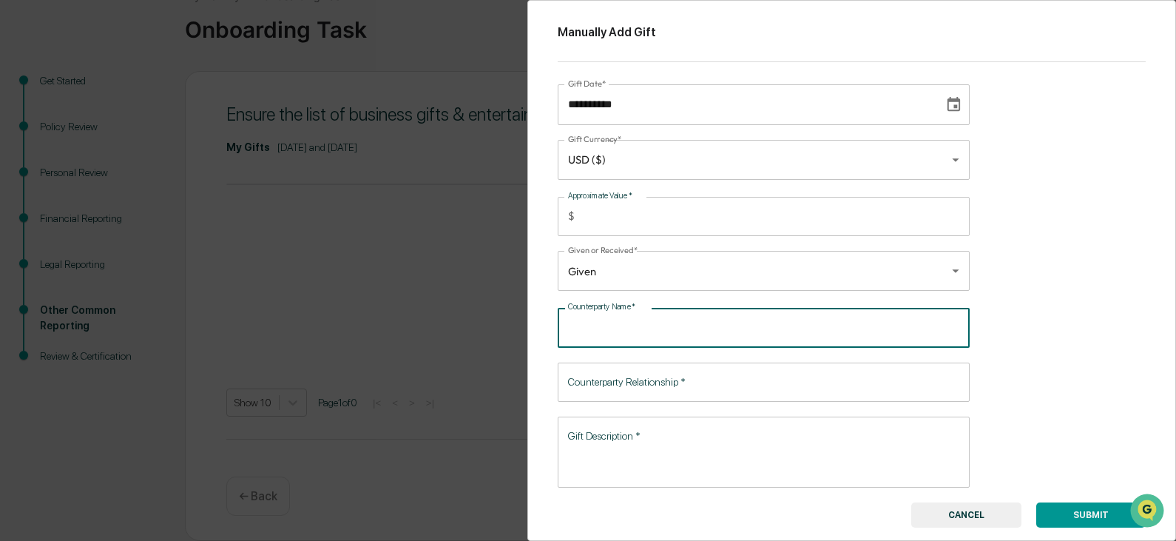
click at [607, 331] on input "Counterparty Name   *" at bounding box center [764, 327] width 412 height 39
type input "*"
click at [1000, 510] on button "CANCEL" at bounding box center [966, 514] width 110 height 25
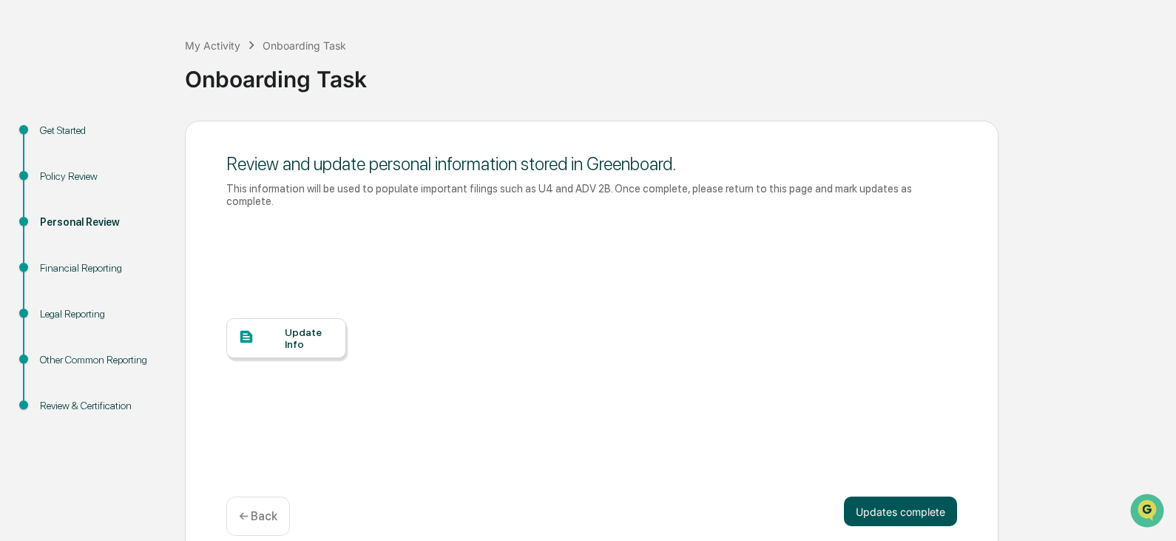
click at [925, 496] on button "Updates complete" at bounding box center [900, 511] width 113 height 30
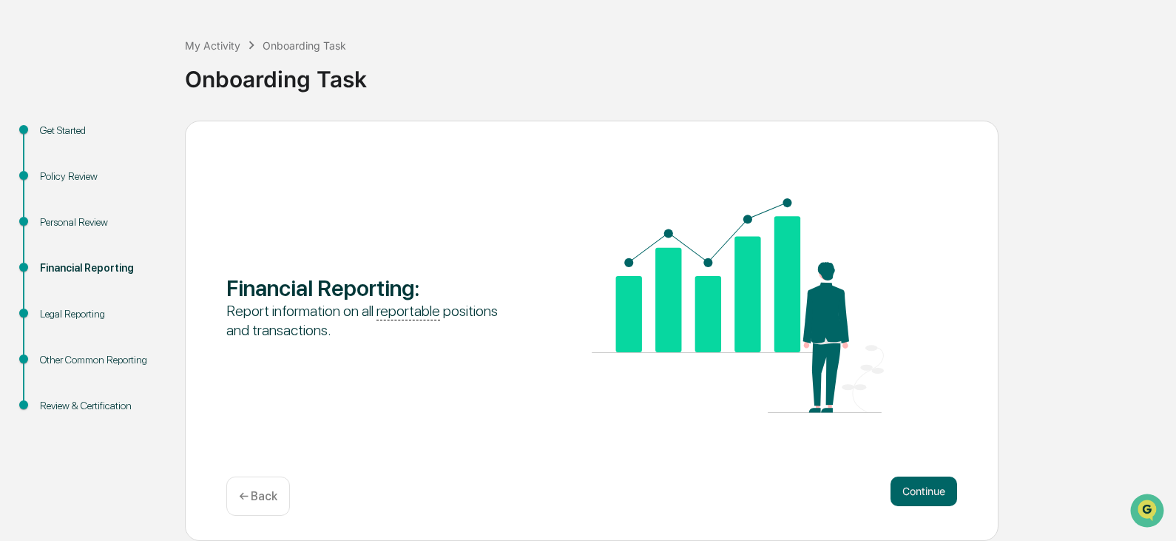
click at [254, 494] on p "← Back" at bounding box center [258, 496] width 38 height 14
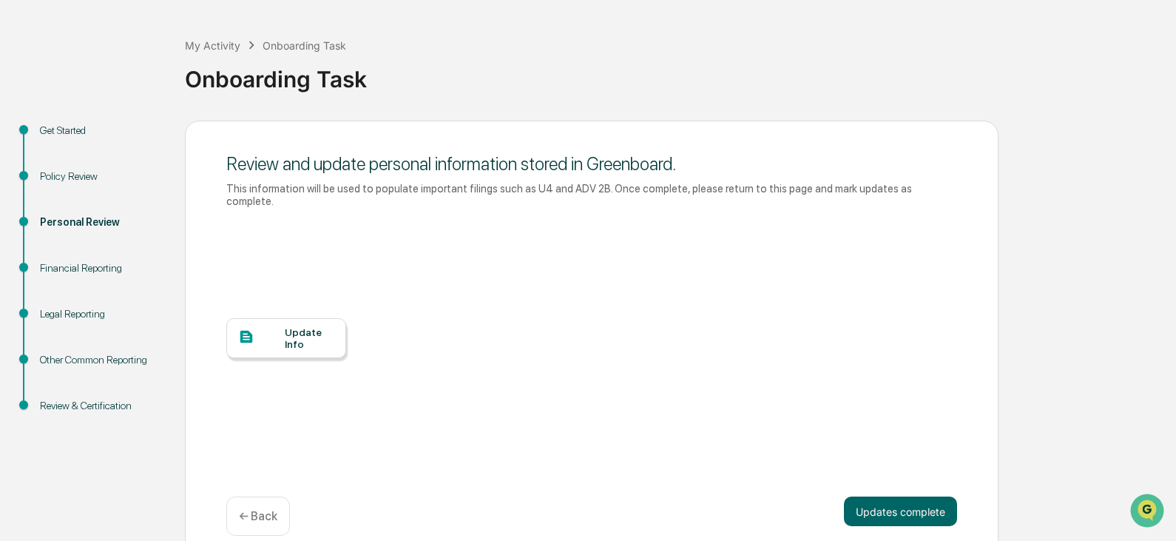
click at [286, 332] on div "Update Info" at bounding box center [310, 338] width 50 height 24
click at [886, 496] on button "Updates complete" at bounding box center [900, 511] width 113 height 30
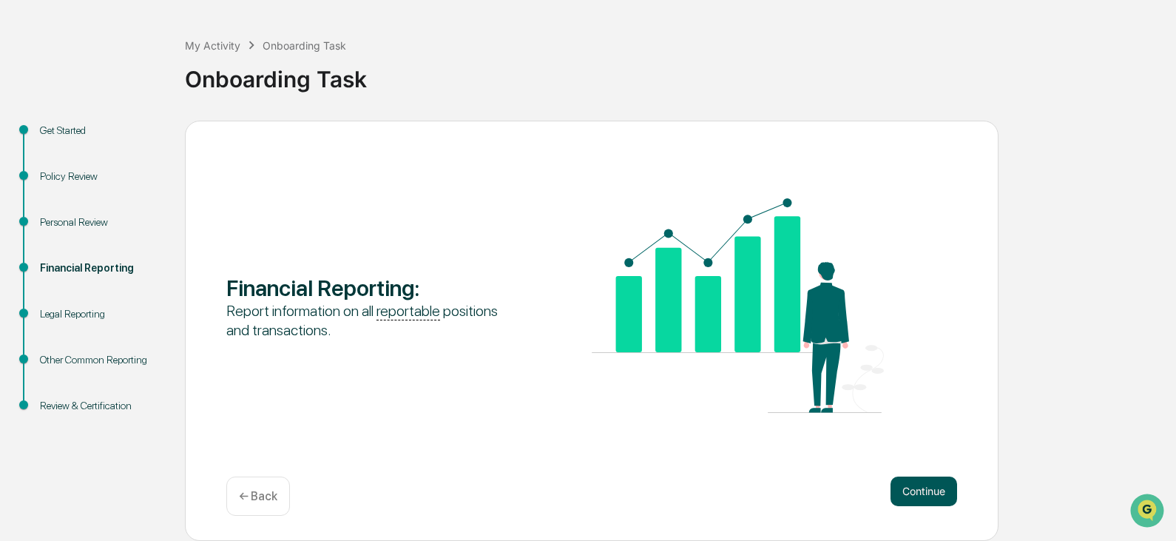
click at [915, 492] on button "Continue" at bounding box center [924, 491] width 67 height 30
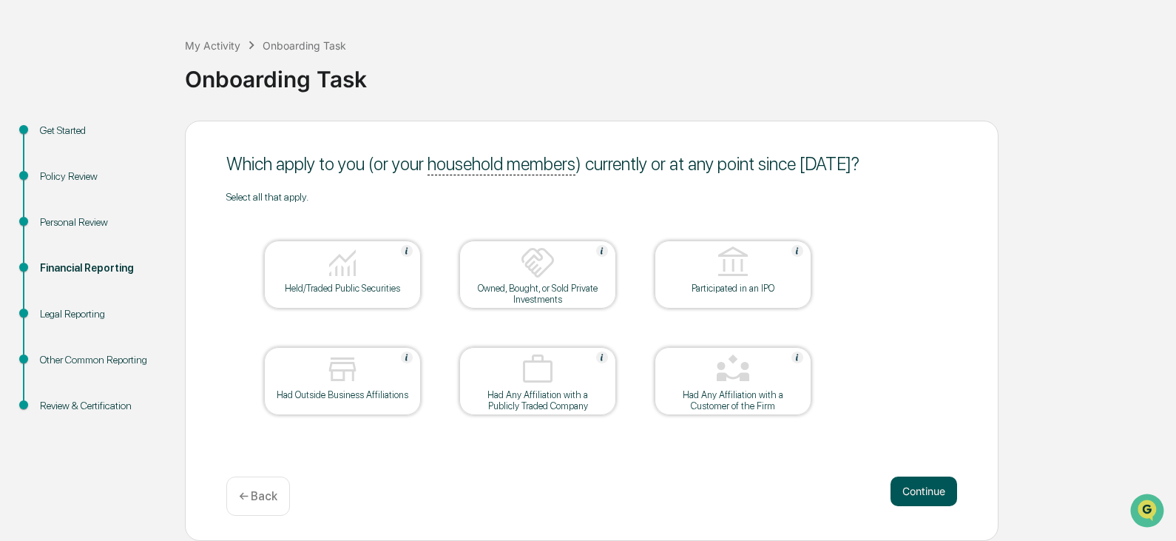
click at [918, 490] on button "Continue" at bounding box center [924, 491] width 67 height 30
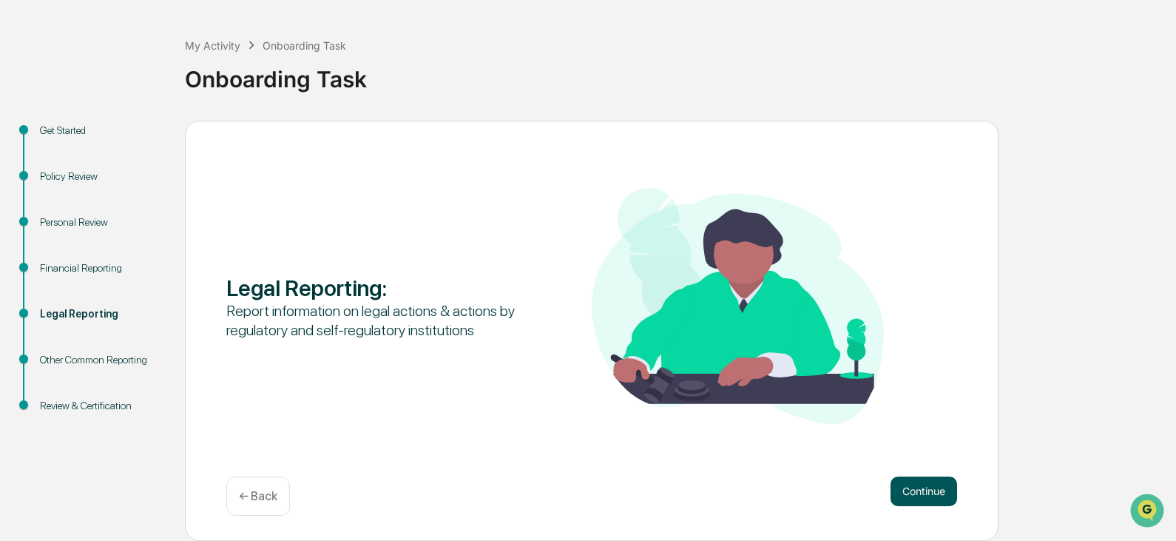
click at [940, 491] on button "Continue" at bounding box center [924, 491] width 67 height 30
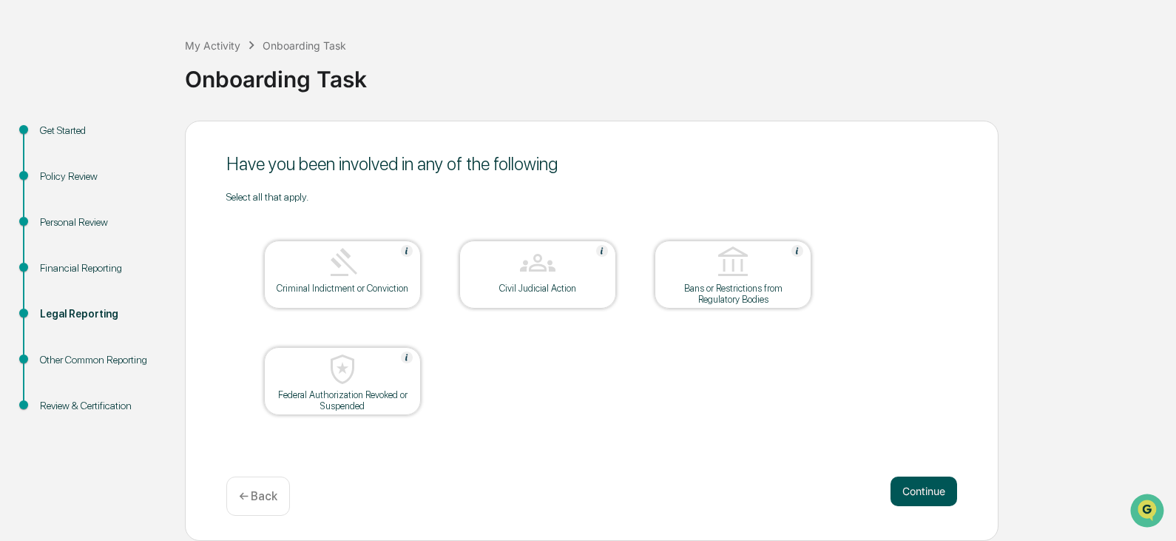
click at [941, 489] on button "Continue" at bounding box center [924, 491] width 67 height 30
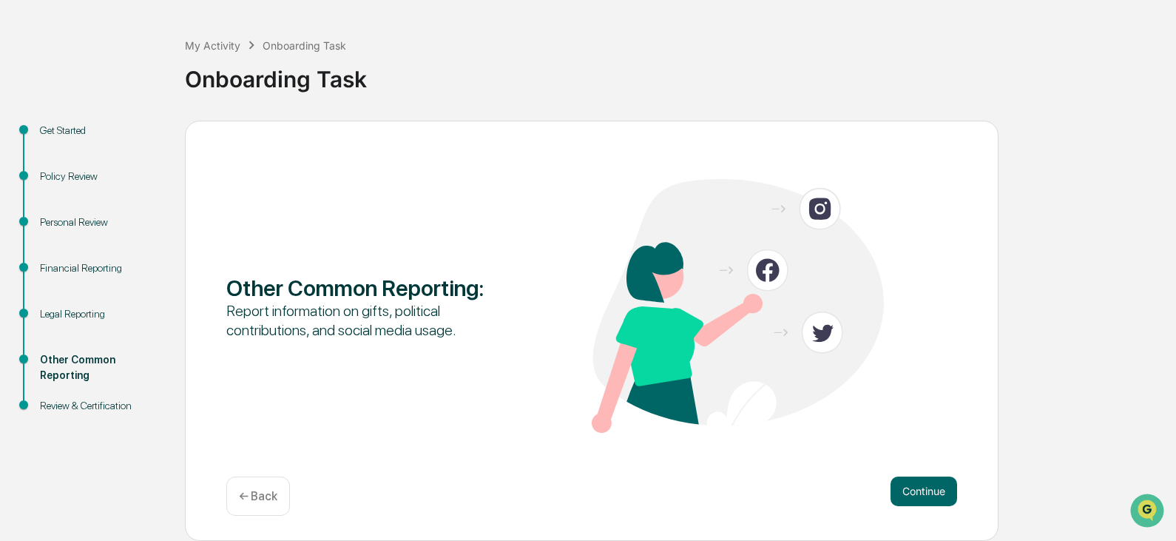
click at [941, 489] on button "Continue" at bounding box center [924, 491] width 67 height 30
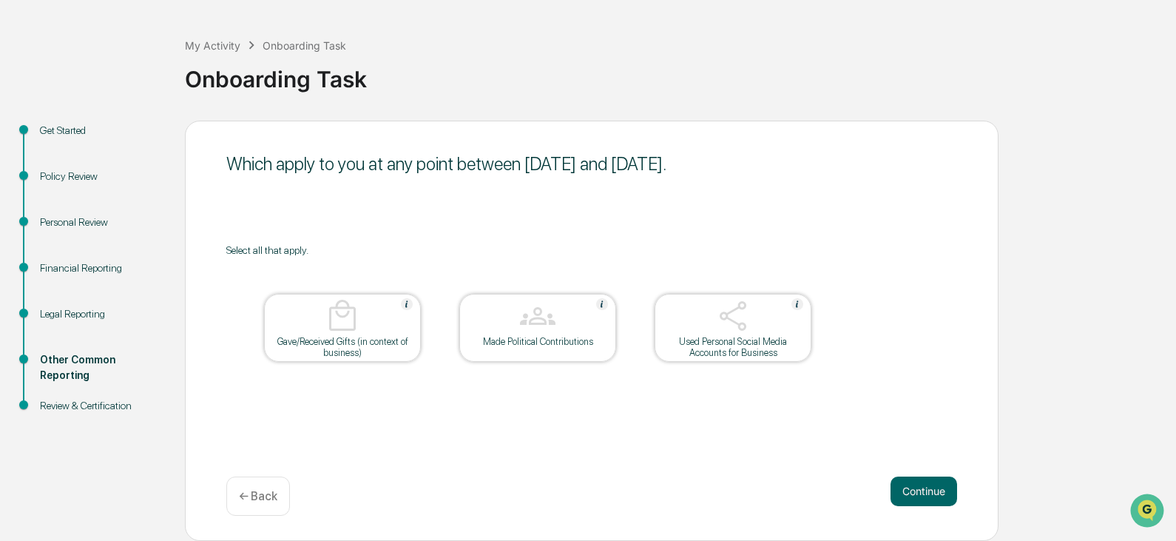
click at [941, 489] on button "Continue" at bounding box center [924, 491] width 67 height 30
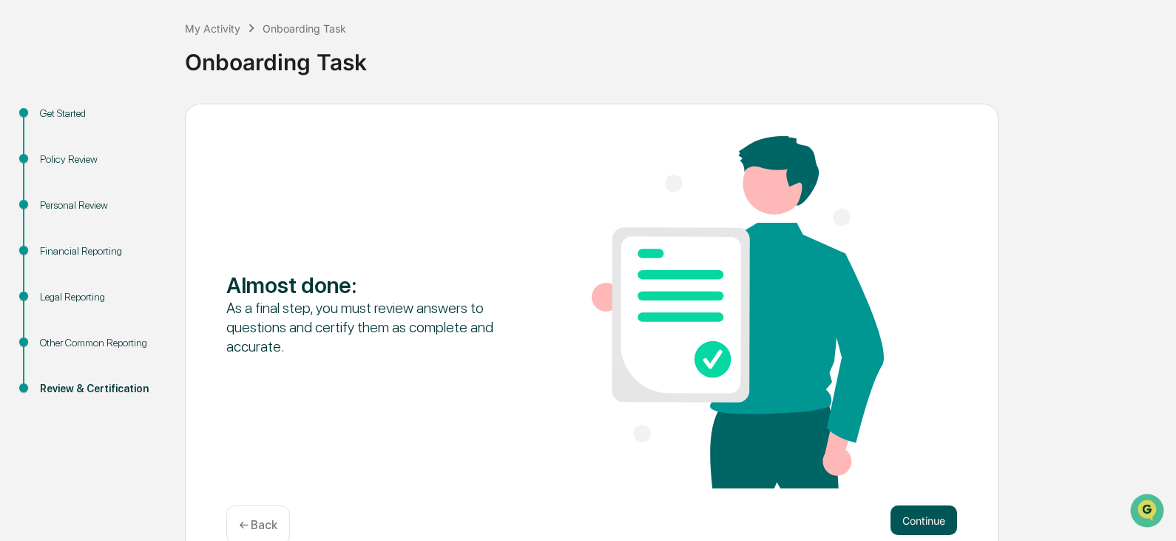
scroll to position [101, 0]
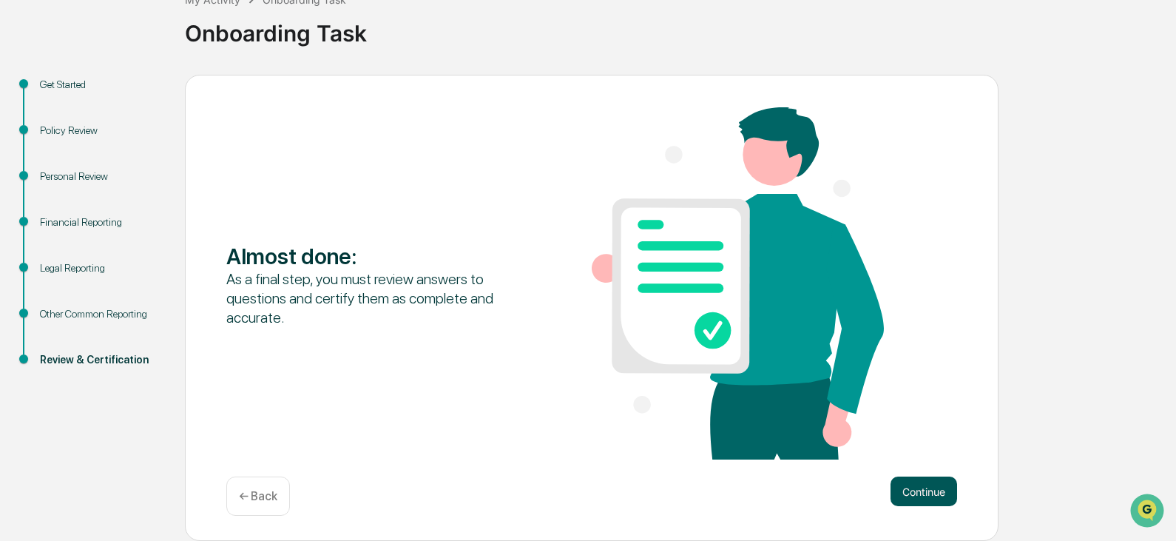
click at [935, 485] on button "Continue" at bounding box center [924, 491] width 67 height 30
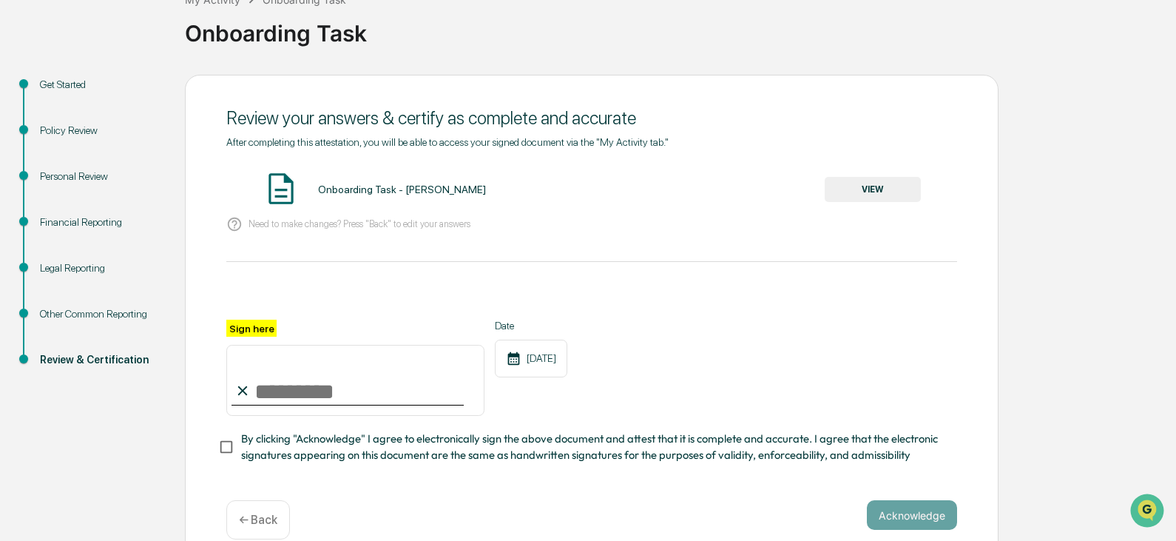
click at [290, 410] on input "Sign here" at bounding box center [355, 380] width 258 height 71
type input "**********"
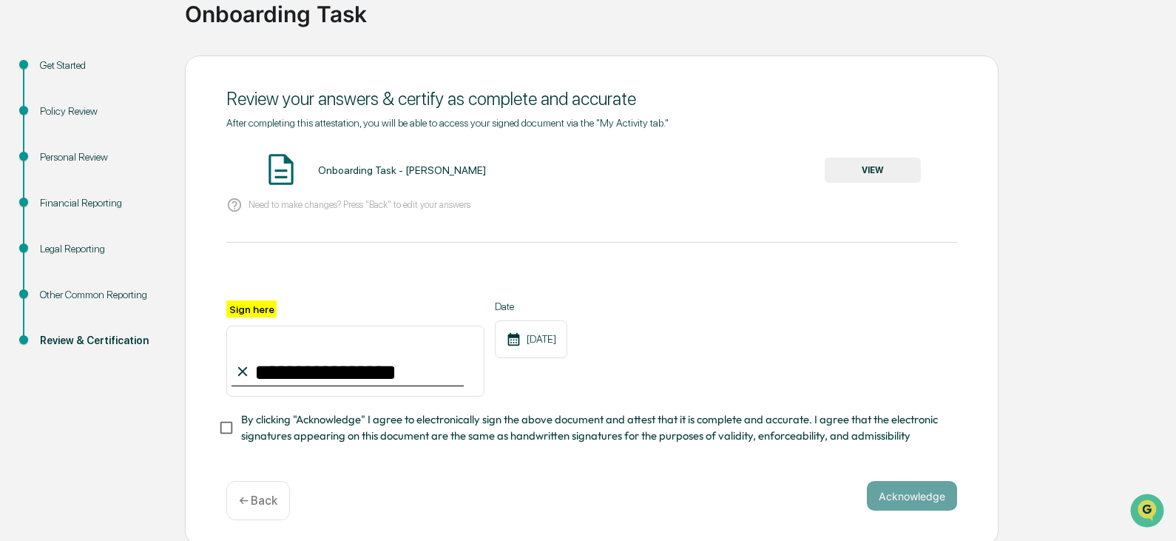
scroll to position [129, 0]
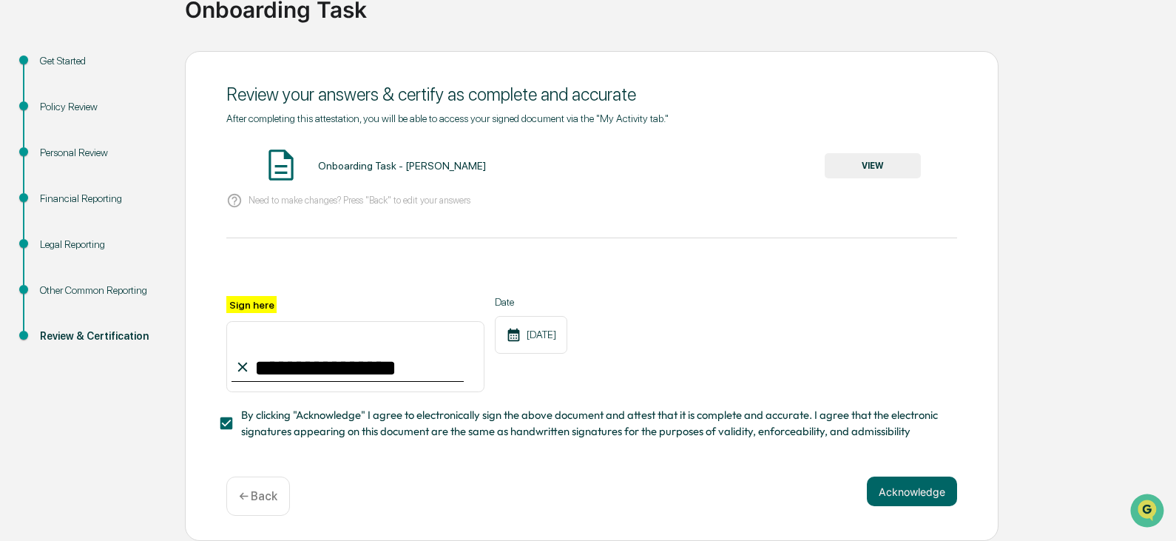
click at [917, 482] on button "Acknowledge" at bounding box center [912, 491] width 90 height 30
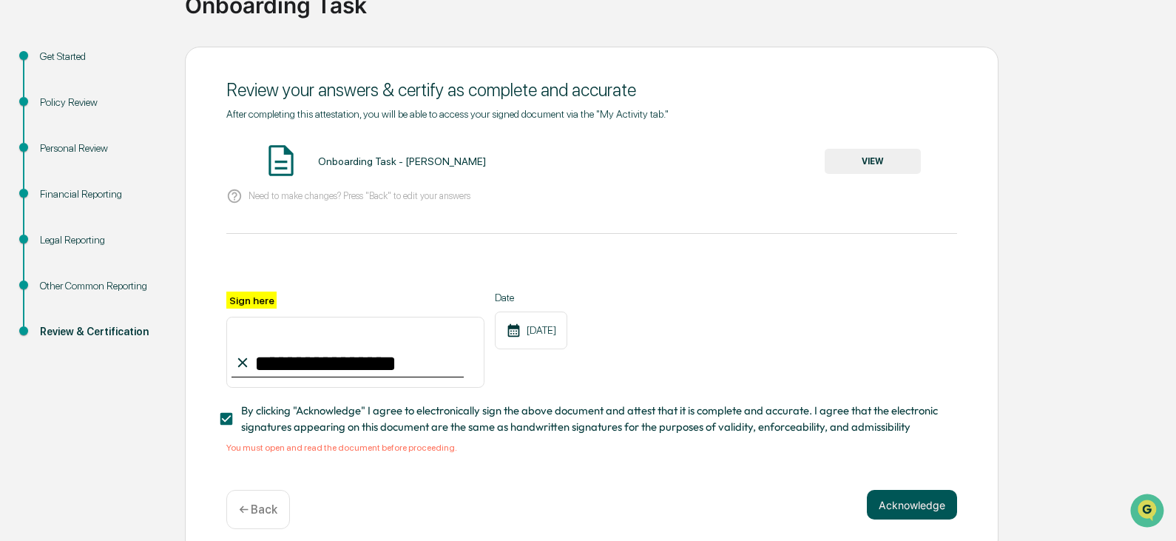
click at [895, 506] on button "Acknowledge" at bounding box center [912, 505] width 90 height 30
click at [861, 158] on button "VIEW" at bounding box center [873, 161] width 96 height 25
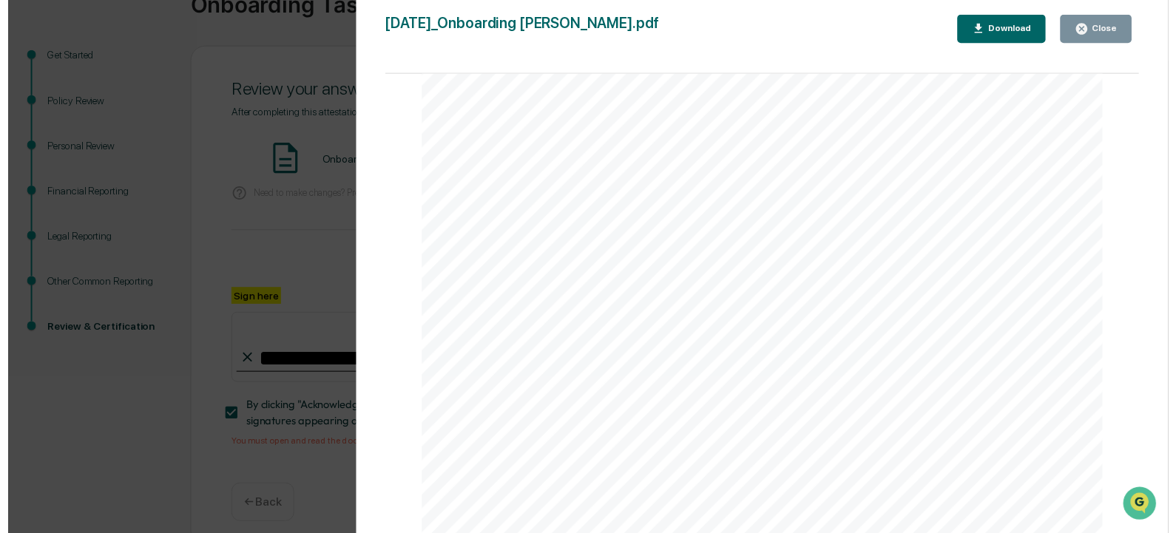
scroll to position [0, 0]
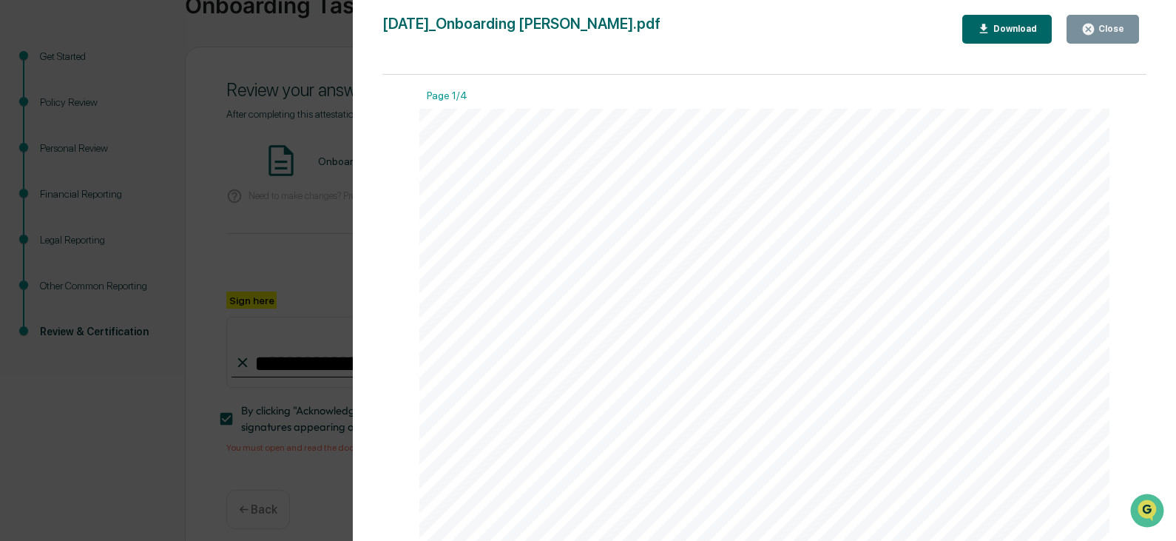
click at [1096, 25] on icon "button" at bounding box center [1089, 29] width 14 height 14
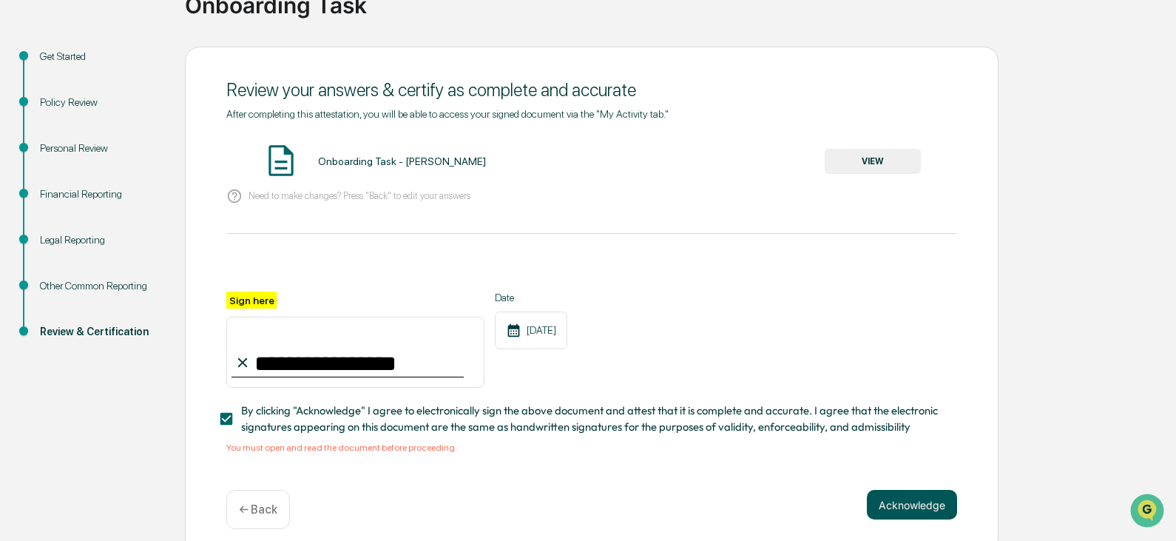
click at [911, 509] on button "Acknowledge" at bounding box center [912, 505] width 90 height 30
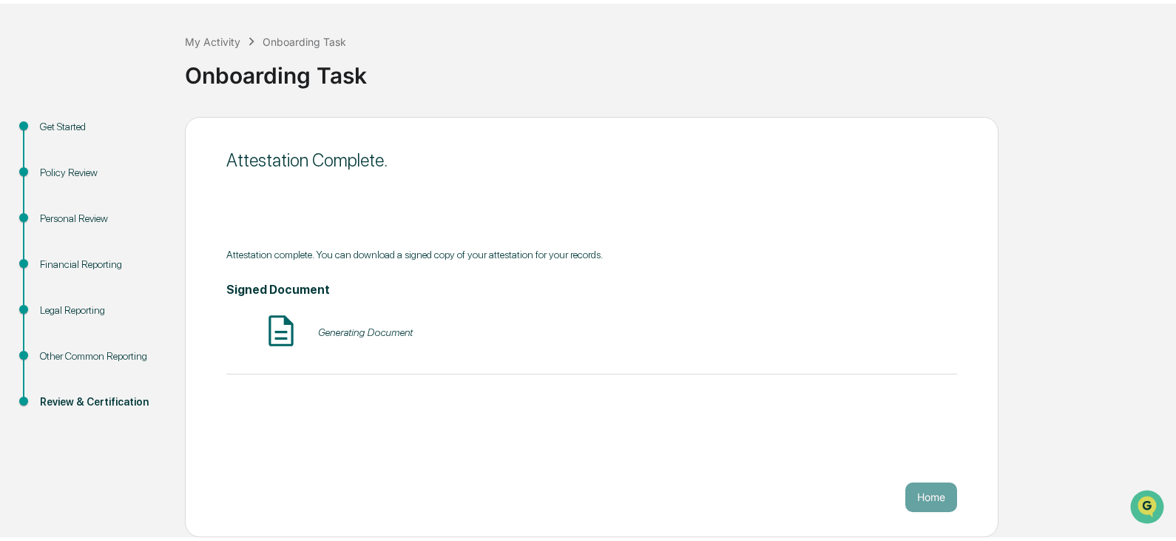
scroll to position [55, 0]
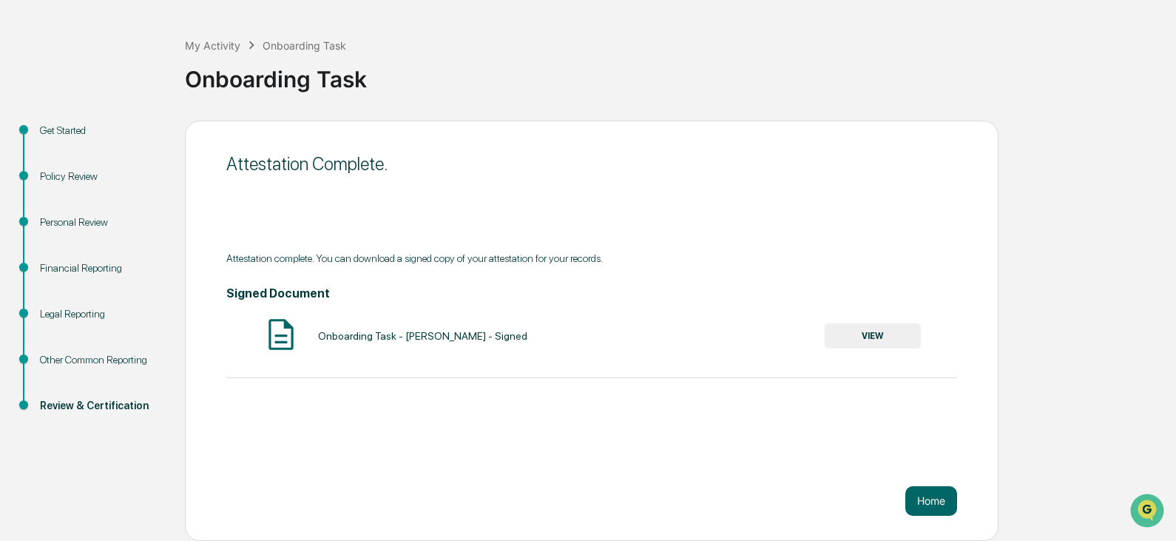
click at [918, 481] on div "Attestation Complete. Attestation complete. You can download a signed copy of y…" at bounding box center [592, 331] width 814 height 420
click at [931, 499] on button "Home" at bounding box center [931, 501] width 52 height 30
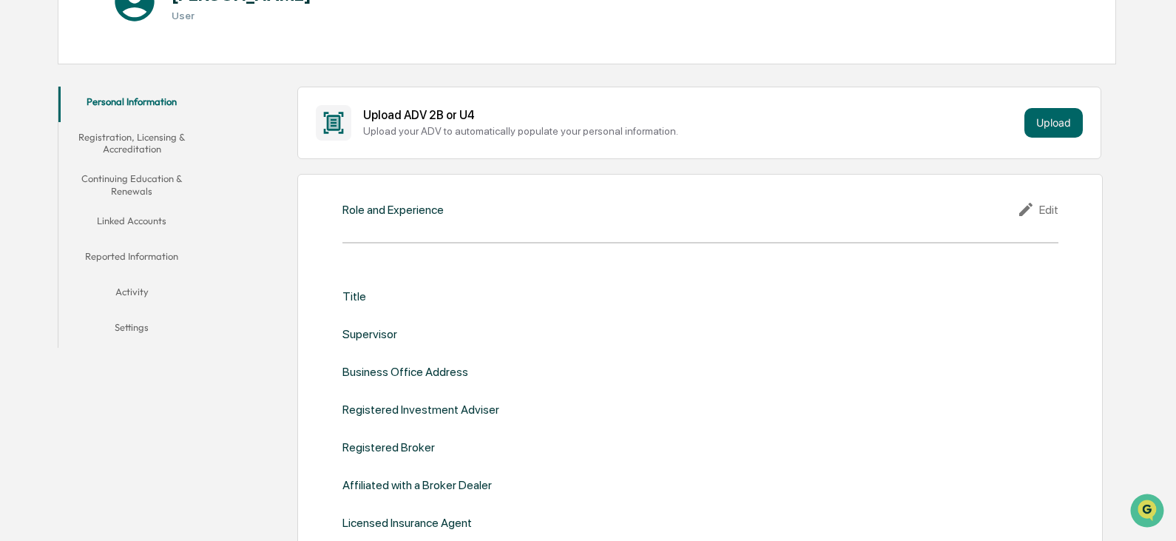
scroll to position [444, 0]
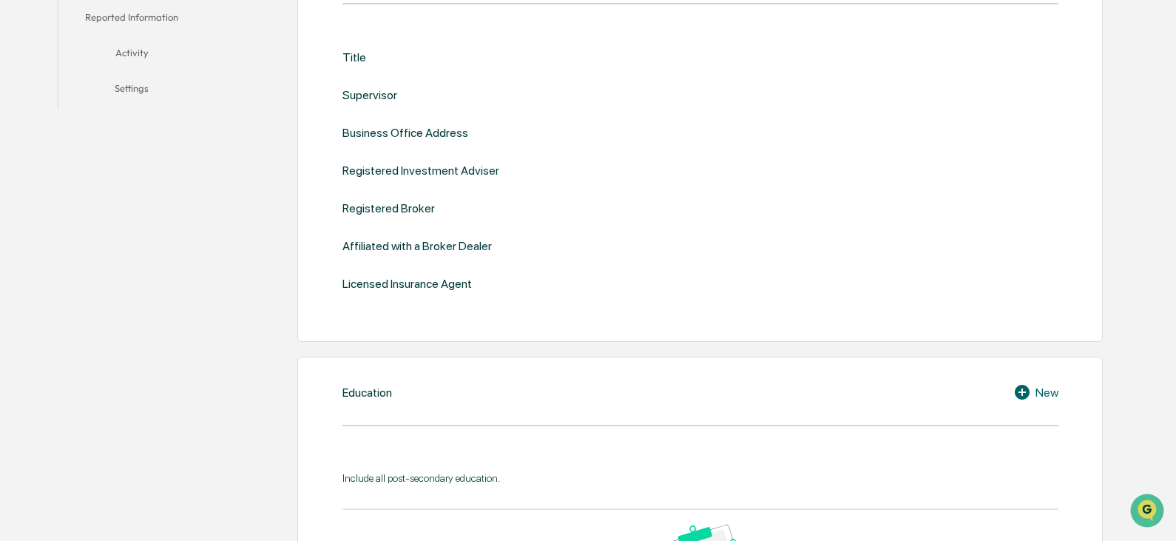
click at [354, 56] on div "Title" at bounding box center [355, 57] width 24 height 14
click at [380, 49] on div "Title Supervisor Business Office Address Registered Investment Adviser Register…" at bounding box center [701, 171] width 716 height 286
click at [354, 50] on div "Title" at bounding box center [355, 57] width 24 height 14
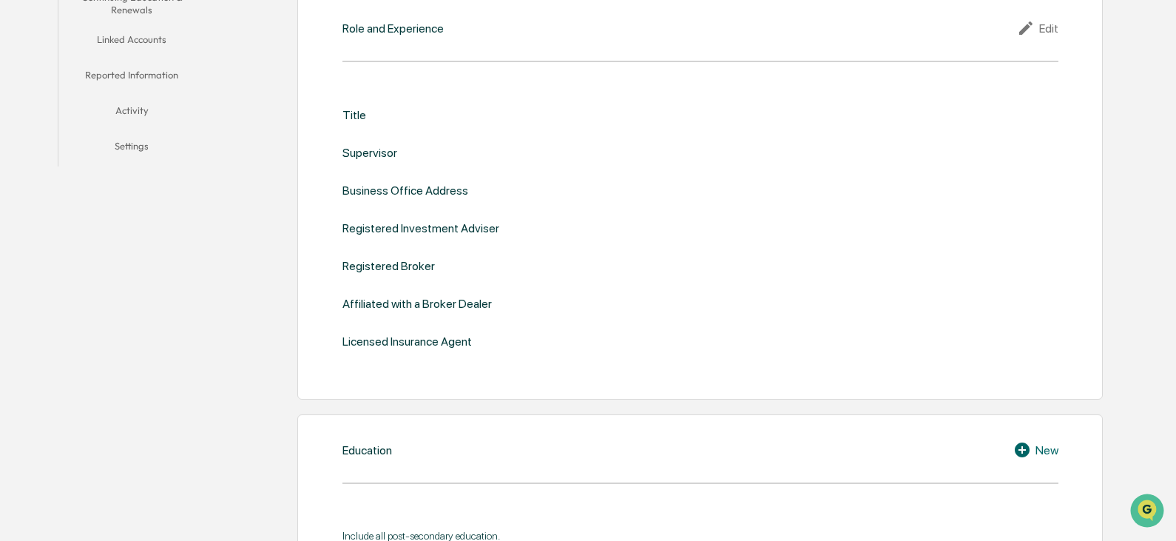
scroll to position [296, 0]
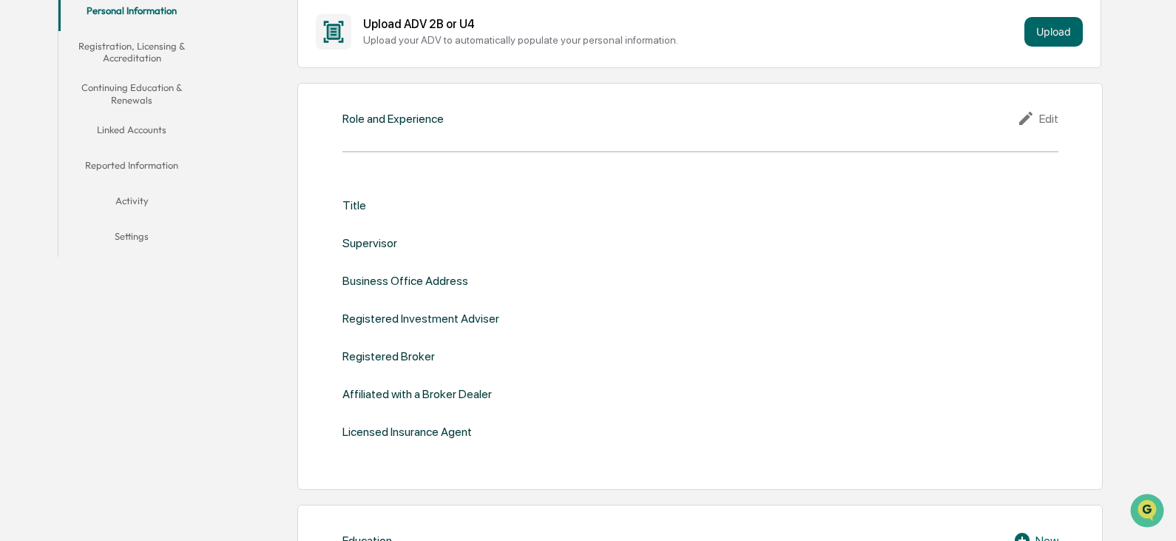
click at [1021, 118] on icon at bounding box center [1028, 118] width 22 height 18
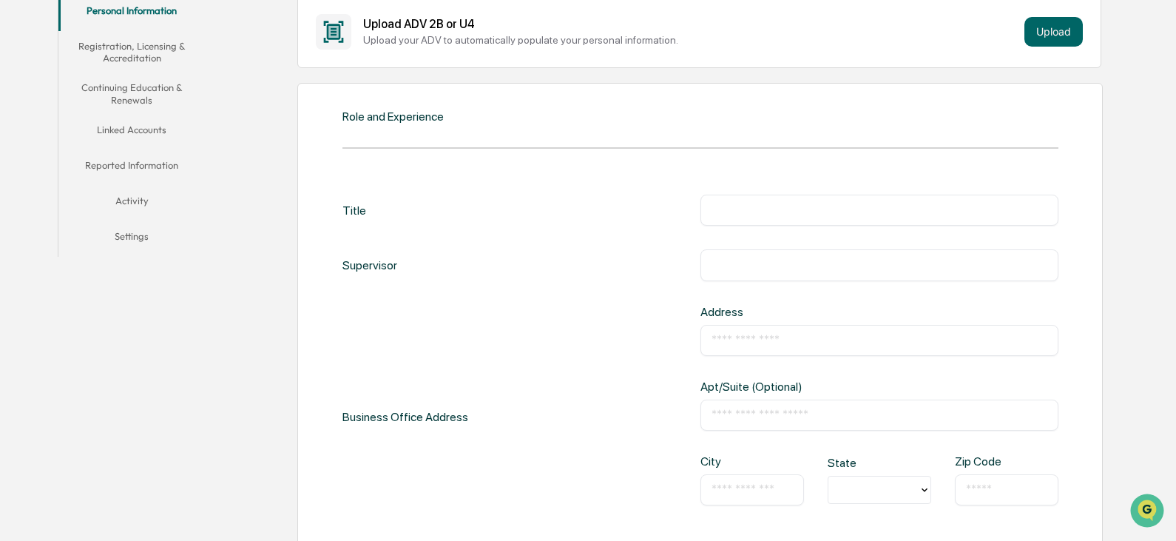
click at [404, 203] on div "Title ​" at bounding box center [701, 210] width 716 height 31
click at [361, 212] on div "Title" at bounding box center [355, 210] width 24 height 31
click at [749, 215] on input "text" at bounding box center [880, 210] width 336 height 15
type input "**********"
type input "********"
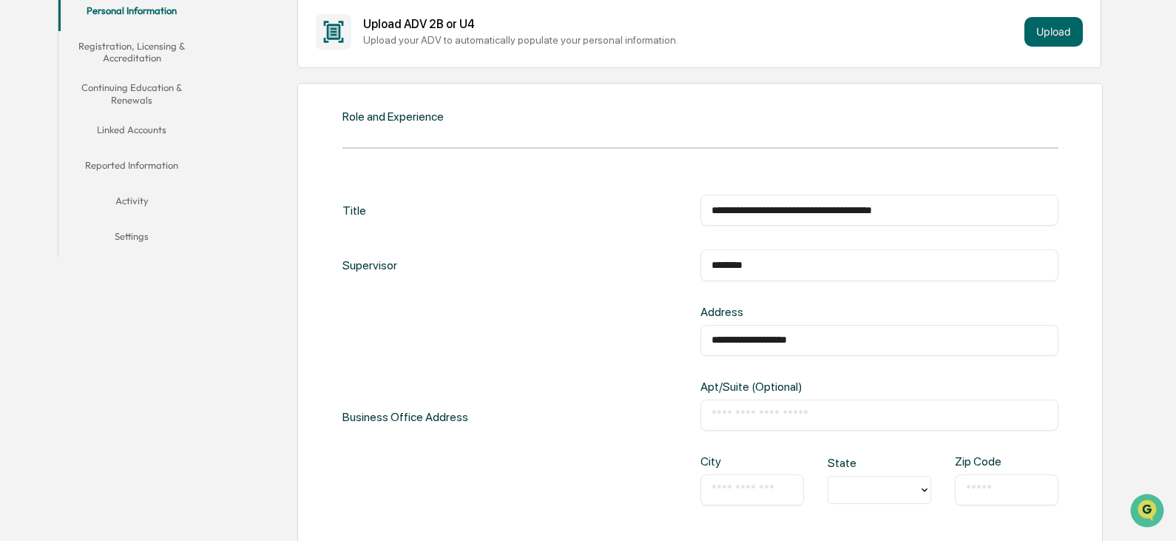
type input "**********"
click at [735, 490] on input "text" at bounding box center [752, 489] width 81 height 15
type input "******"
click at [833, 499] on div at bounding box center [874, 489] width 90 height 23
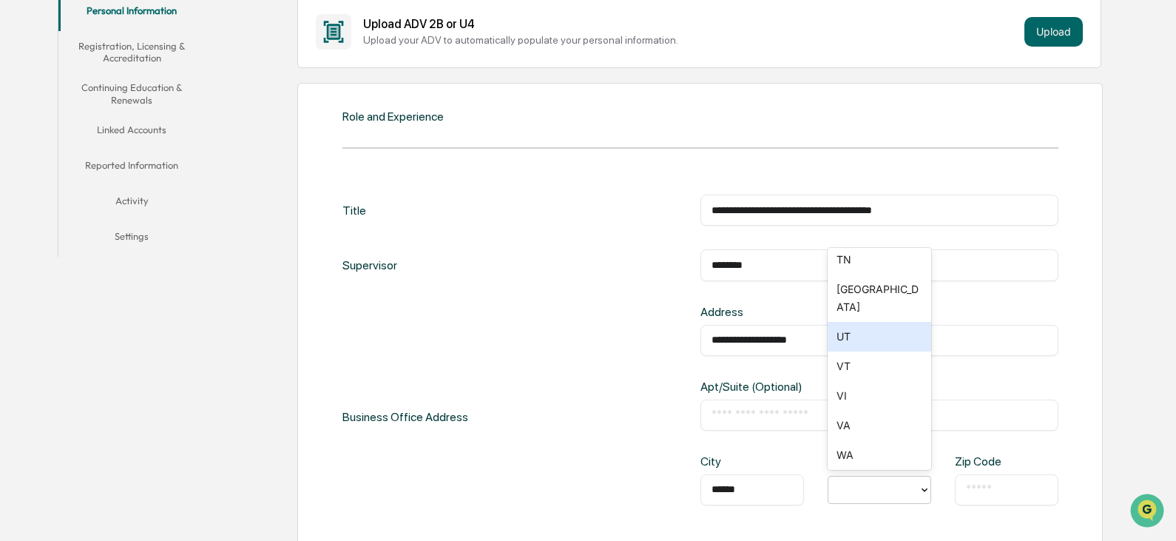
click at [852, 322] on div "UT" at bounding box center [880, 337] width 104 height 30
click at [999, 490] on input "text" at bounding box center [1006, 489] width 81 height 15
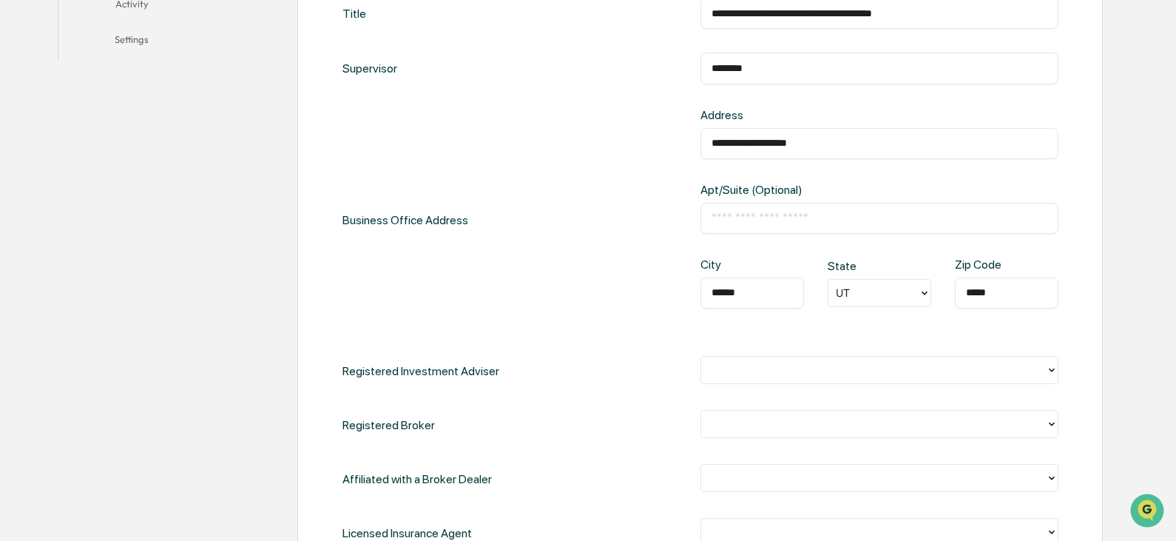
scroll to position [518, 0]
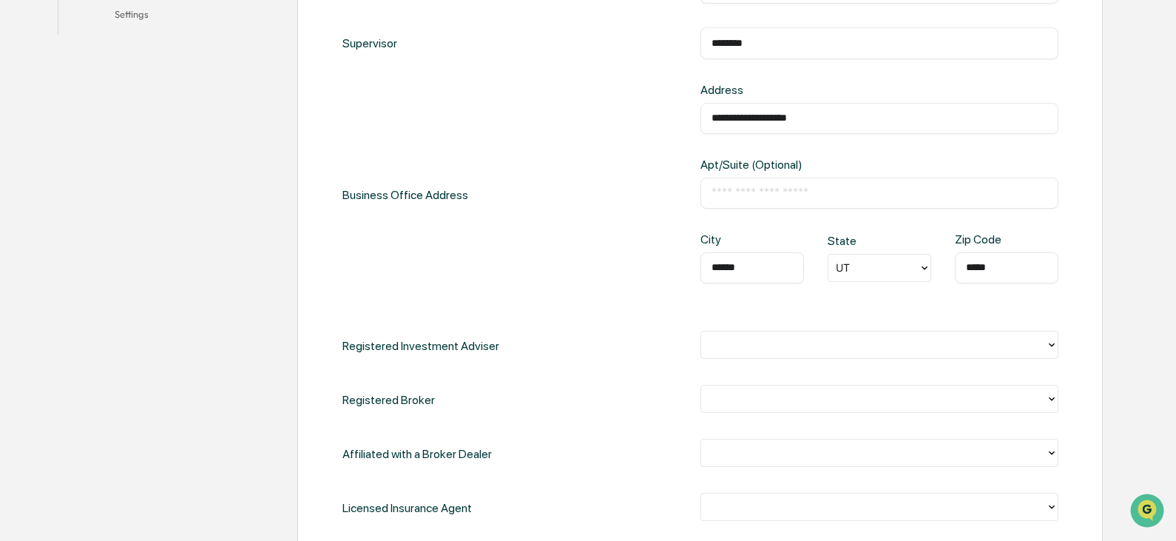
type input "*****"
click at [749, 344] on div at bounding box center [874, 344] width 330 height 17
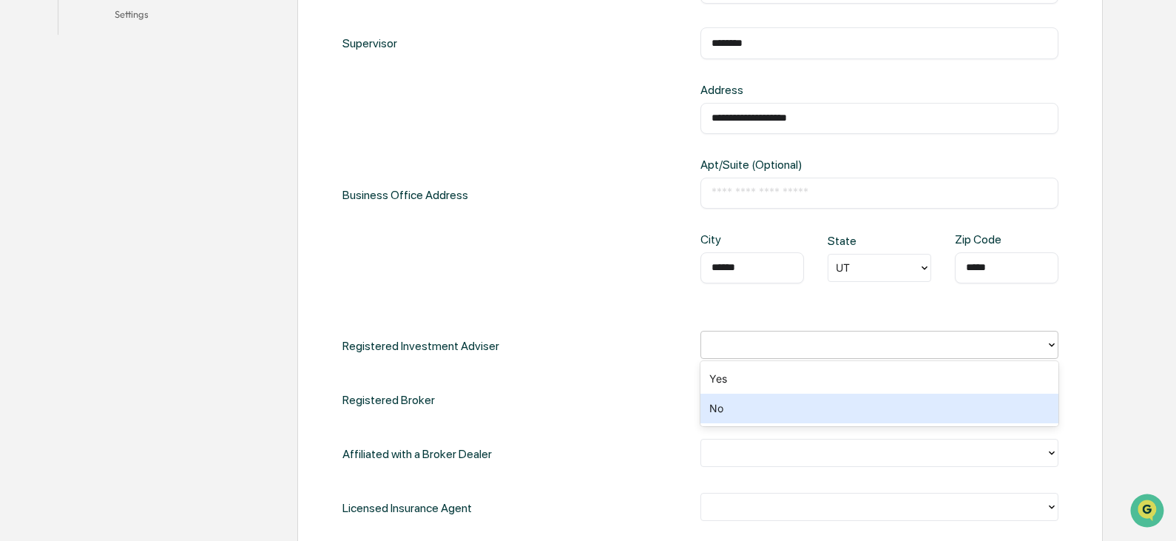
click at [726, 408] on div "No" at bounding box center [880, 409] width 358 height 30
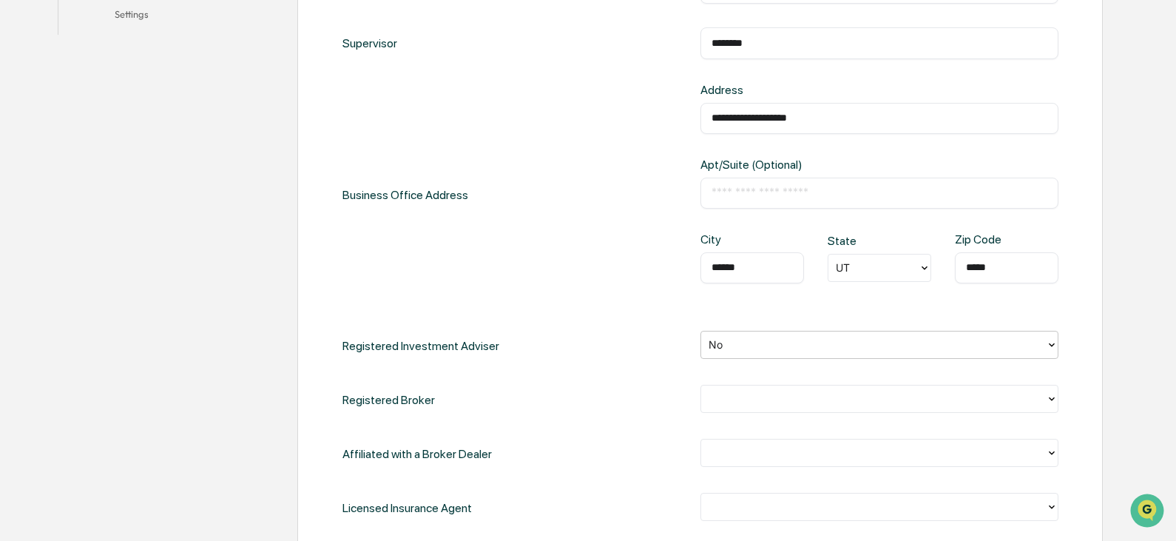
click at [726, 382] on div "**********" at bounding box center [701, 248] width 716 height 550
click at [729, 393] on div at bounding box center [874, 398] width 330 height 17
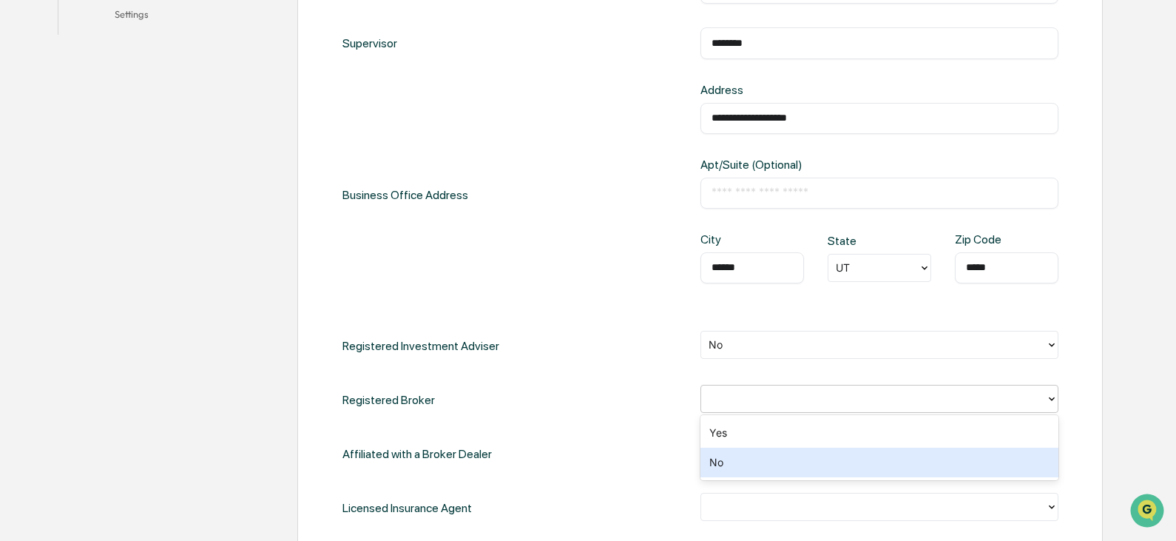
click at [726, 461] on div "No" at bounding box center [880, 463] width 358 height 30
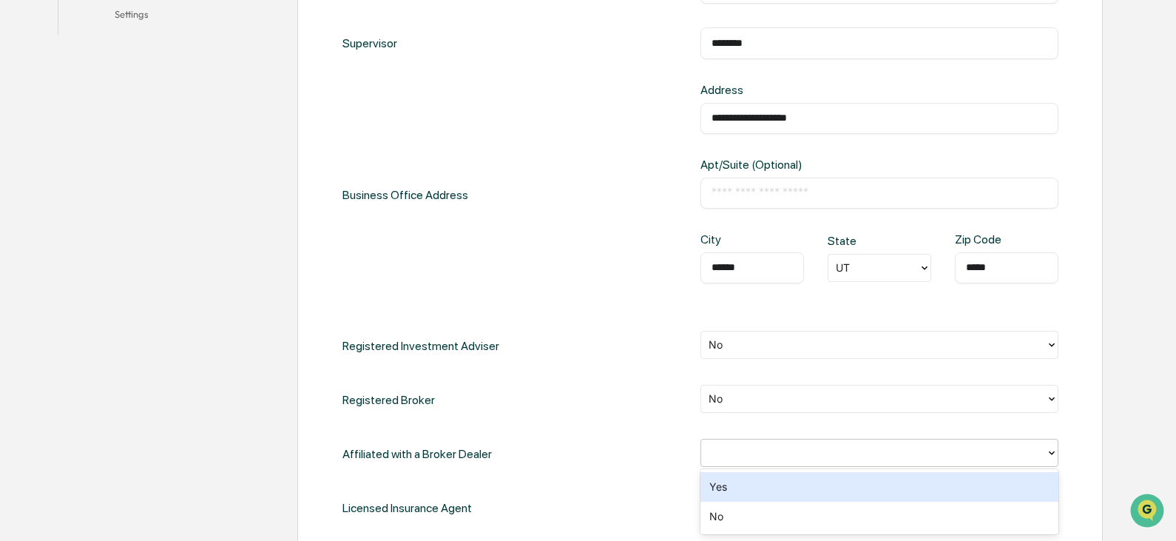
click at [722, 450] on div at bounding box center [874, 452] width 330 height 17
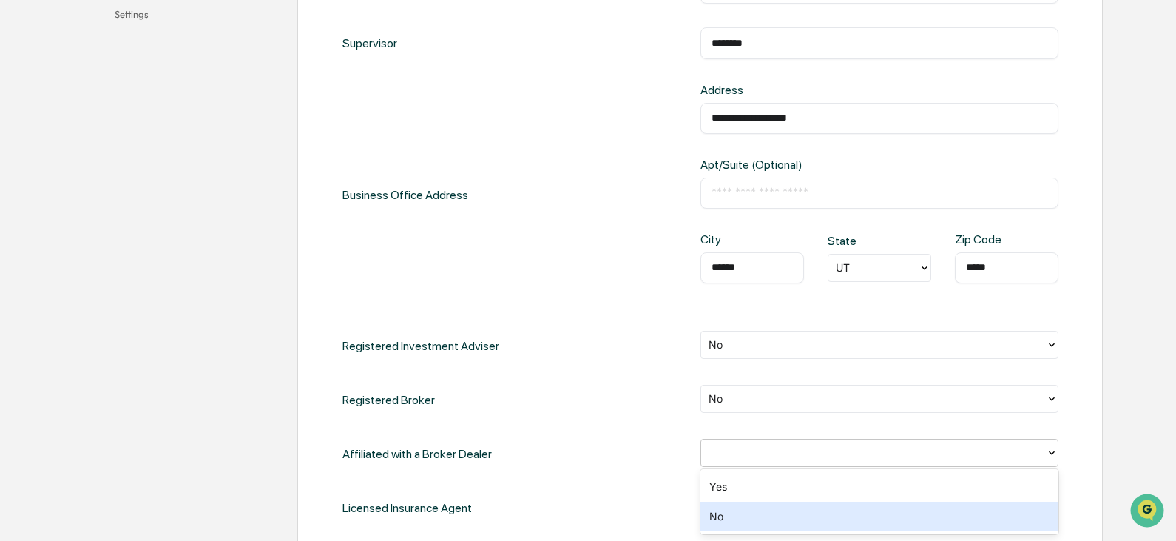
click at [726, 518] on div "No" at bounding box center [880, 517] width 358 height 30
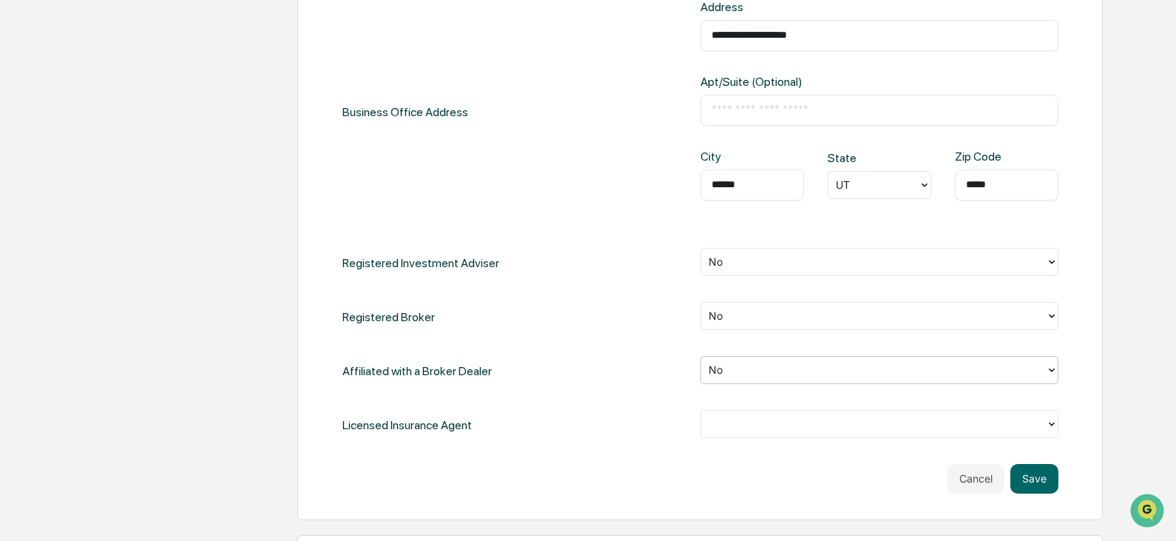
scroll to position [740, 0]
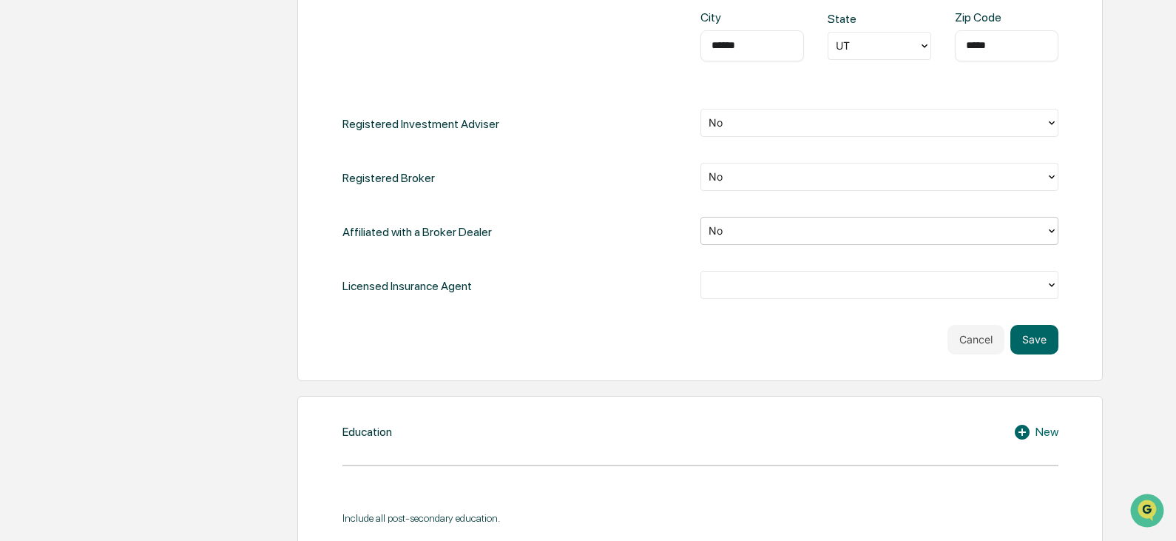
click at [720, 283] on div at bounding box center [874, 284] width 330 height 17
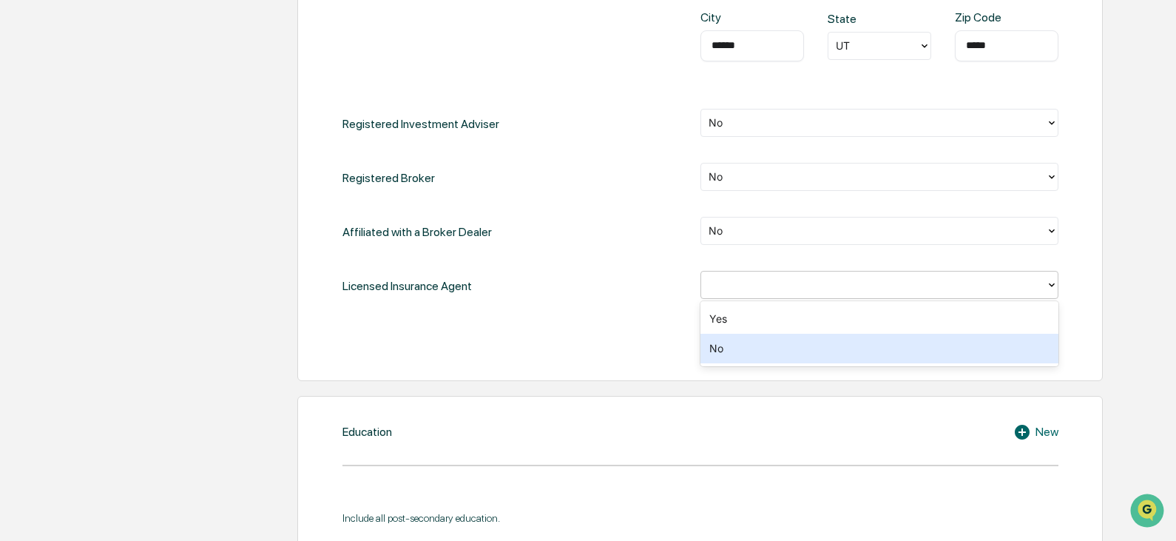
click at [729, 352] on div "No" at bounding box center [880, 349] width 358 height 30
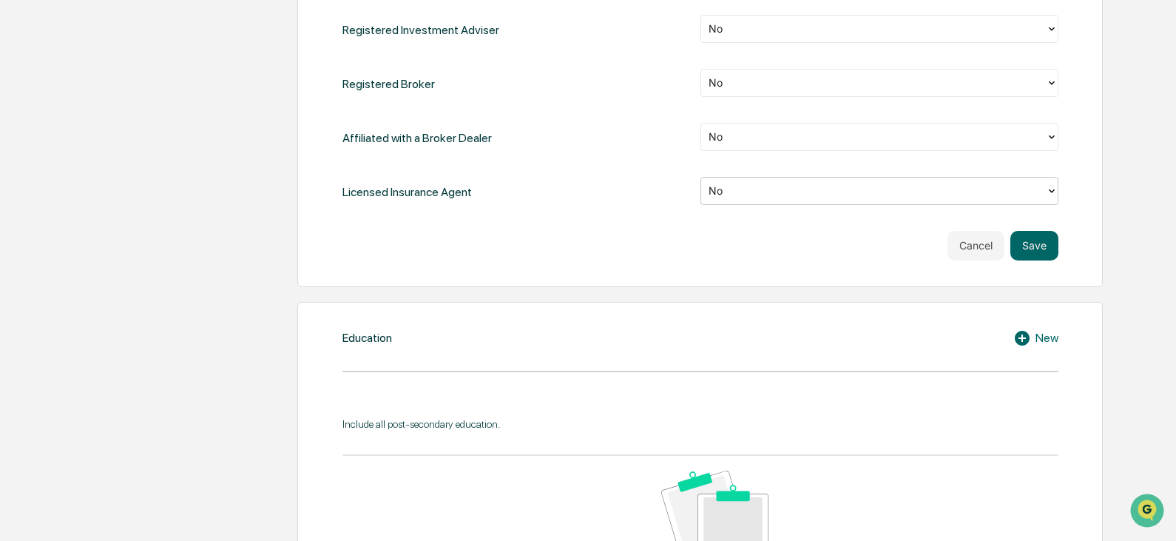
scroll to position [888, 0]
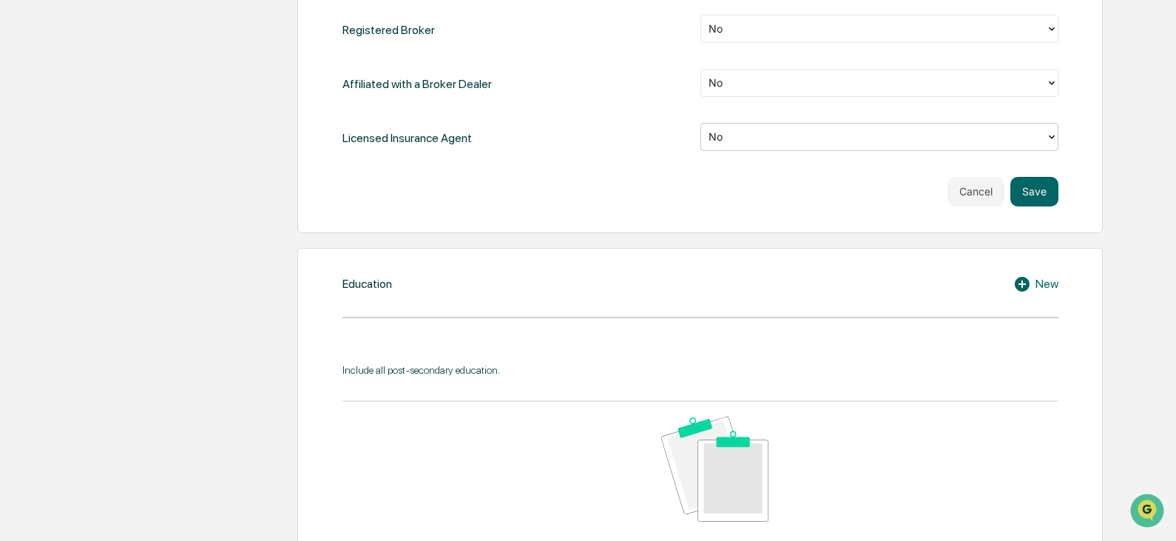
click at [1055, 284] on div "New" at bounding box center [1035, 284] width 45 height 18
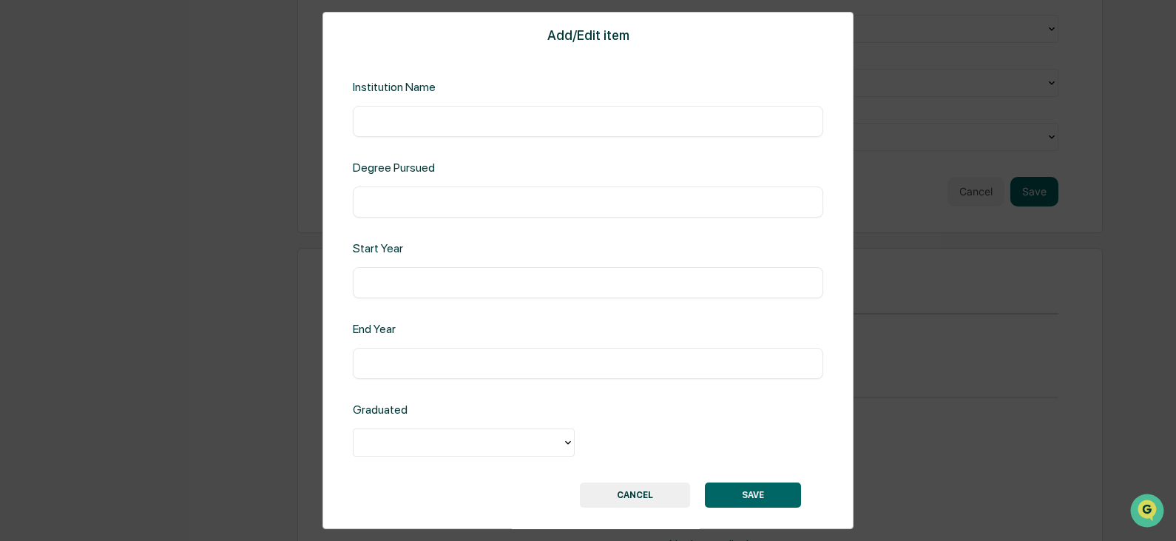
click at [449, 114] on input "text" at bounding box center [588, 121] width 448 height 15
type input "*"
type input "**********"
click at [489, 445] on div at bounding box center [458, 442] width 194 height 17
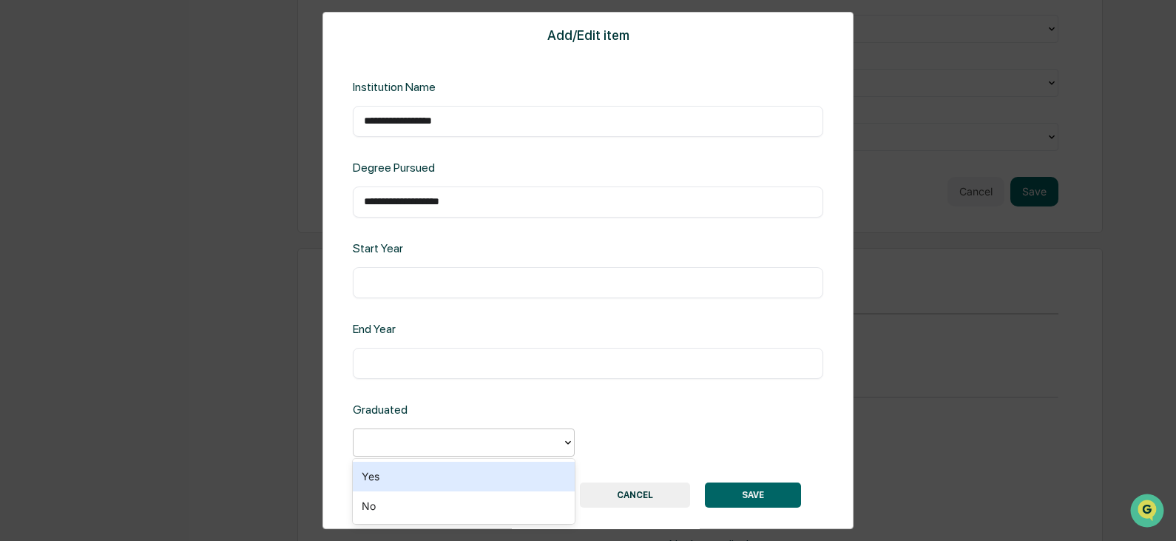
click at [438, 482] on div "Yes" at bounding box center [464, 477] width 222 height 30
click at [757, 492] on button "SAVE" at bounding box center [753, 494] width 96 height 25
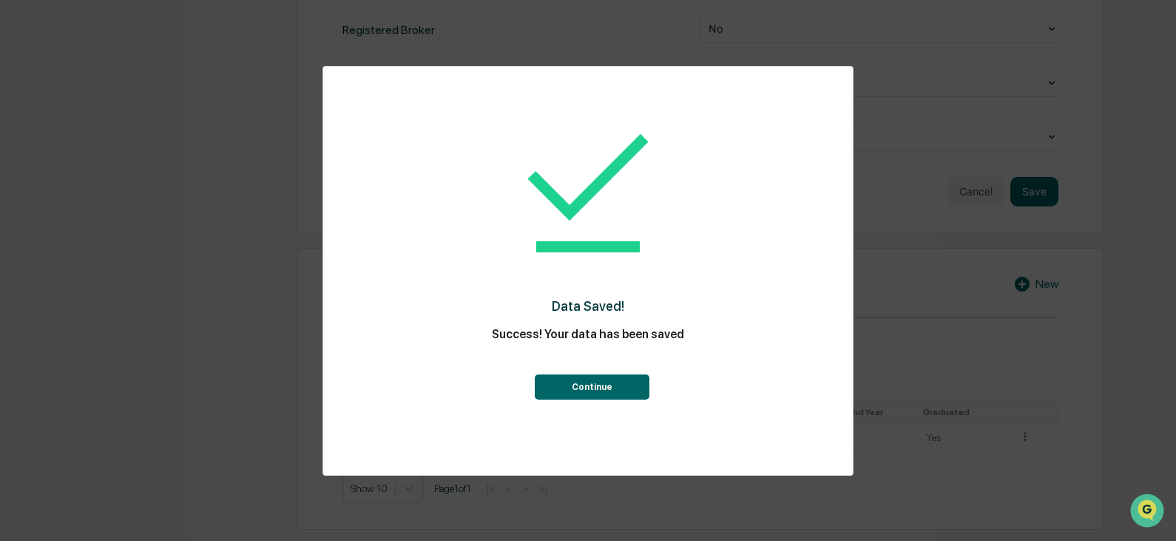
click at [564, 399] on button "Continue" at bounding box center [592, 386] width 115 height 25
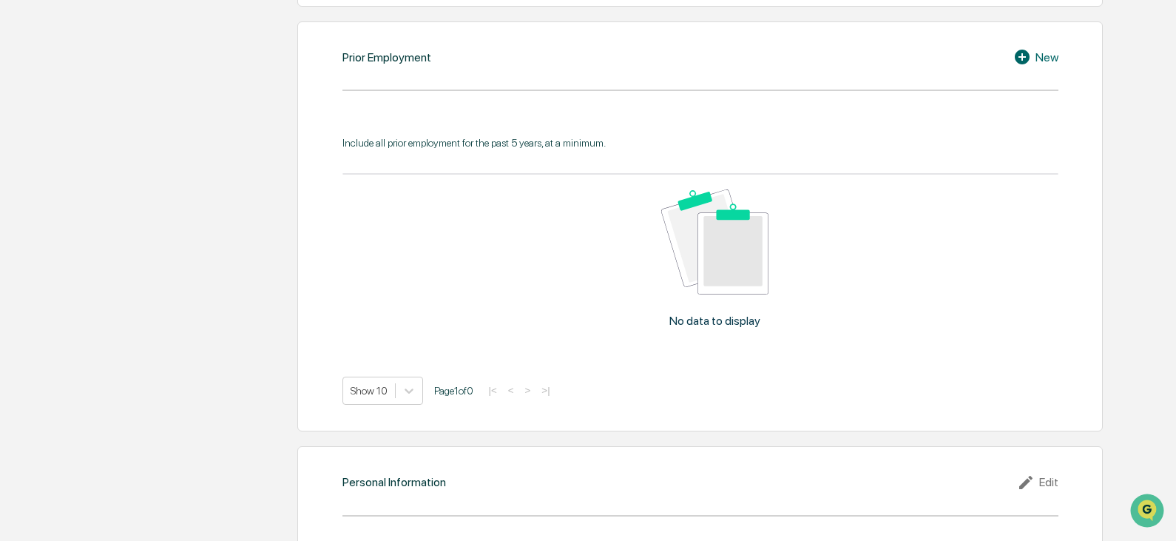
scroll to position [1332, 0]
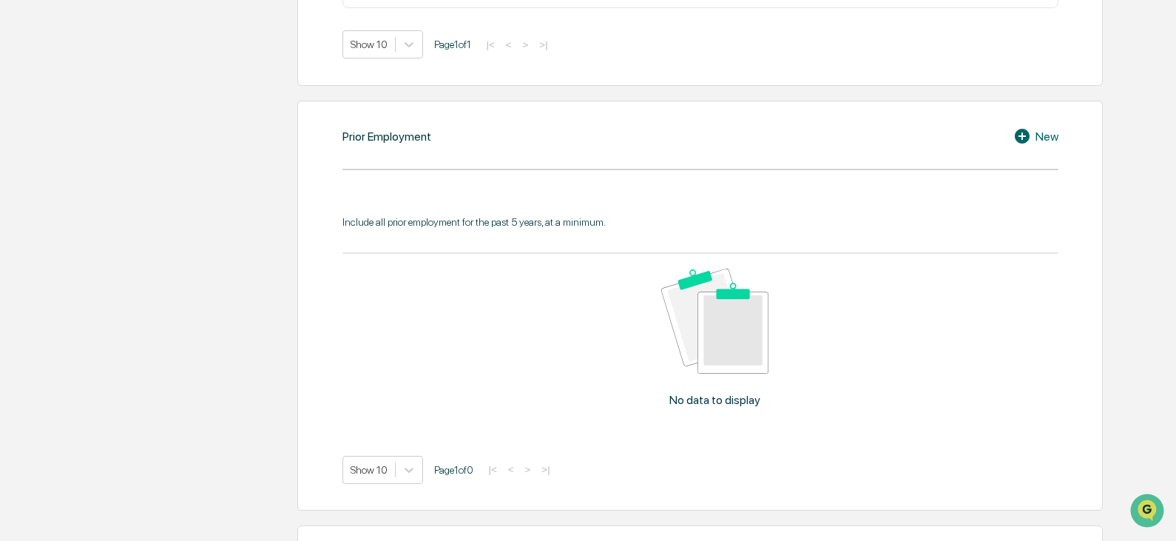
click at [1046, 124] on div "Prior Employment New Include all prior employment for the past 5 years, at a mi…" at bounding box center [699, 306] width 805 height 411
click at [1040, 136] on div "New" at bounding box center [1035, 136] width 45 height 18
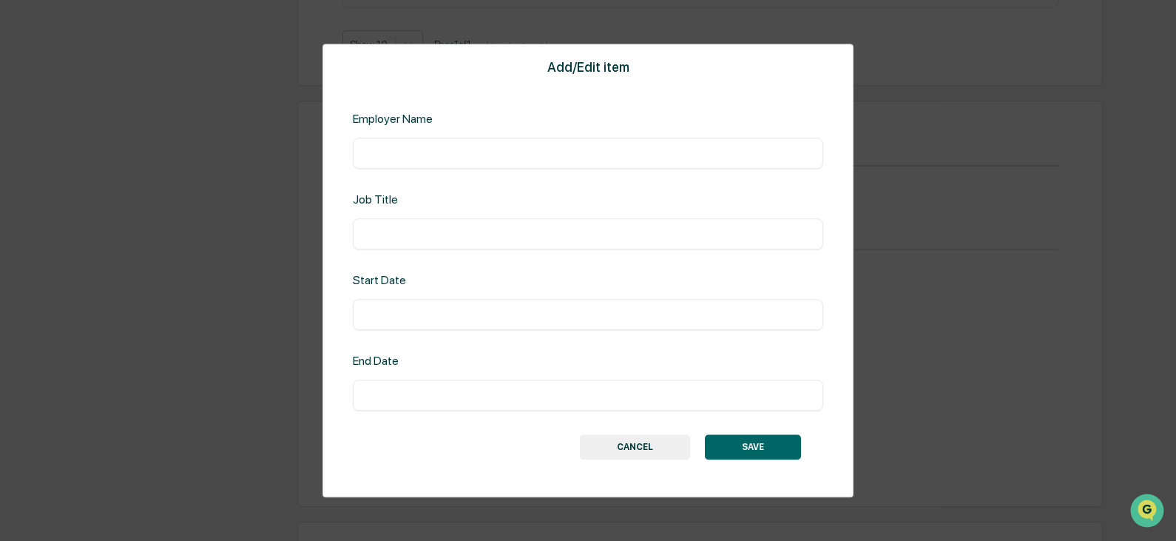
click at [398, 148] on input "text" at bounding box center [588, 153] width 448 height 15
type input "**********"
click at [404, 308] on input "text" at bounding box center [588, 314] width 448 height 15
type input "**********"
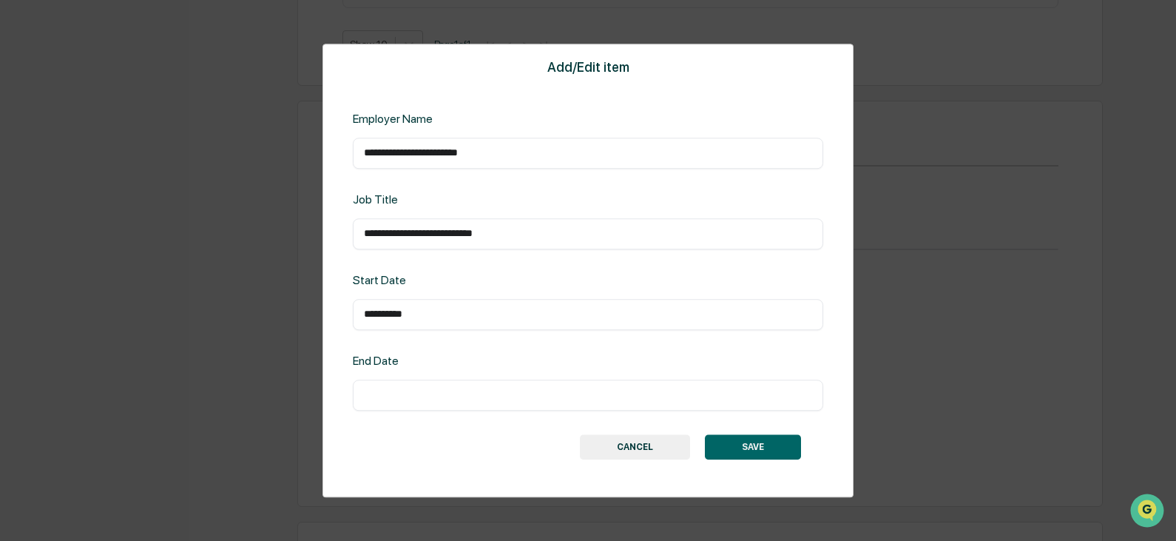
click at [399, 394] on input "text" at bounding box center [588, 395] width 448 height 15
type input "**********"
click at [760, 439] on button "SAVE" at bounding box center [753, 446] width 96 height 25
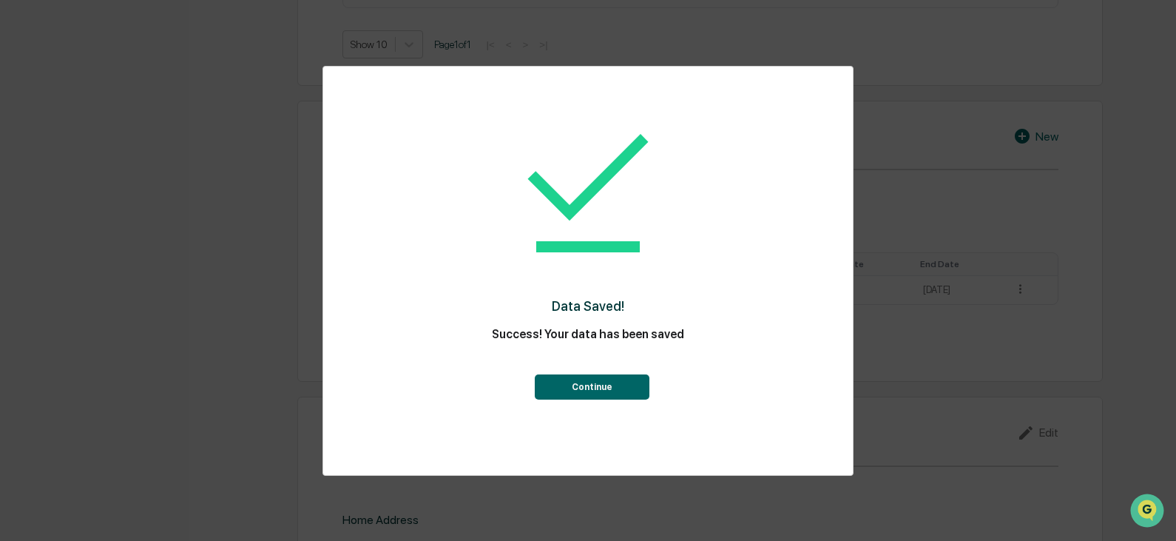
click at [603, 377] on button "Continue" at bounding box center [592, 386] width 115 height 25
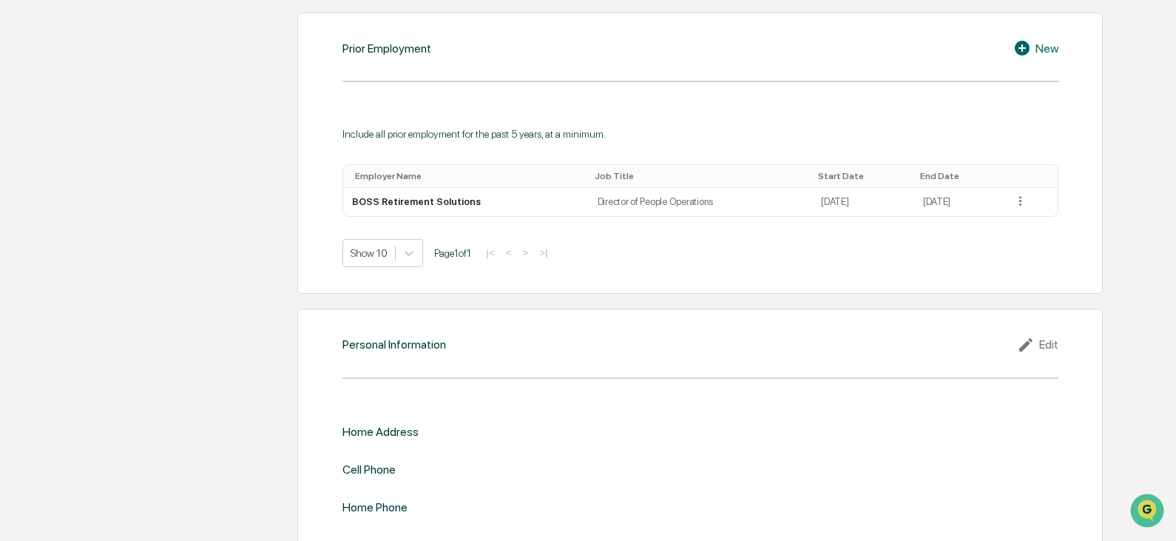
scroll to position [1451, 0]
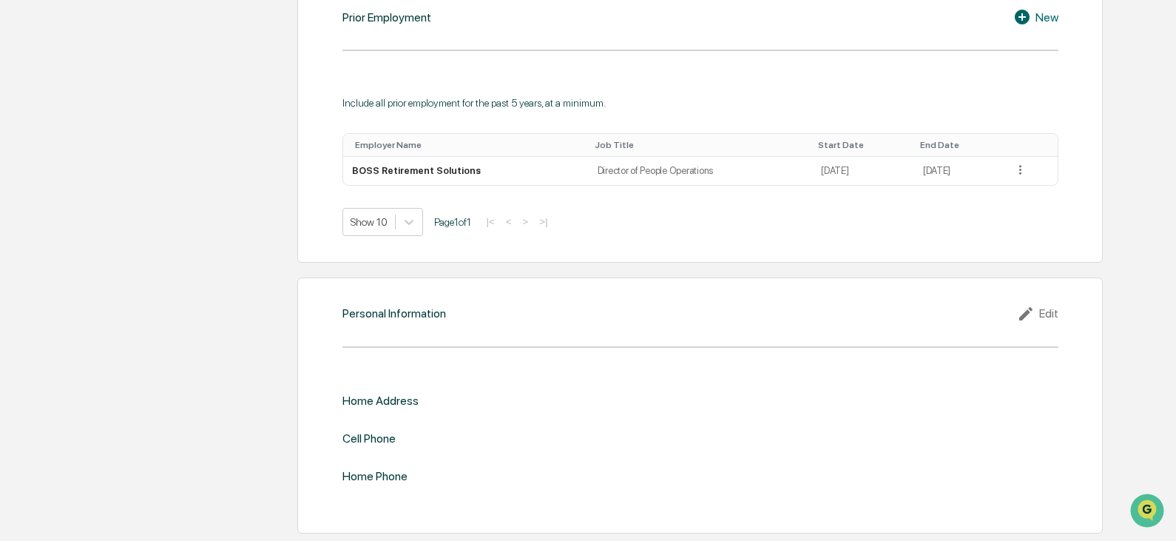
click at [1049, 315] on div "Edit" at bounding box center [1037, 314] width 41 height 18
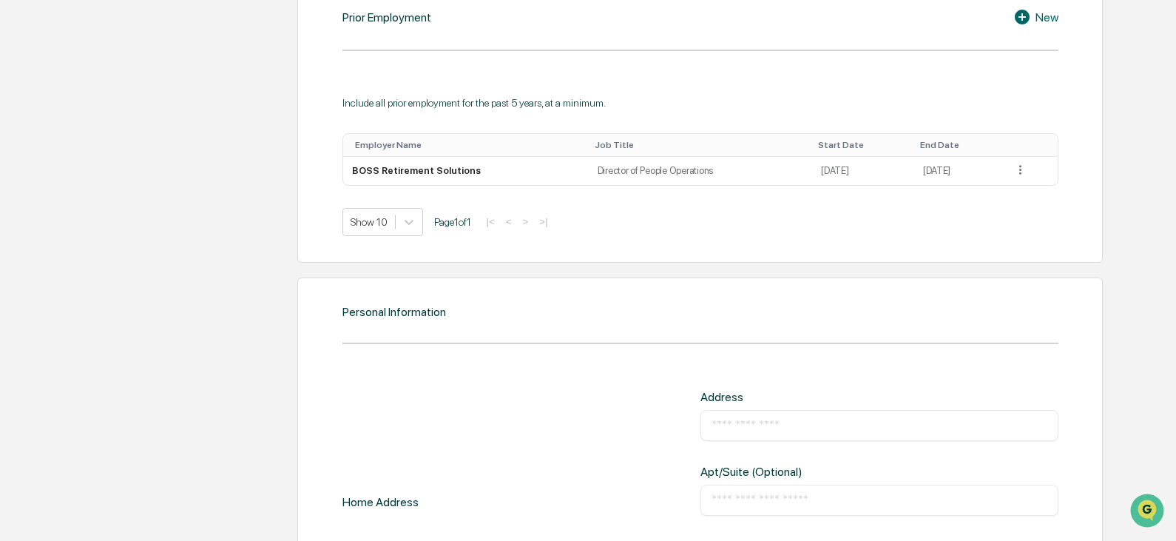
click at [769, 419] on input "text" at bounding box center [880, 425] width 336 height 15
type input "**********"
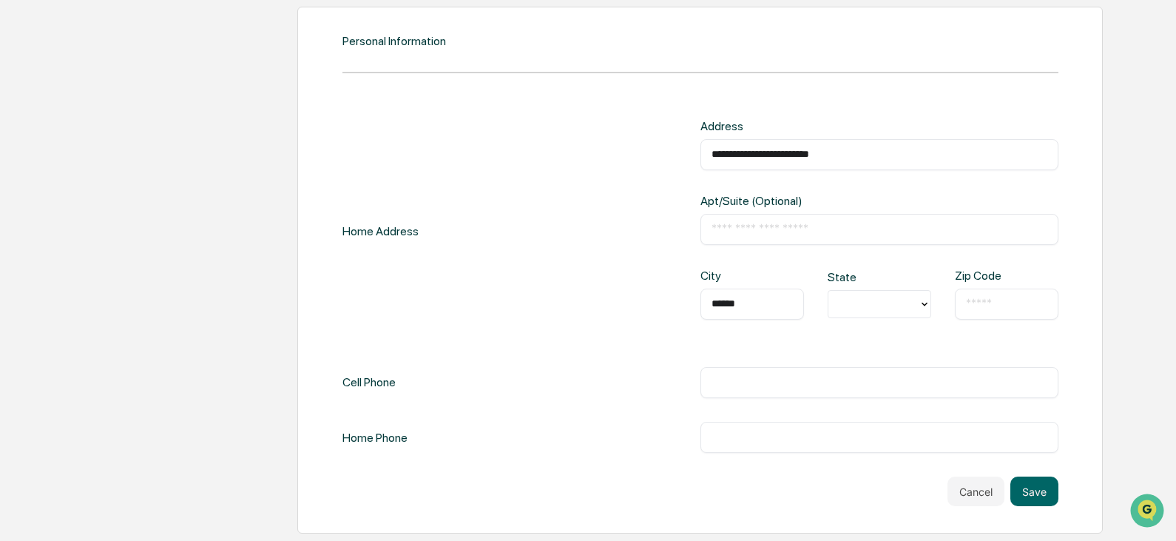
type input "******"
type input "**"
type input "*"
click at [860, 297] on div at bounding box center [873, 303] width 75 height 17
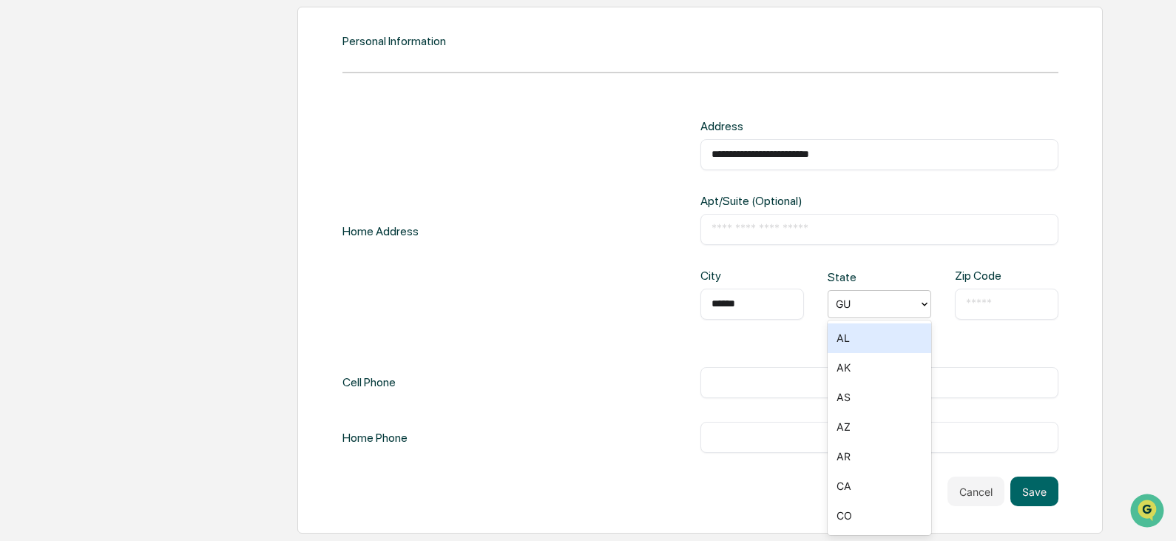
type input "*"
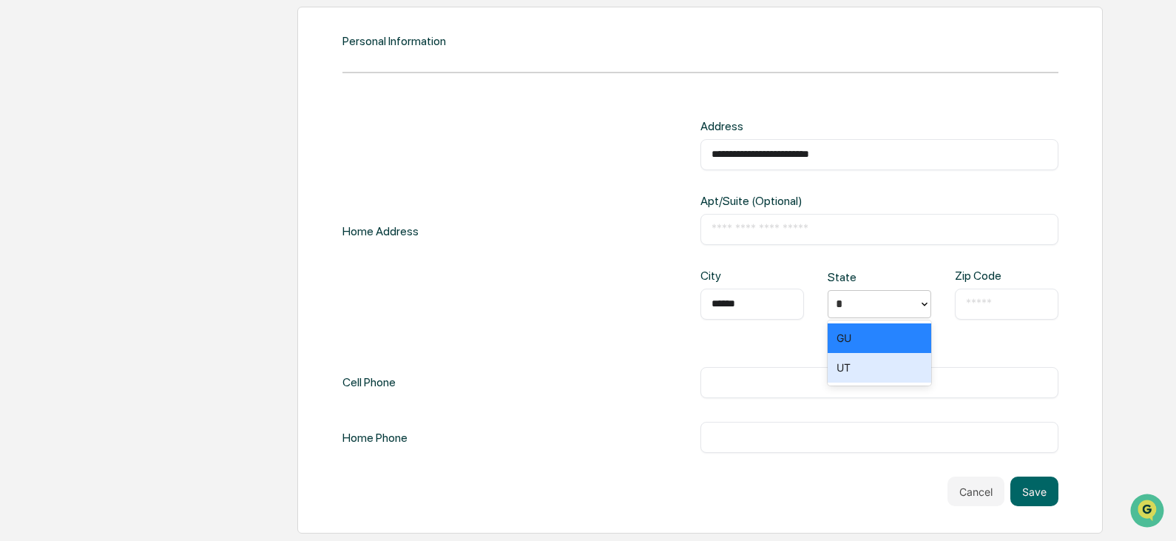
click at [869, 376] on div "UT" at bounding box center [880, 368] width 104 height 30
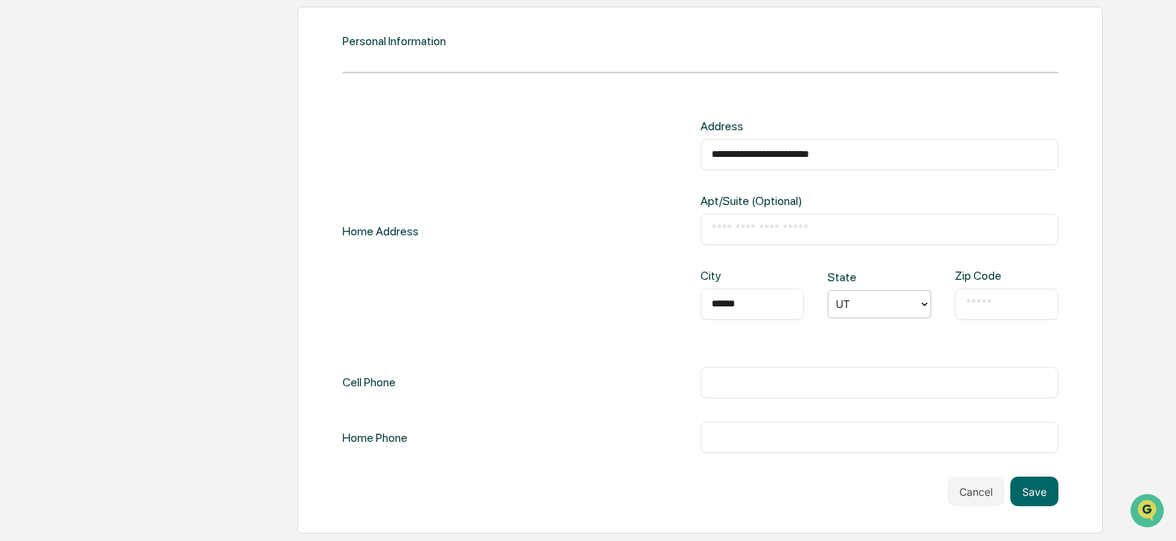
click at [985, 306] on input "text" at bounding box center [1006, 304] width 81 height 15
type input "*****"
click at [841, 382] on input "text" at bounding box center [880, 382] width 336 height 15
type input "**********"
click at [1049, 488] on button "Save" at bounding box center [1035, 491] width 48 height 30
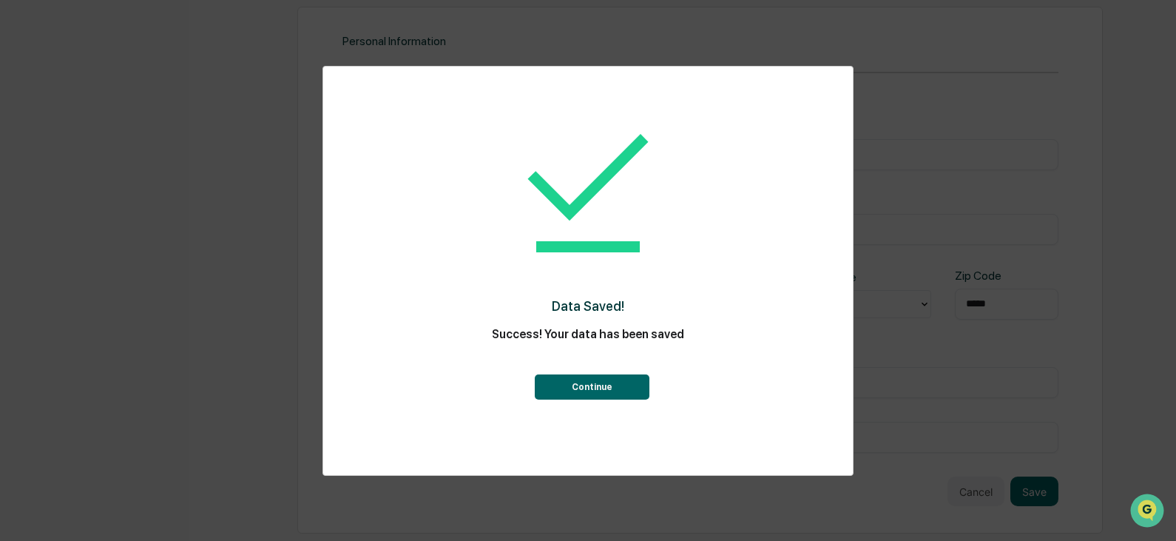
click at [550, 393] on button "Continue" at bounding box center [592, 386] width 115 height 25
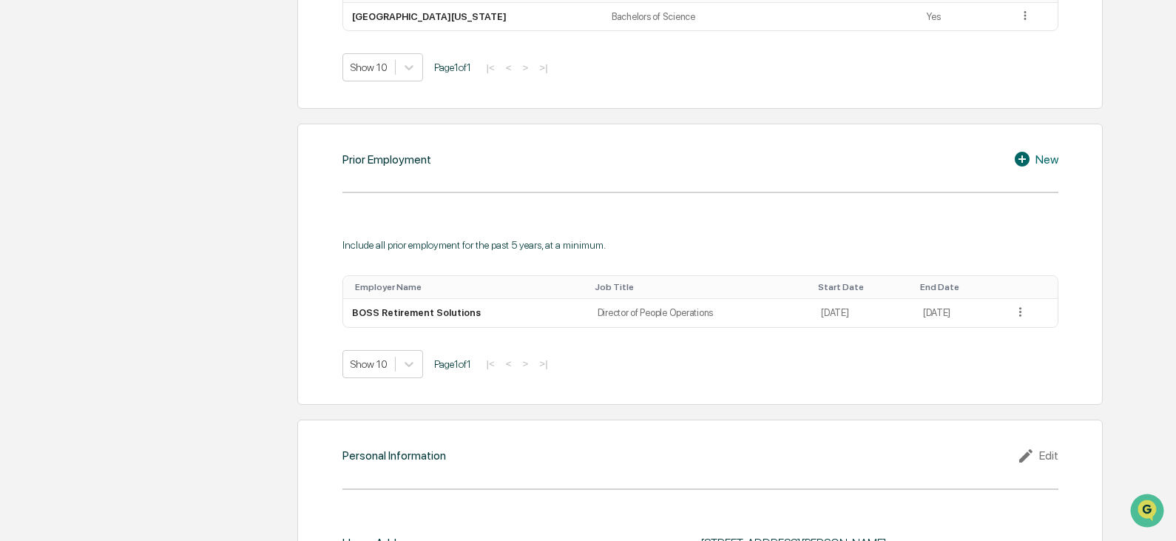
scroll to position [1026, 0]
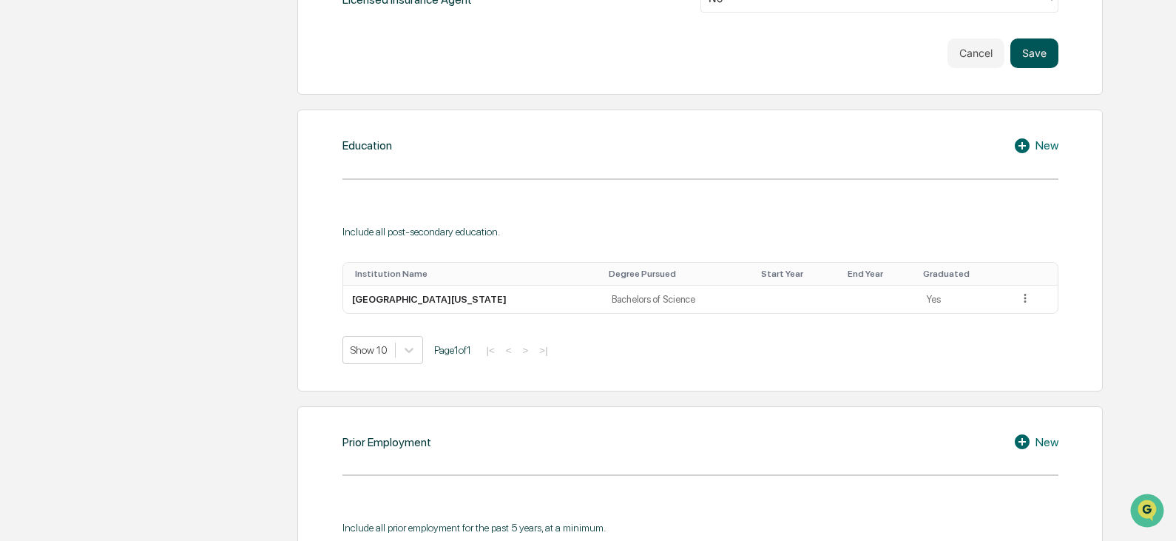
click at [1037, 56] on button "Save" at bounding box center [1035, 53] width 48 height 30
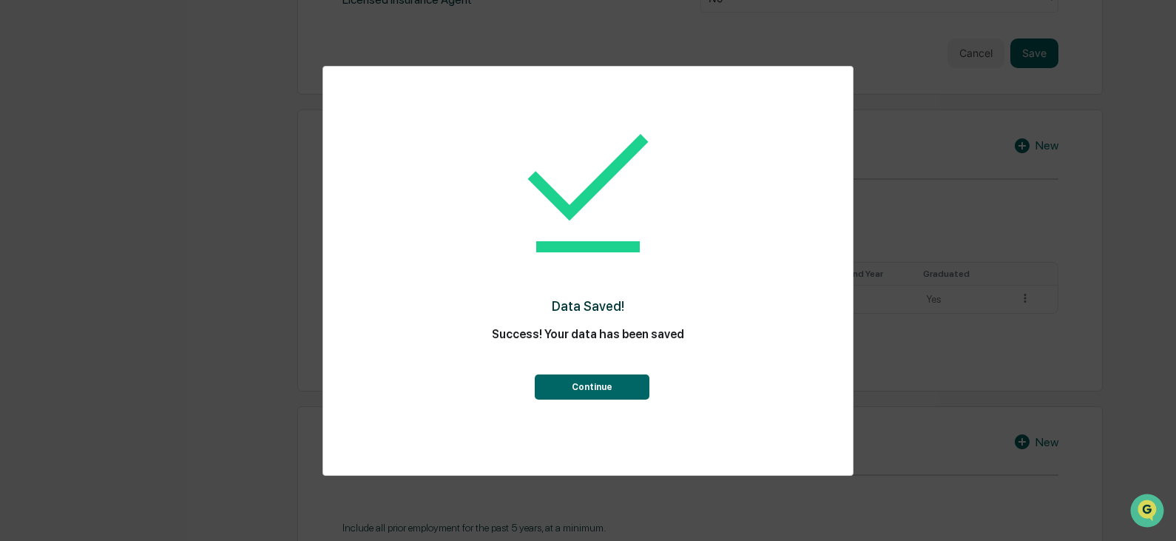
click at [621, 387] on button "Continue" at bounding box center [592, 386] width 115 height 25
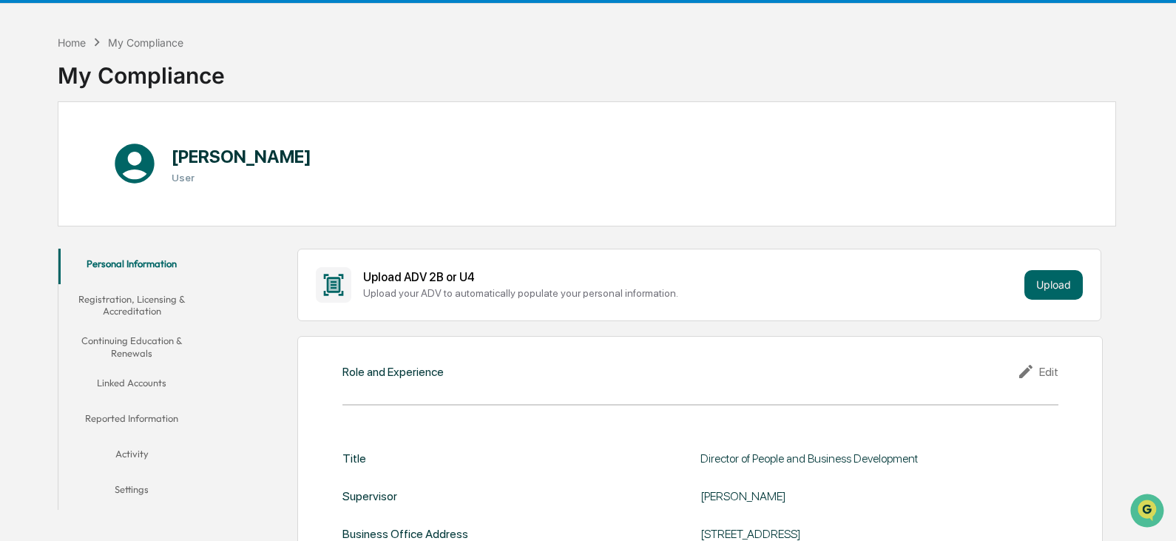
scroll to position [0, 0]
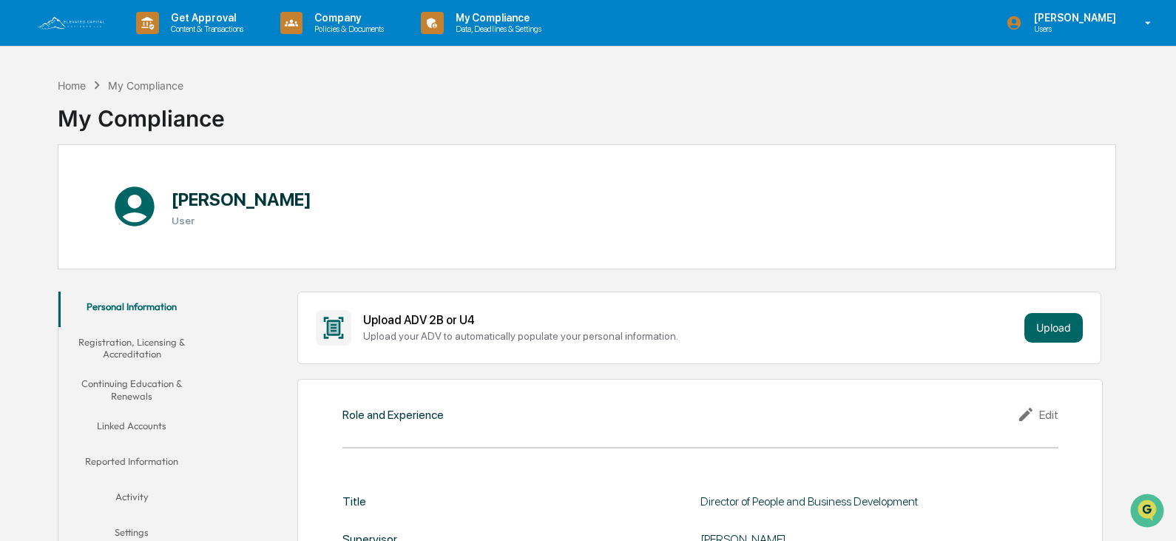
click at [129, 425] on button "Linked Accounts" at bounding box center [131, 429] width 147 height 36
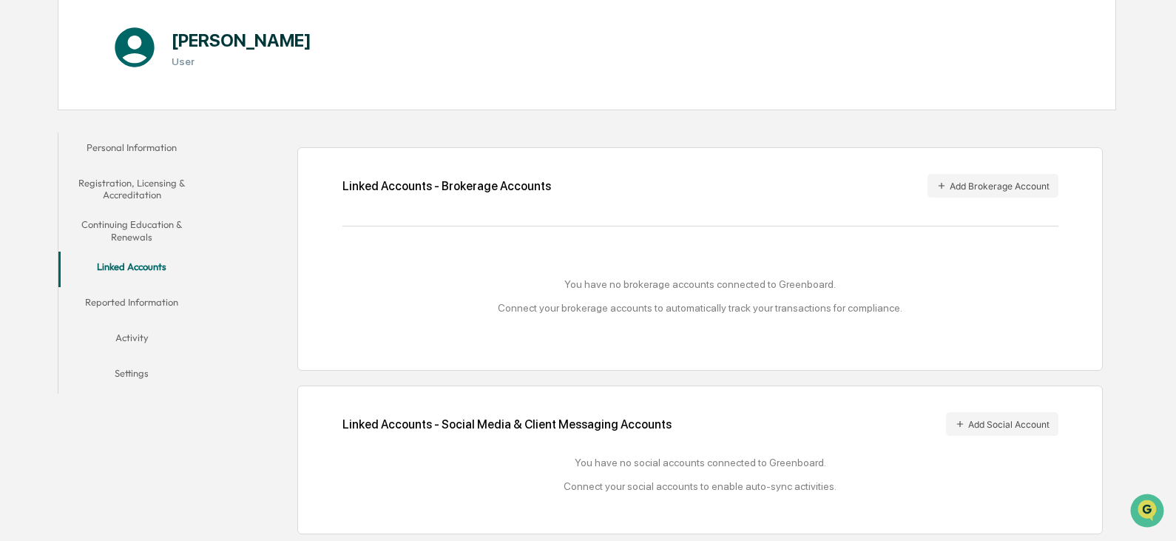
scroll to position [160, 0]
click at [1003, 427] on button "Add Social Account" at bounding box center [1002, 423] width 112 height 24
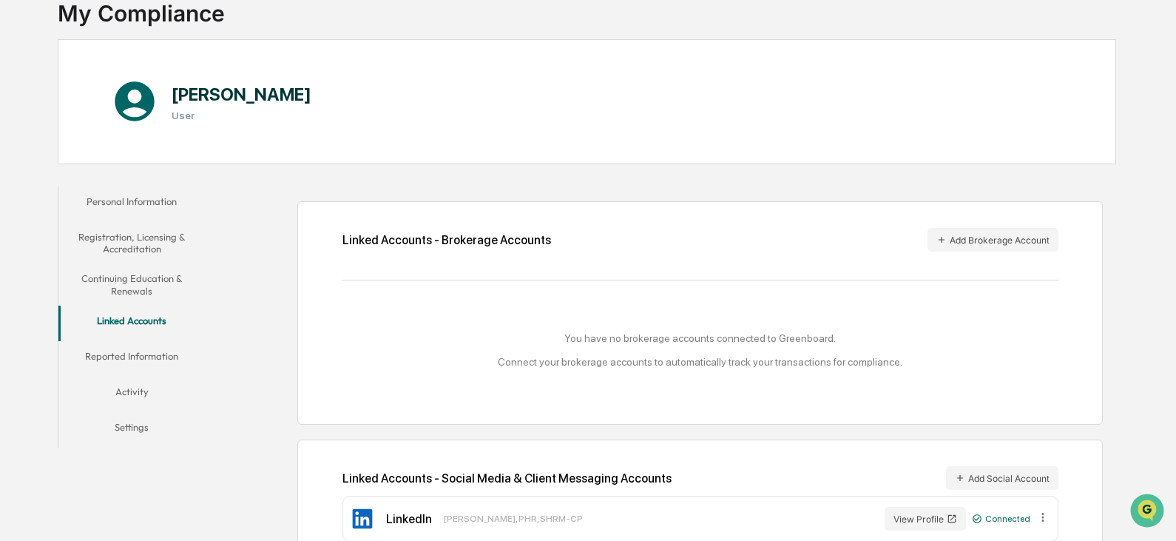
scroll to position [141, 0]
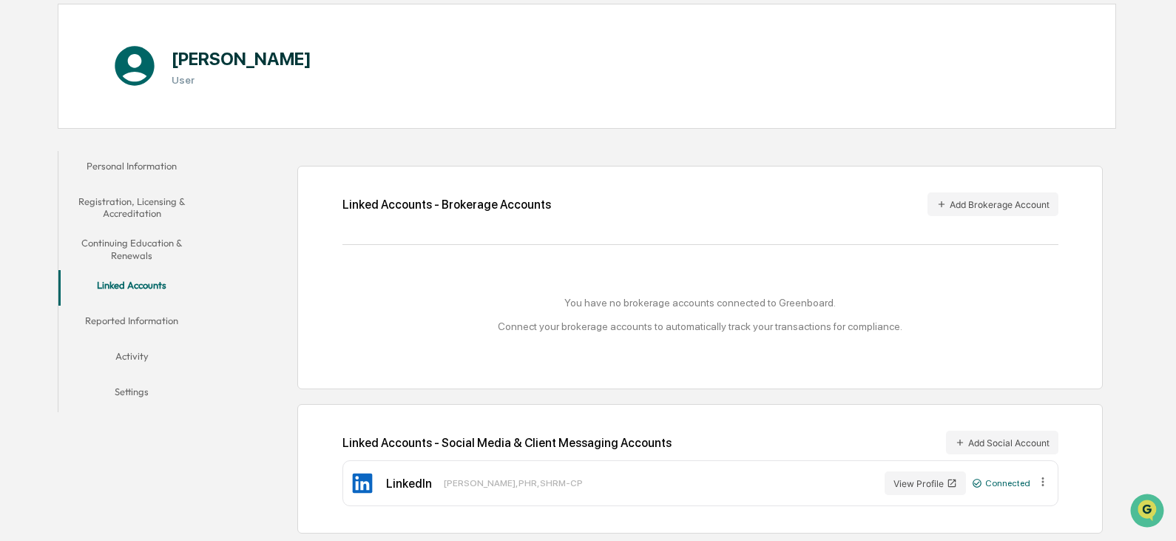
click at [134, 323] on button "Reported Information" at bounding box center [131, 324] width 147 height 36
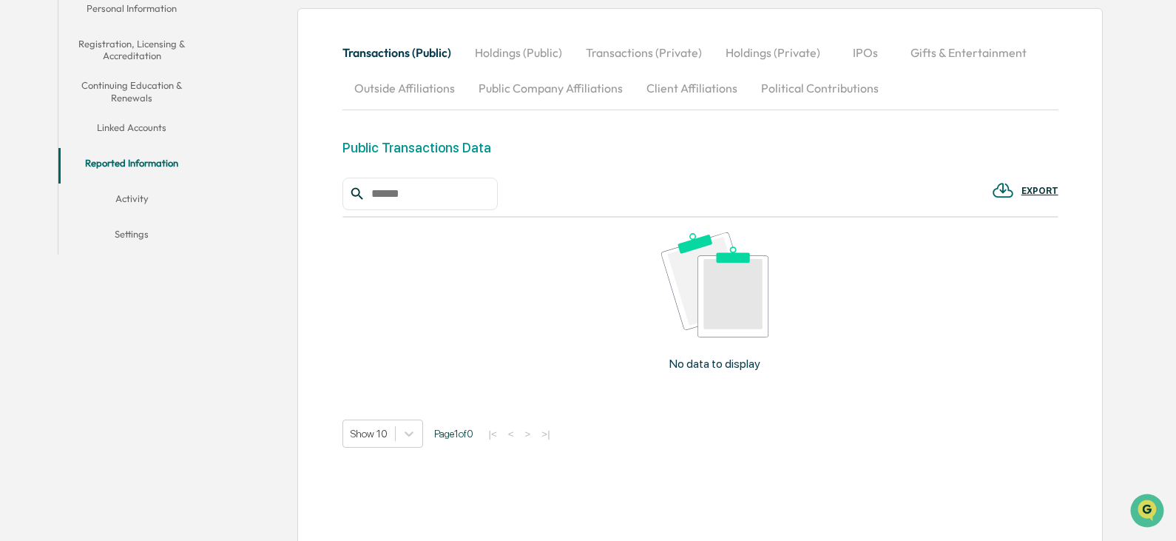
scroll to position [311, 0]
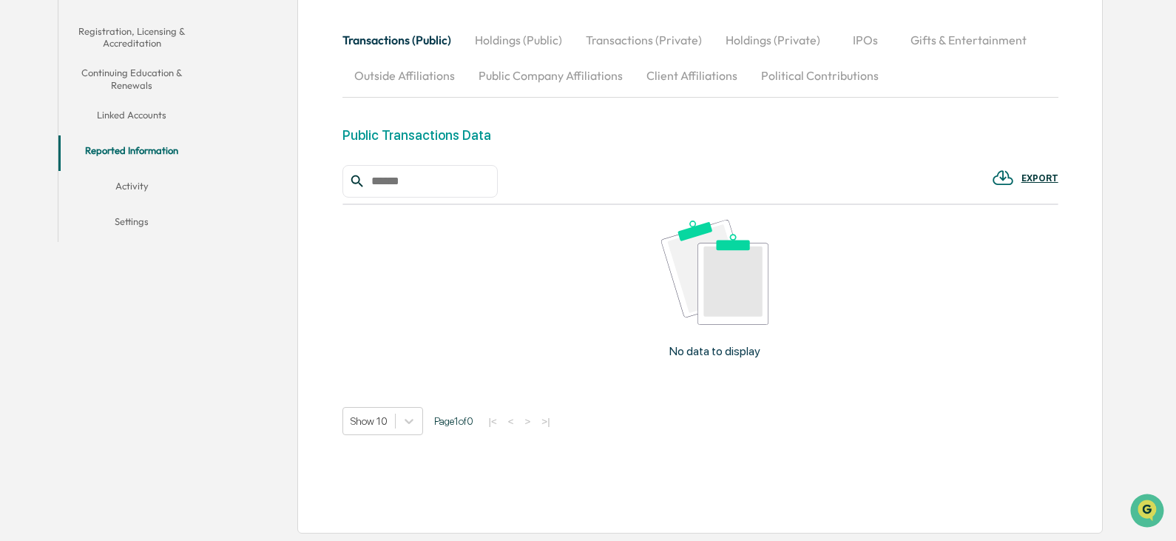
click at [140, 183] on button "Activity" at bounding box center [131, 189] width 147 height 36
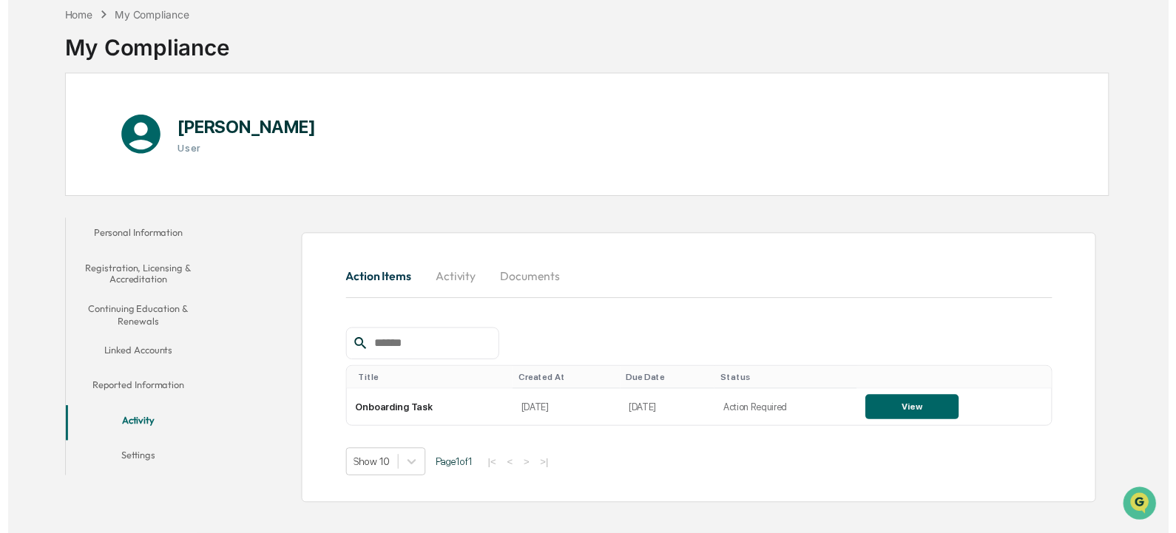
scroll to position [70, 0]
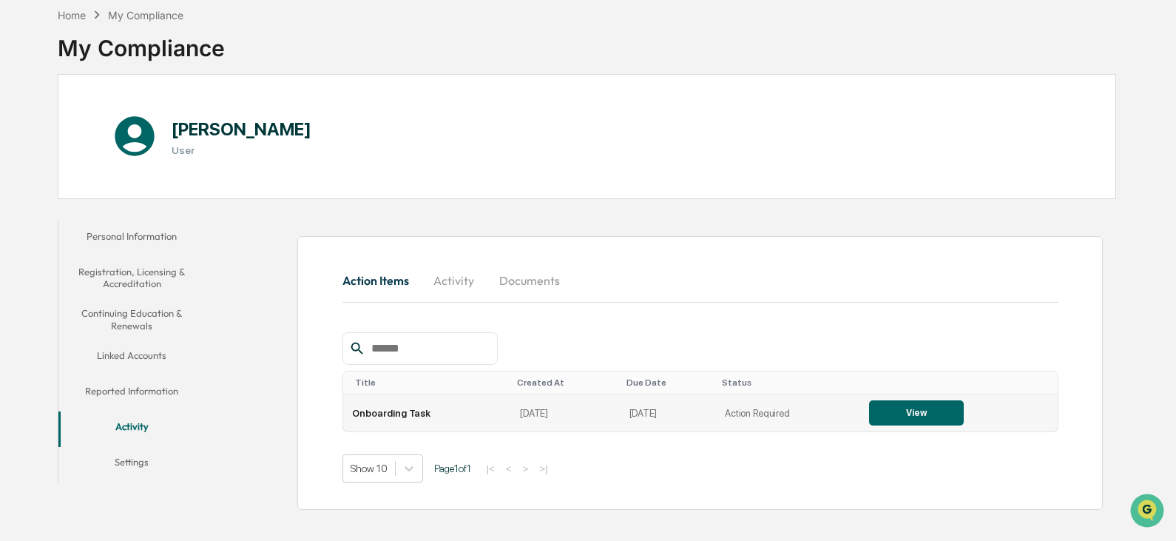
click at [895, 406] on button "View" at bounding box center [916, 412] width 95 height 25
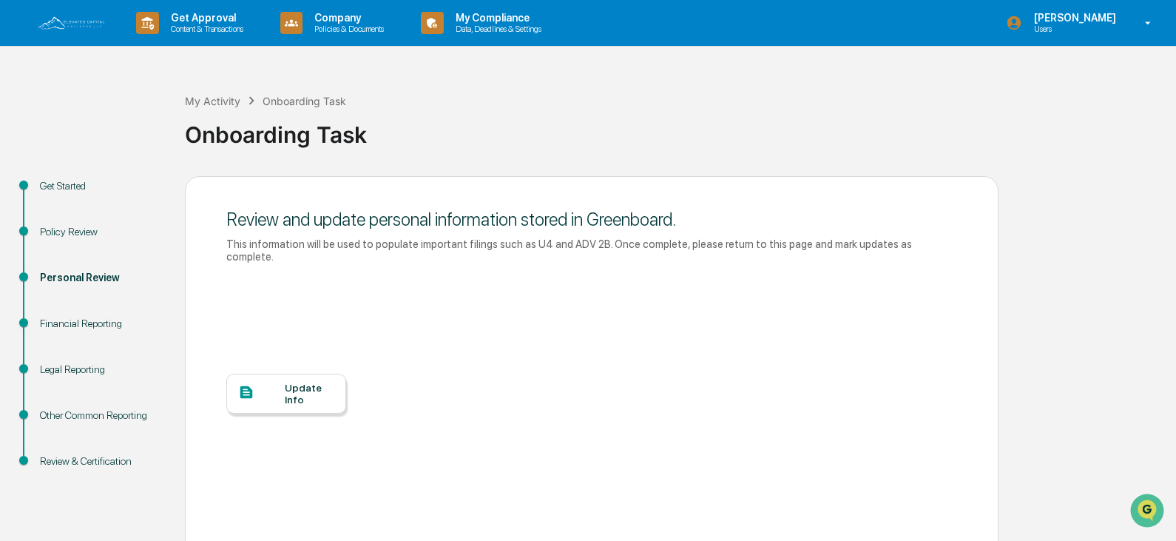
click at [287, 382] on div "Update Info" at bounding box center [310, 394] width 50 height 24
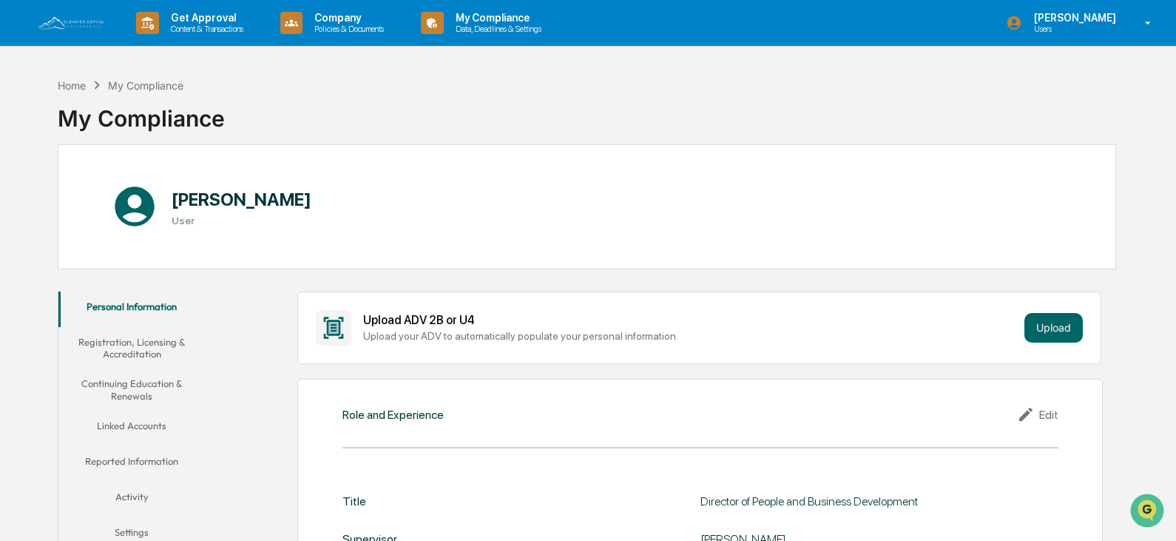
click at [138, 338] on button "Registration, Licensing & Accreditation" at bounding box center [131, 348] width 147 height 42
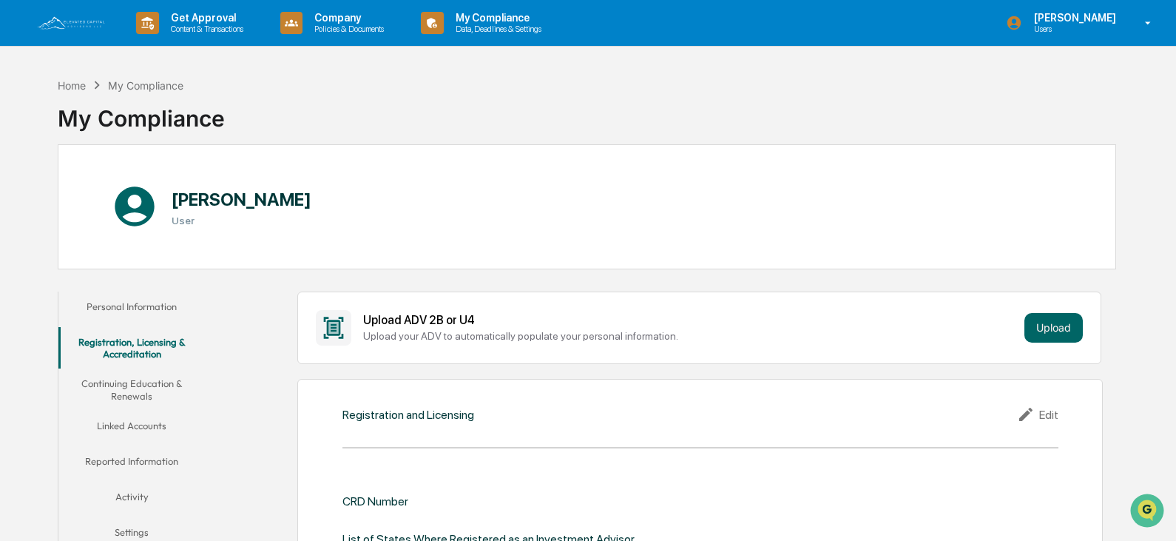
click at [133, 384] on button "Continuing Education & Renewals" at bounding box center [131, 389] width 147 height 42
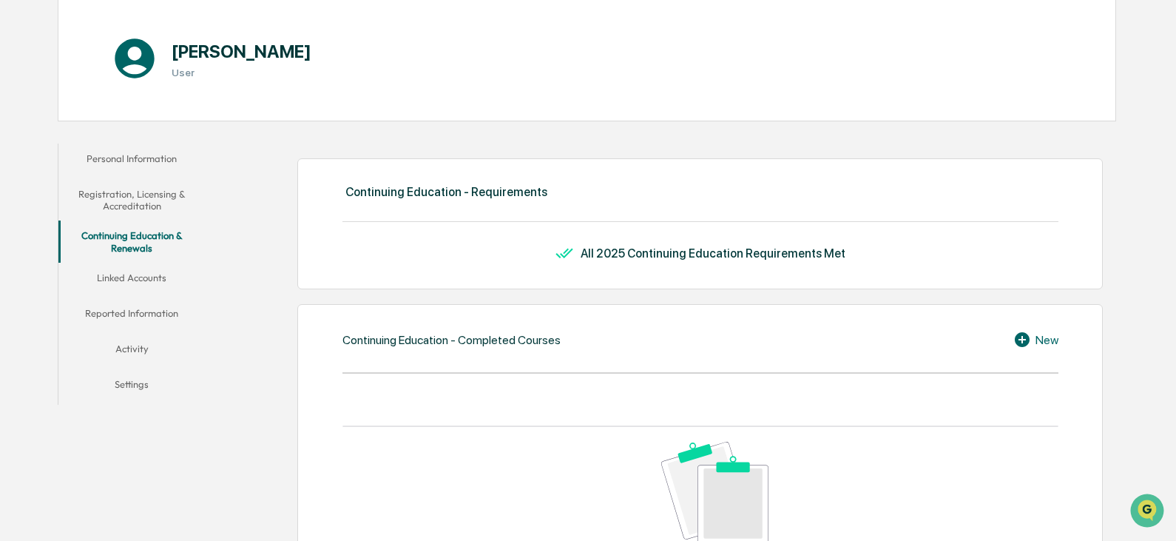
click at [135, 280] on button "Linked Accounts" at bounding box center [131, 281] width 147 height 36
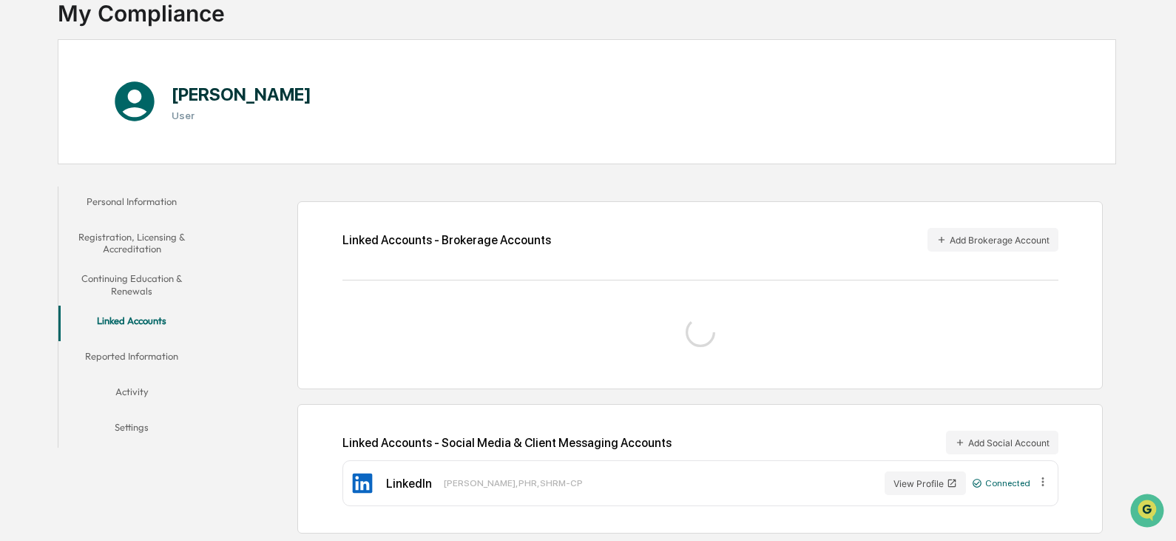
click at [125, 377] on button "Activity" at bounding box center [131, 395] width 147 height 36
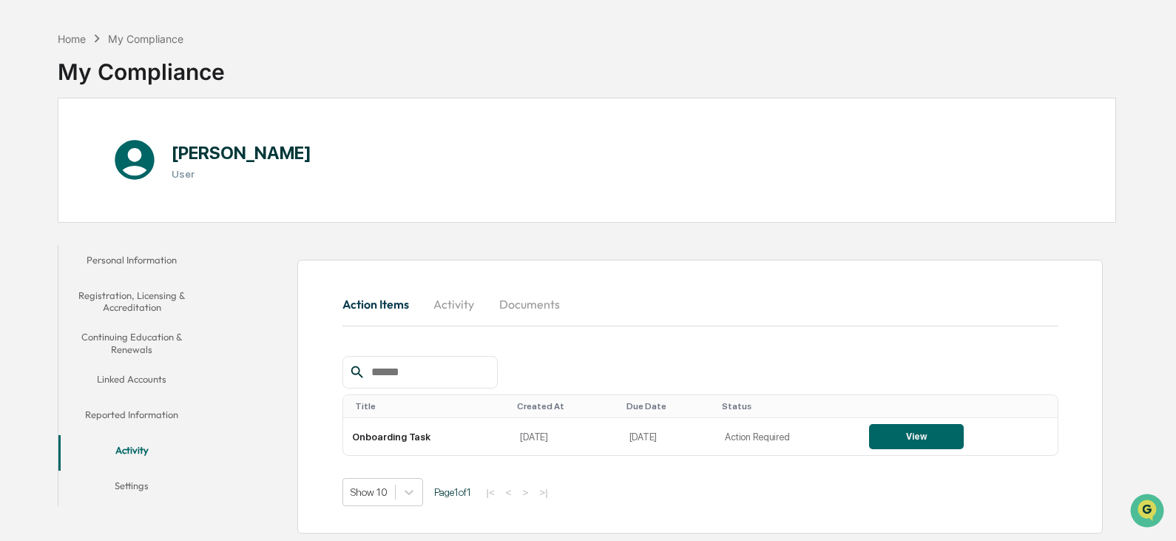
scroll to position [70, 0]
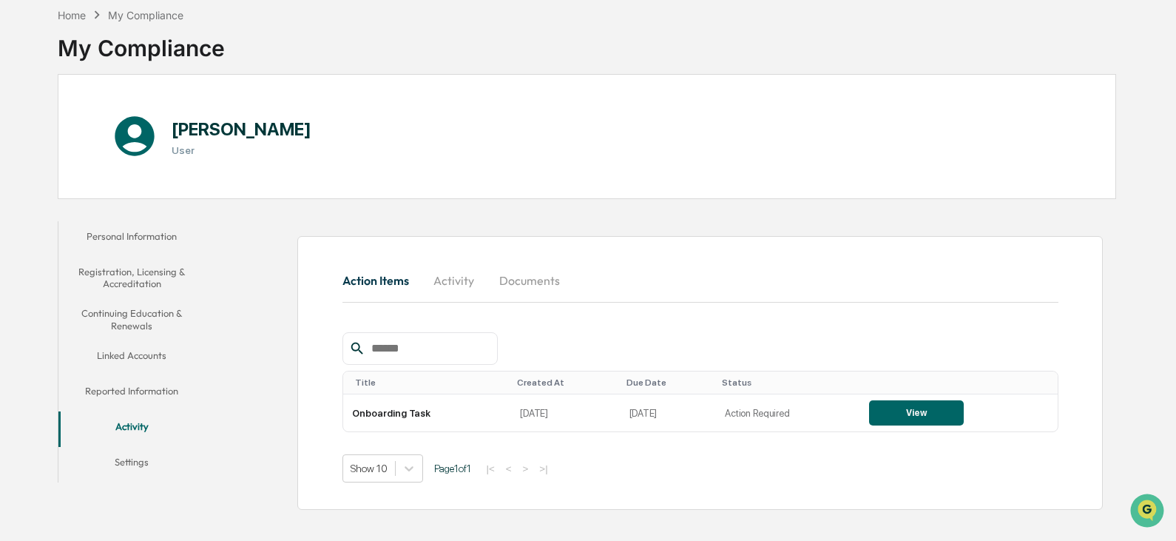
click at [141, 453] on button "Settings" at bounding box center [131, 465] width 147 height 36
